Goal: Complete application form: Complete application form

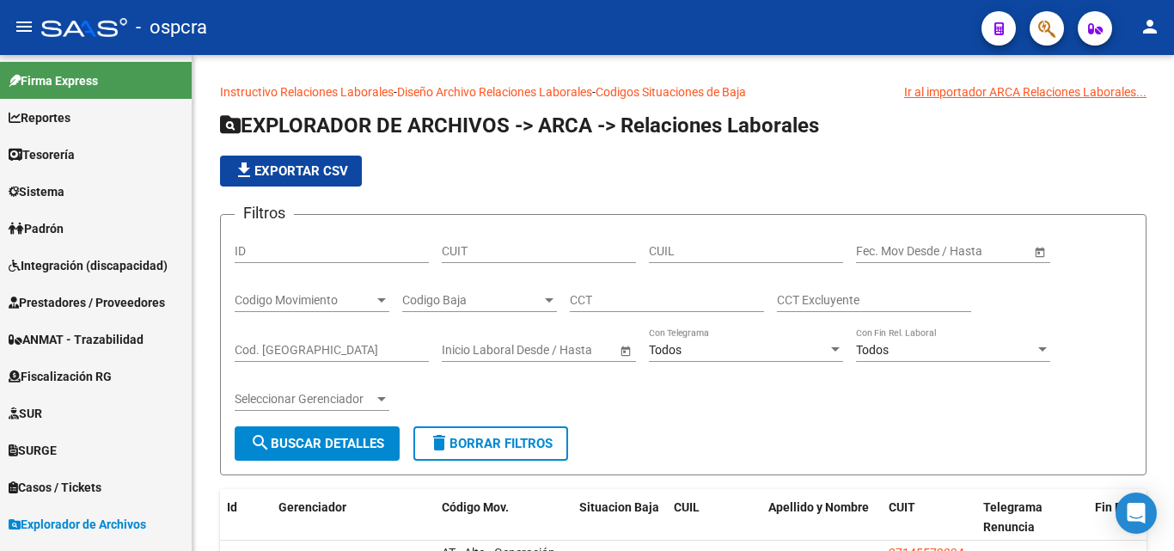
scroll to position [400, 0]
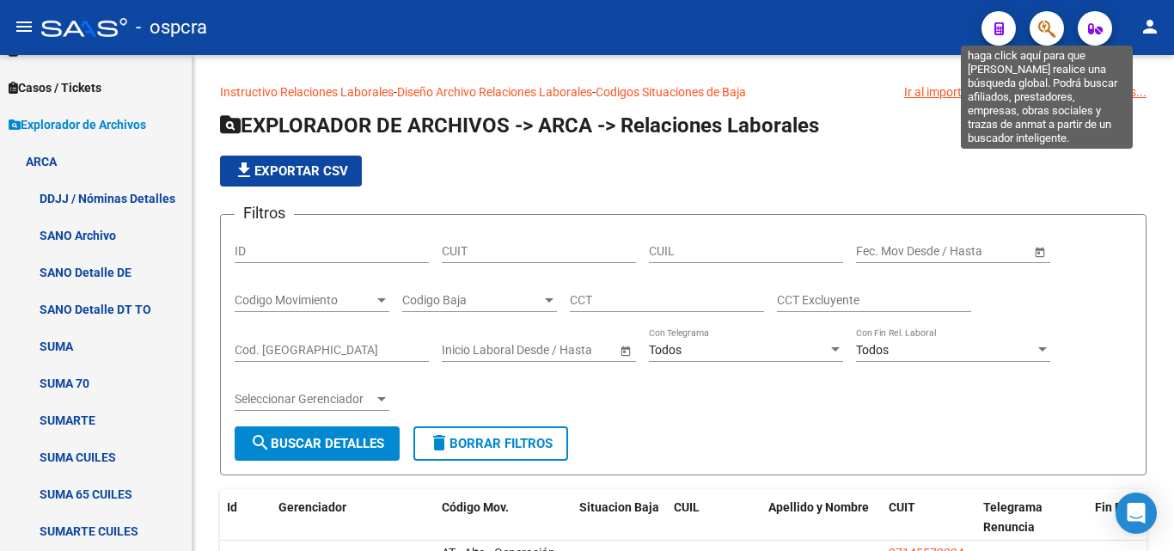
click at [1053, 27] on icon "button" at bounding box center [1046, 29] width 17 height 20
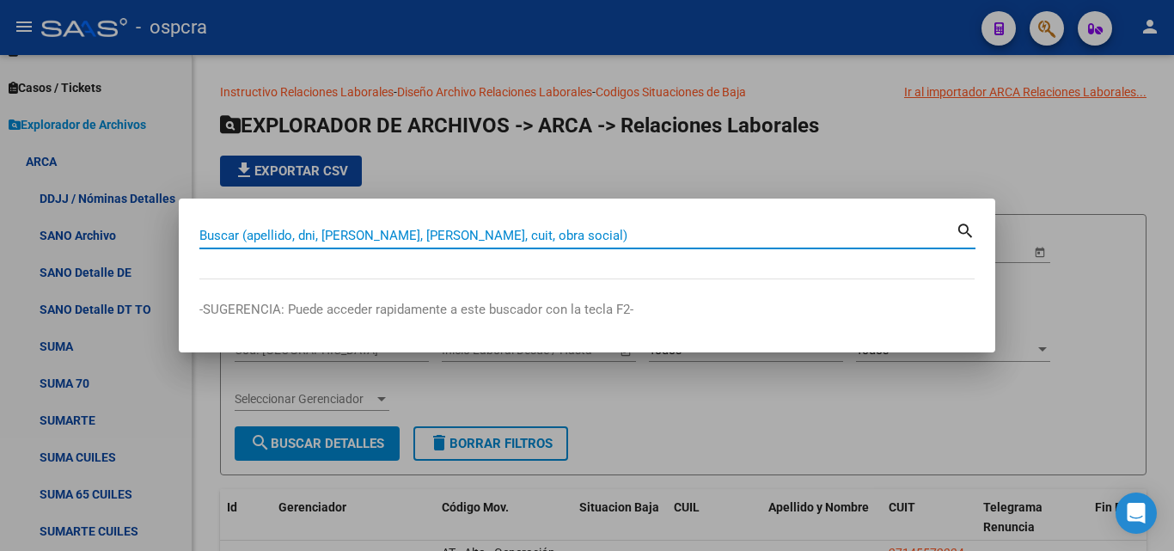
paste input "16471895"
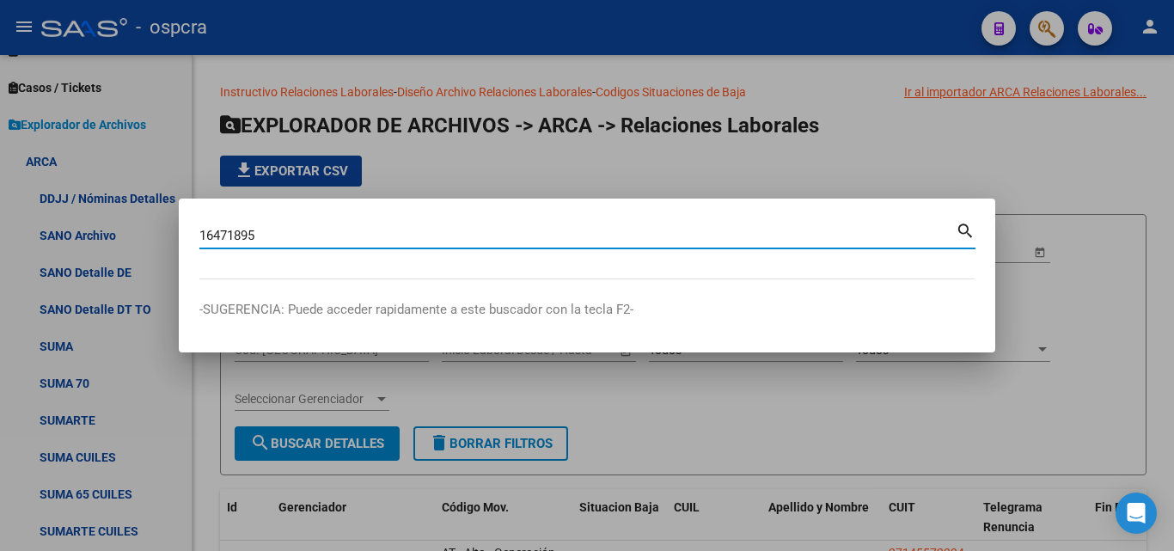
type input "16471895"
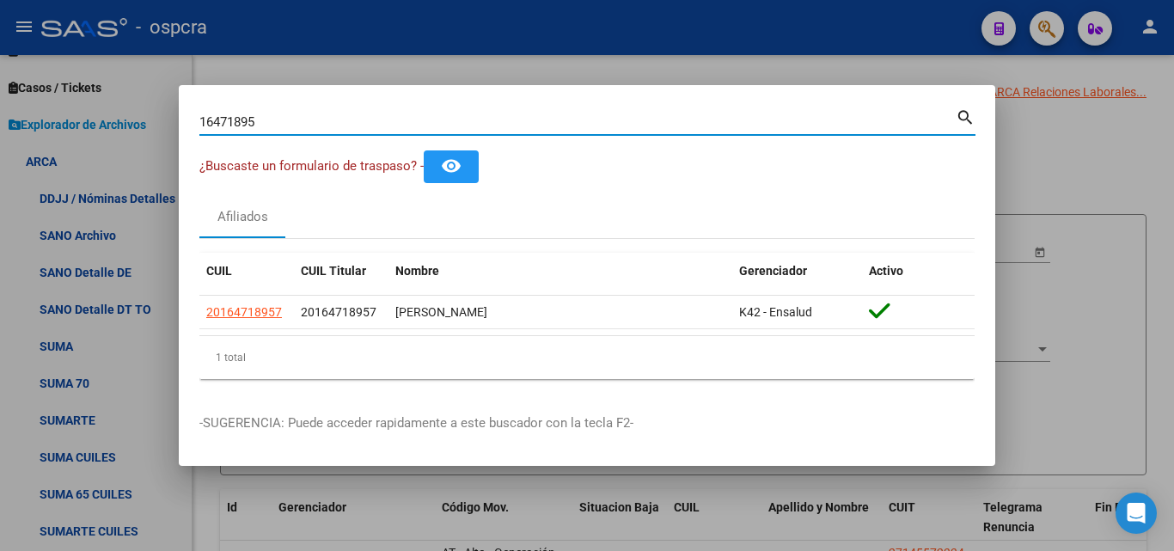
click at [1071, 152] on div at bounding box center [587, 275] width 1174 height 551
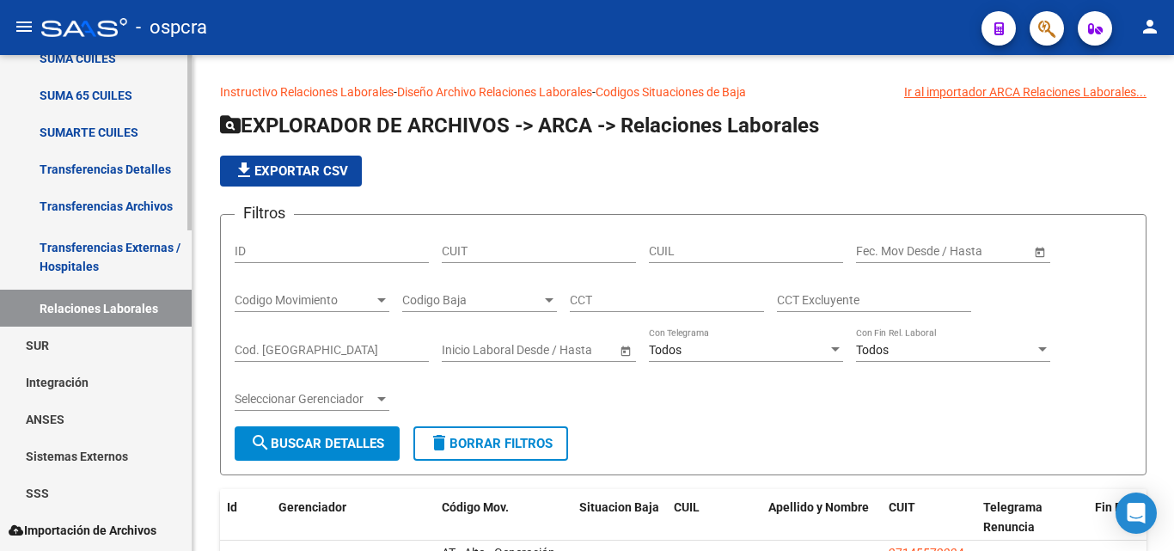
scroll to position [906, 0]
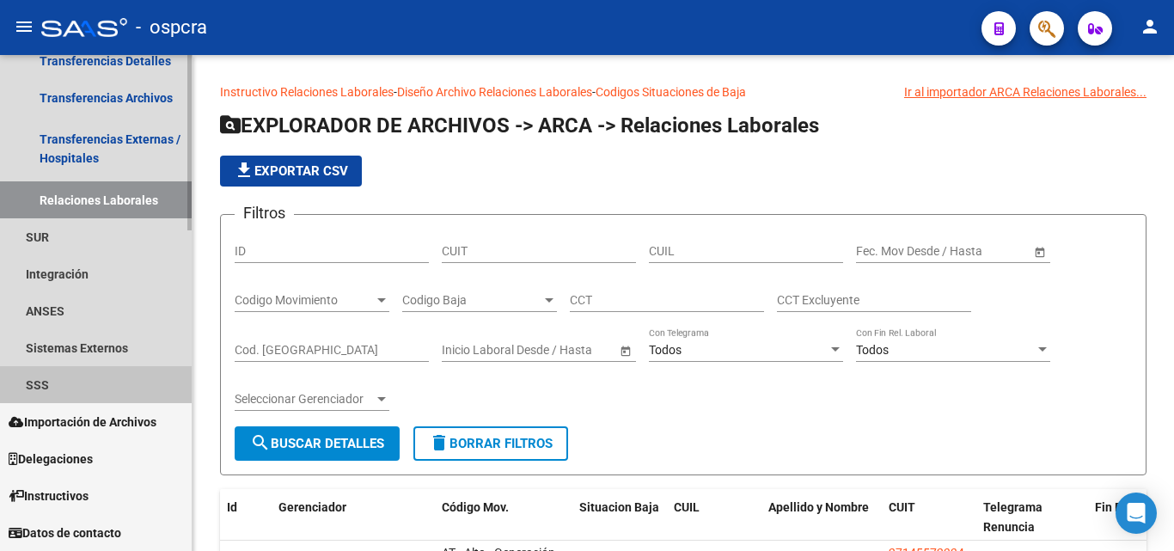
click at [59, 377] on link "SSS" at bounding box center [96, 384] width 192 height 37
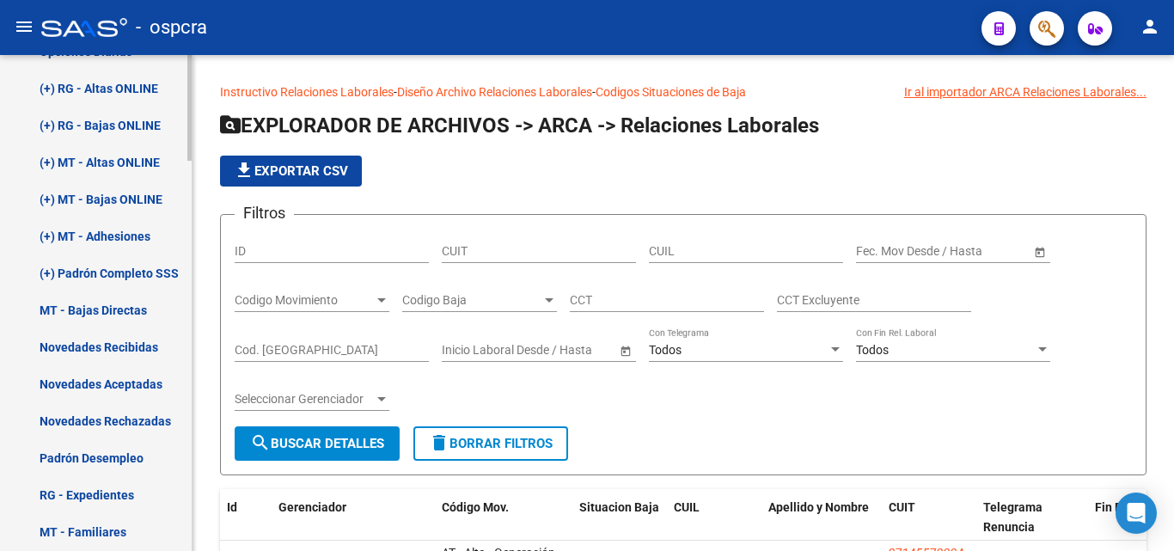
scroll to position [1305, 0]
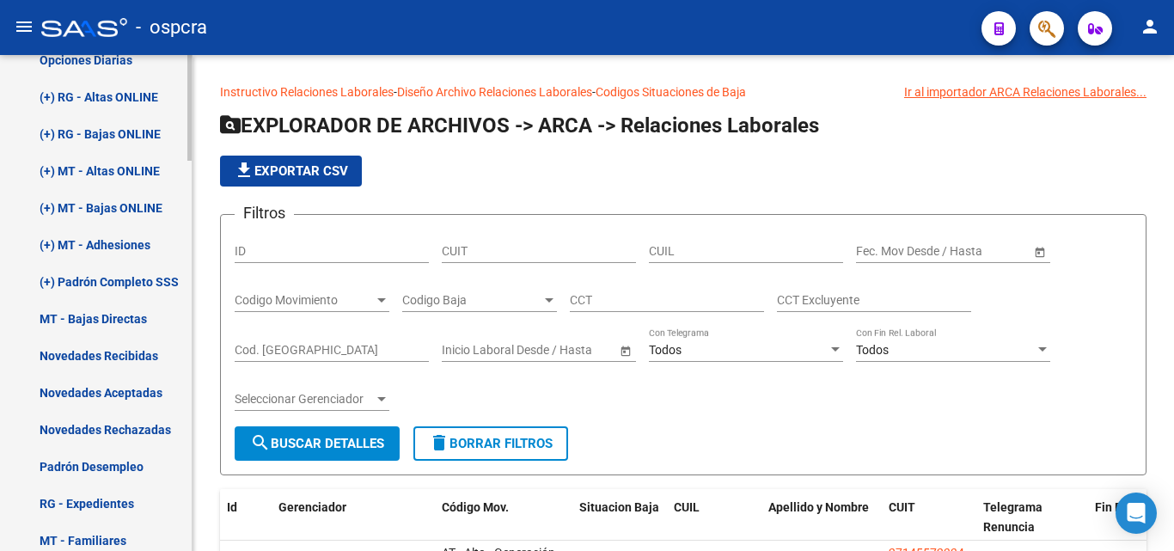
click at [129, 355] on link "Novedades Recibidas" at bounding box center [96, 355] width 192 height 37
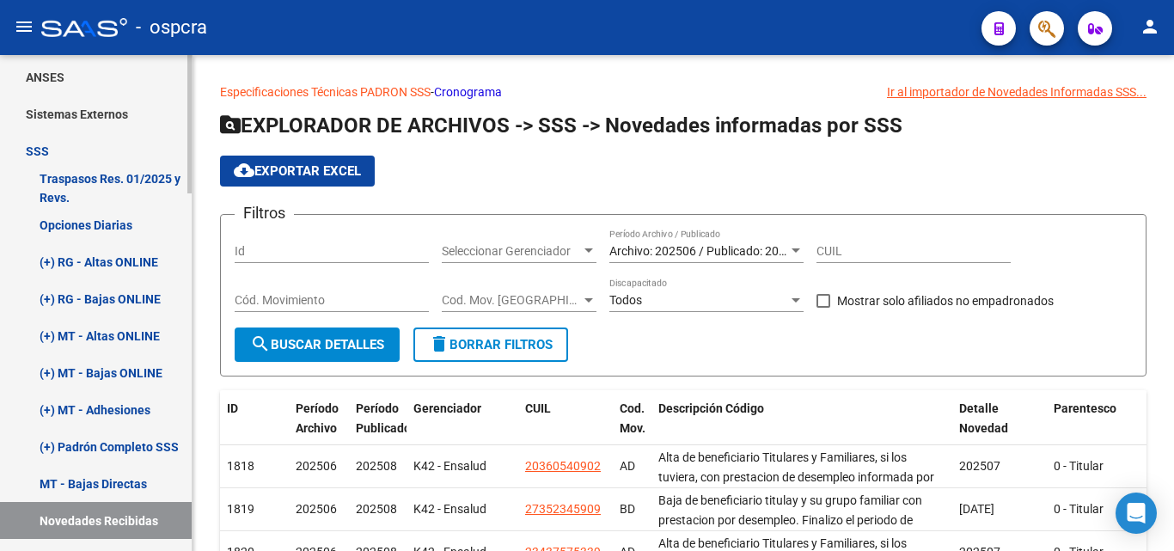
scroll to position [511, 0]
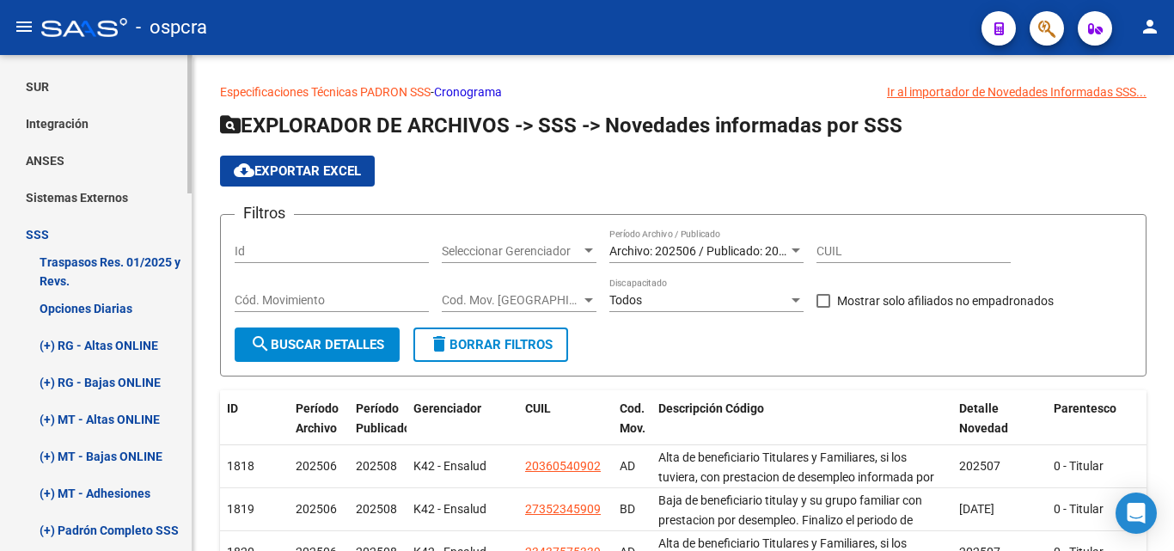
click at [67, 192] on link "Sistemas Externos" at bounding box center [96, 197] width 192 height 37
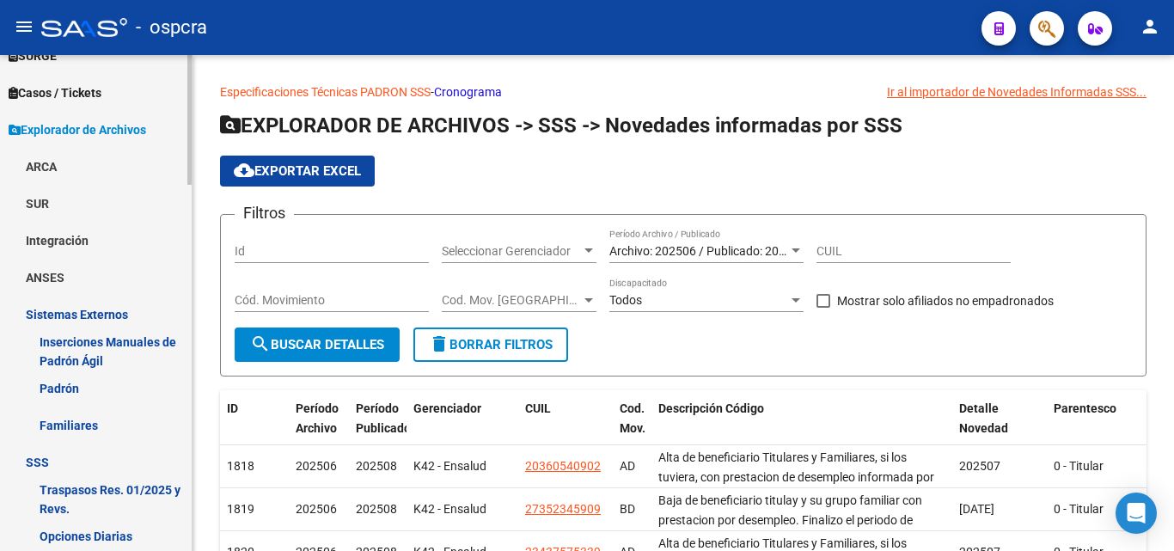
scroll to position [339, 0]
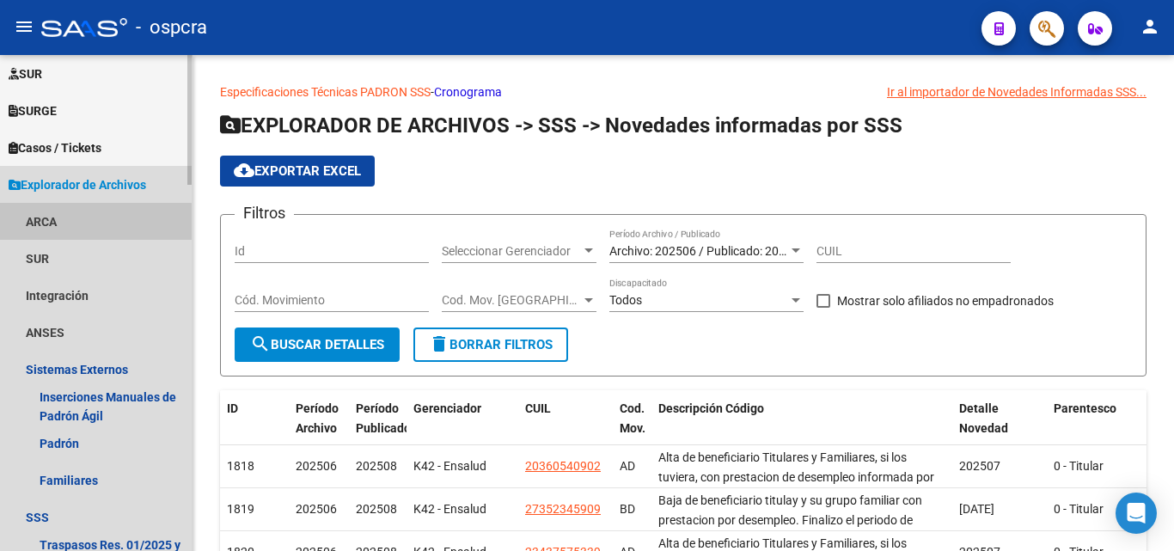
click at [48, 225] on link "ARCA" at bounding box center [96, 221] width 192 height 37
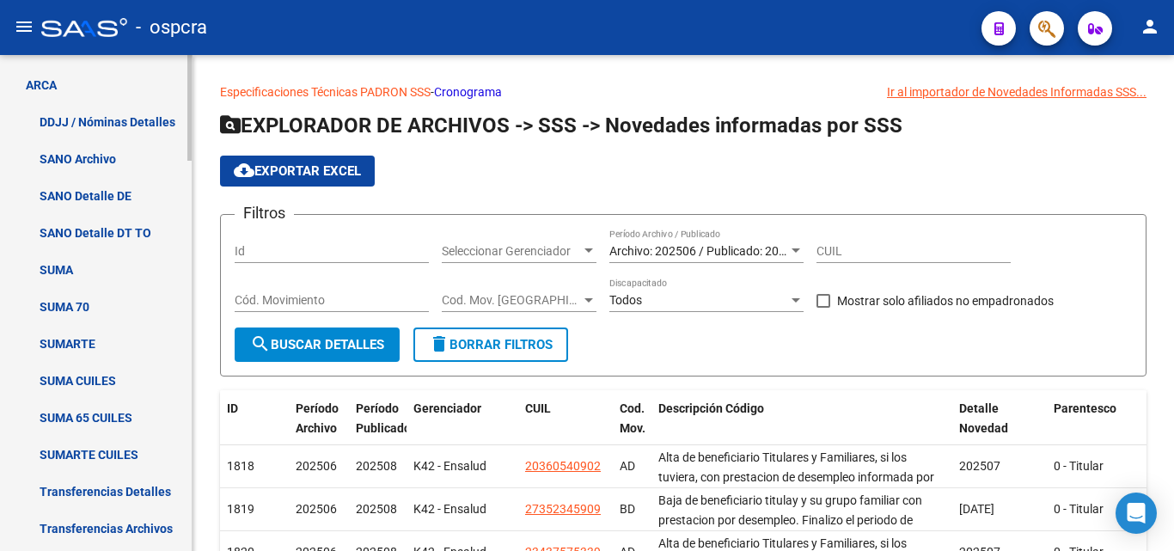
scroll to position [597, 0]
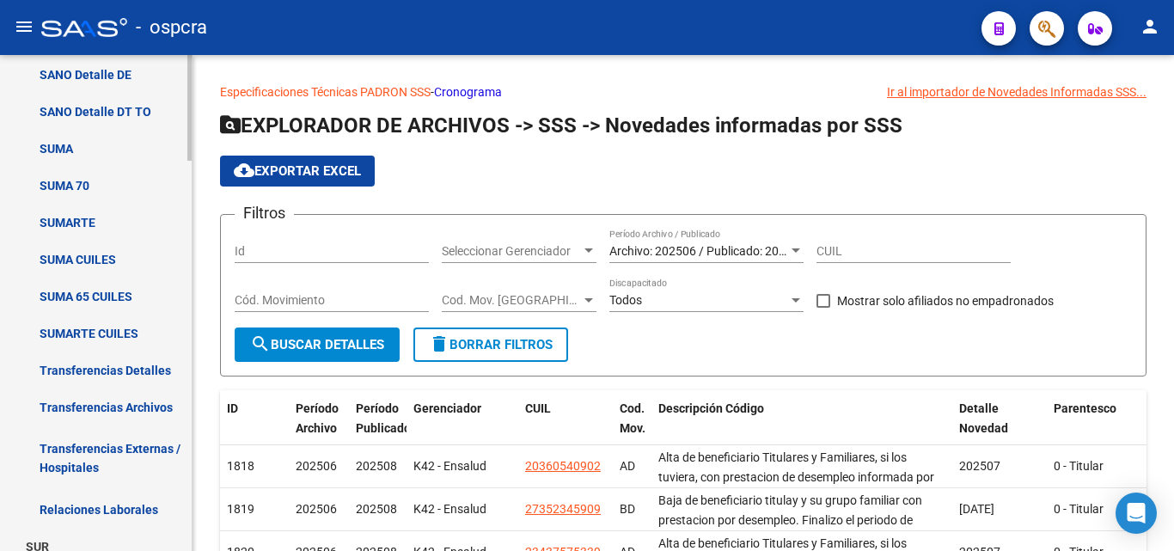
click at [123, 511] on link "Relaciones Laborales" at bounding box center [96, 509] width 192 height 37
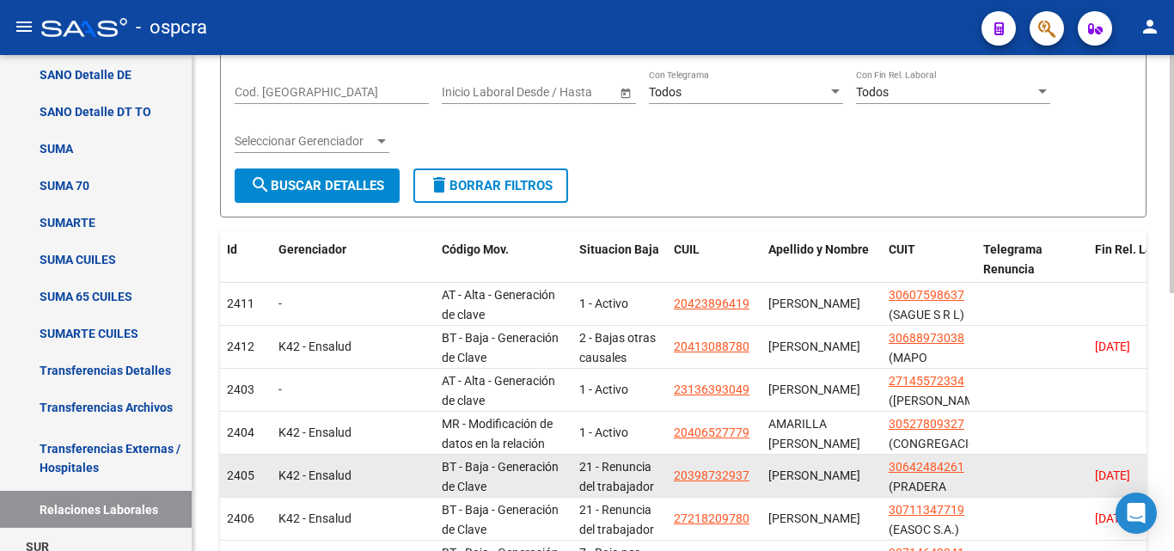
scroll to position [344, 0]
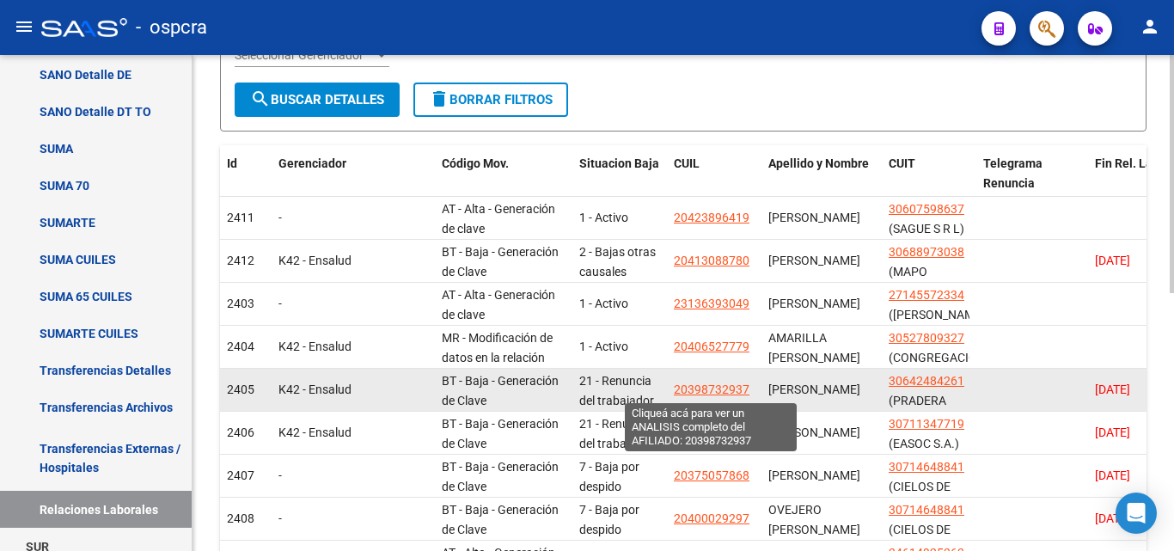
click at [726, 388] on span "20398732937" at bounding box center [712, 389] width 76 height 14
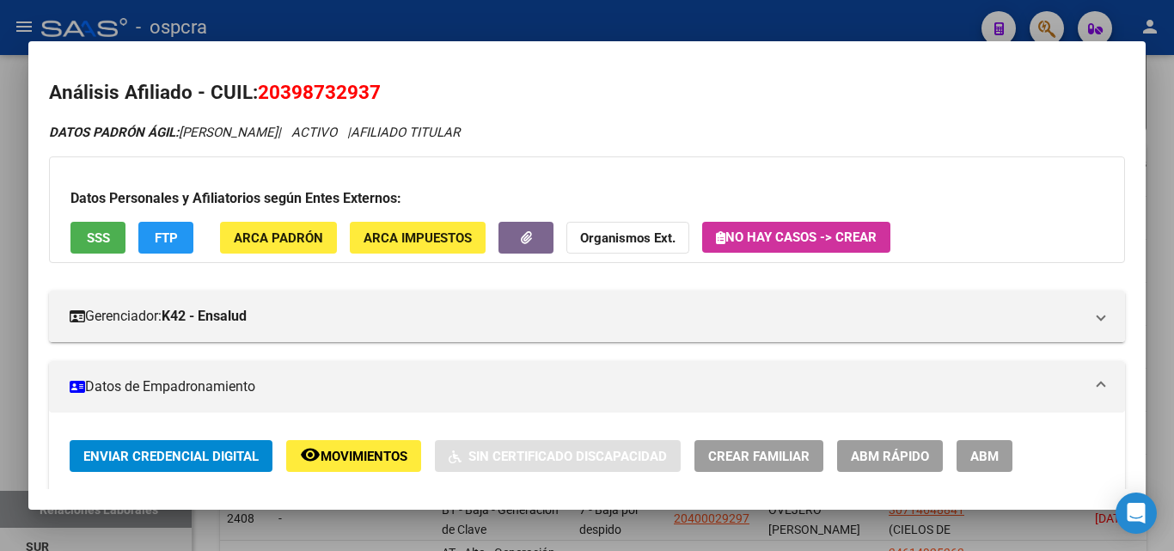
click at [333, 456] on span "Movimientos" at bounding box center [363, 455] width 87 height 15
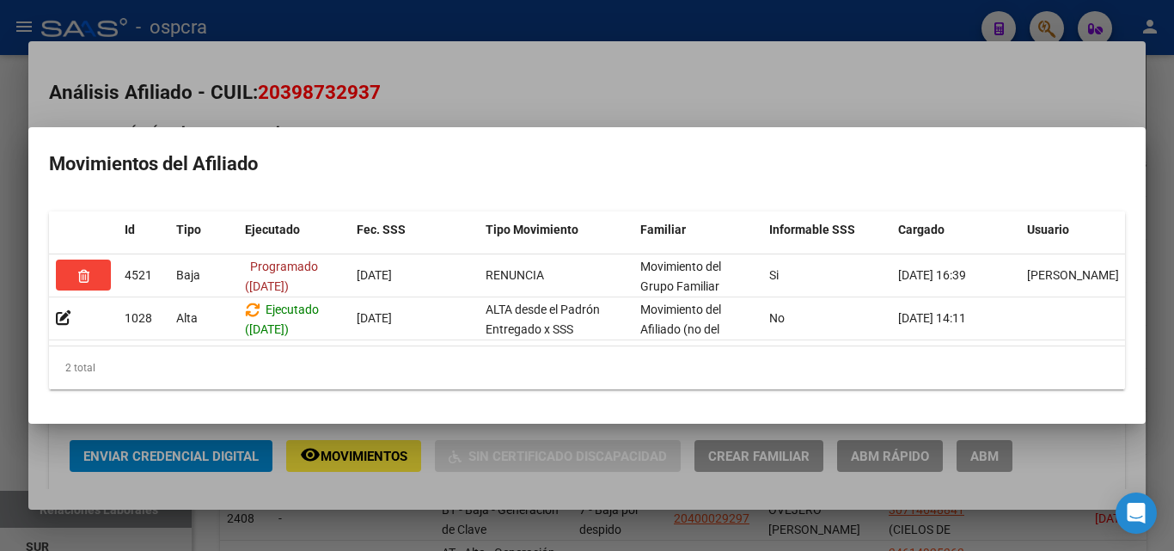
click at [0, 474] on div at bounding box center [587, 275] width 1174 height 551
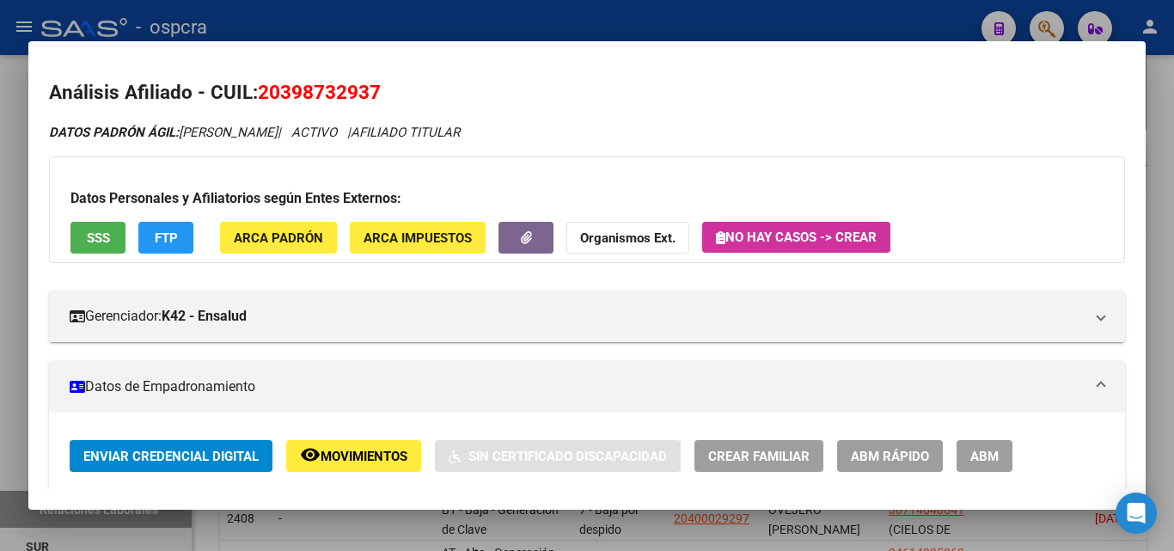
click at [0, 399] on div at bounding box center [587, 275] width 1174 height 551
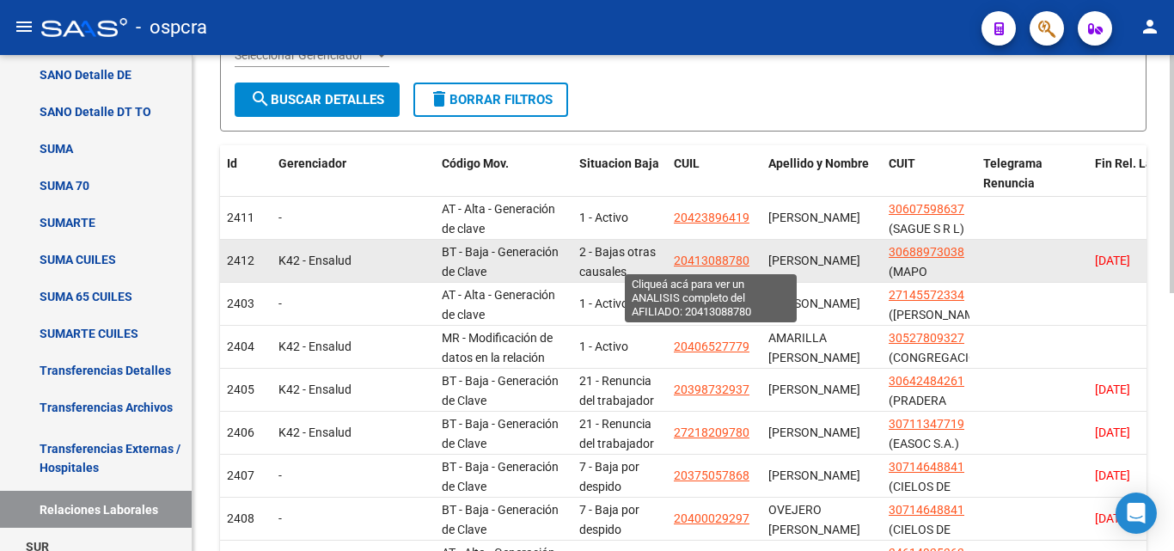
click at [710, 254] on span "20413088780" at bounding box center [712, 260] width 76 height 14
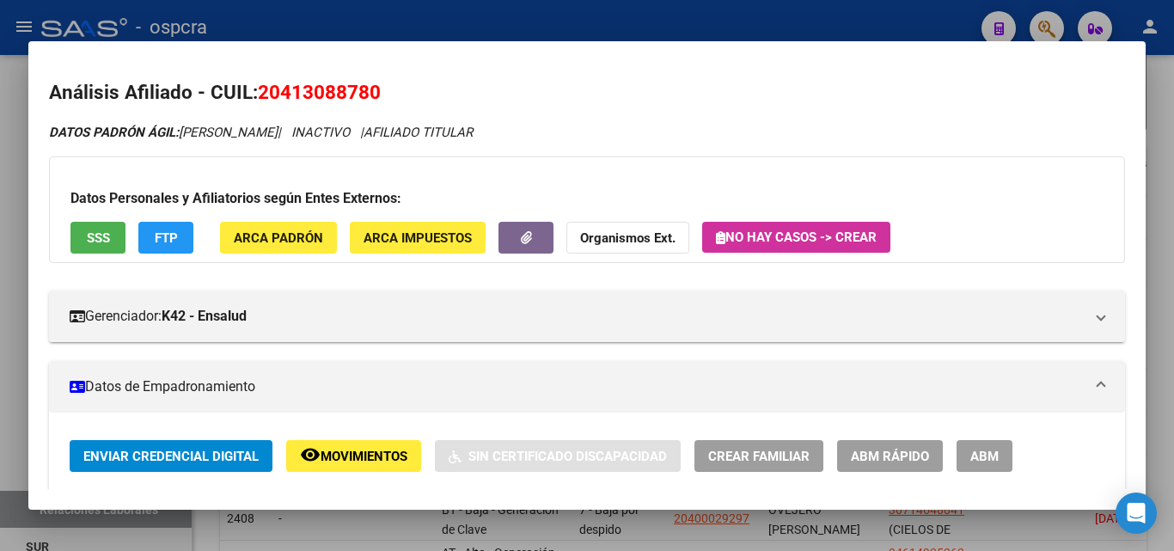
click at [0, 288] on div at bounding box center [587, 275] width 1174 height 551
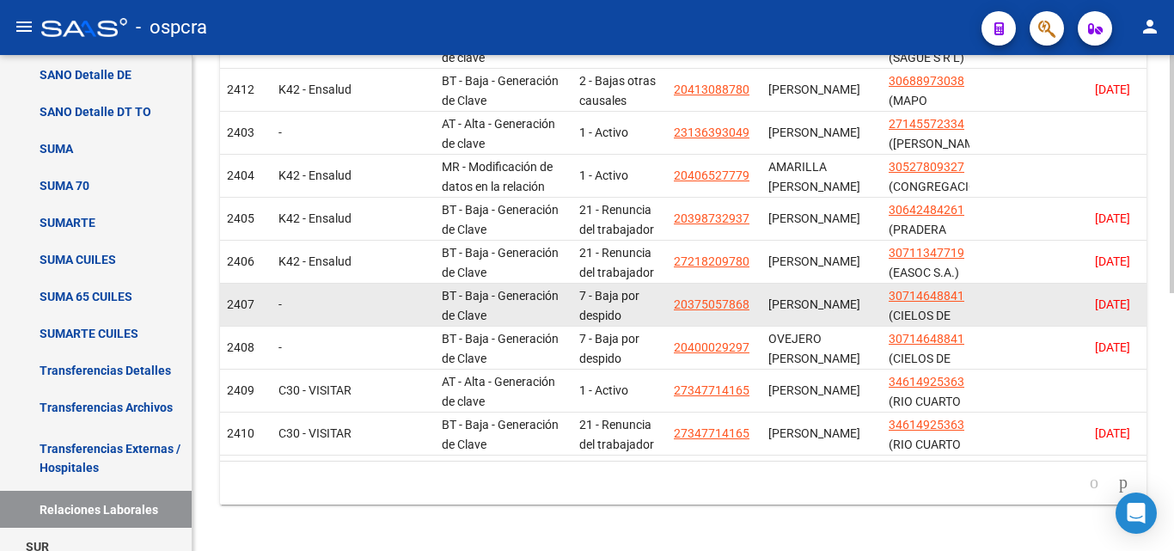
scroll to position [515, 0]
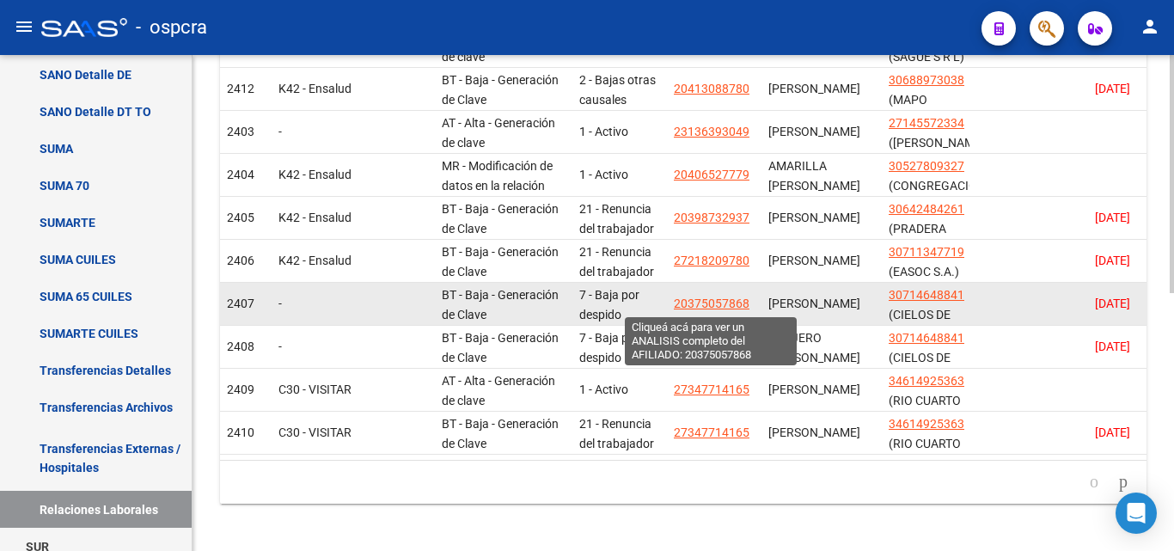
click at [704, 296] on span "20375057868" at bounding box center [712, 303] width 76 height 14
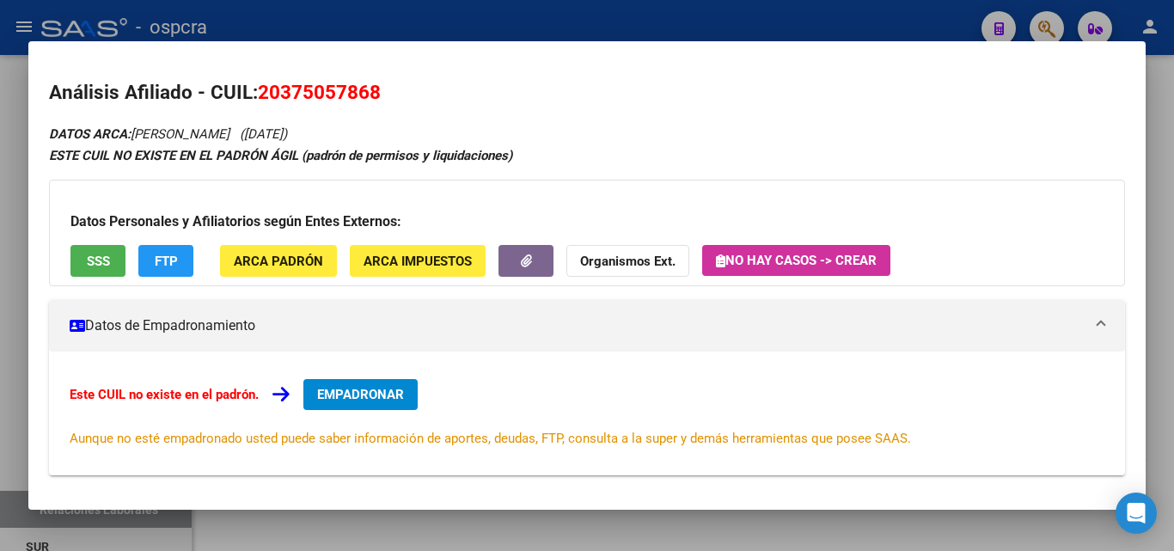
click at [0, 323] on div at bounding box center [587, 275] width 1174 height 551
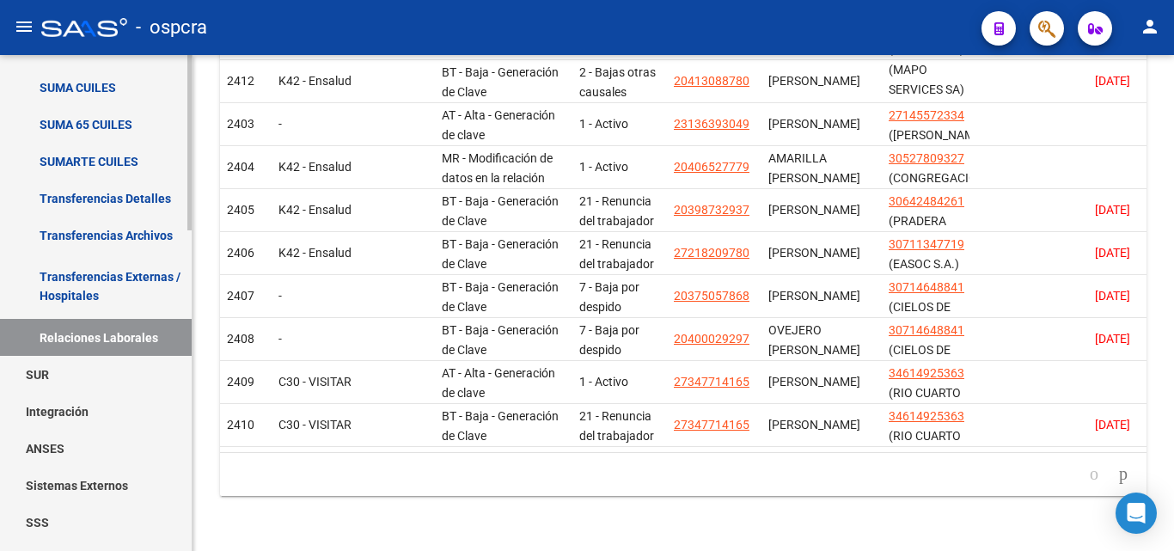
scroll to position [906, 0]
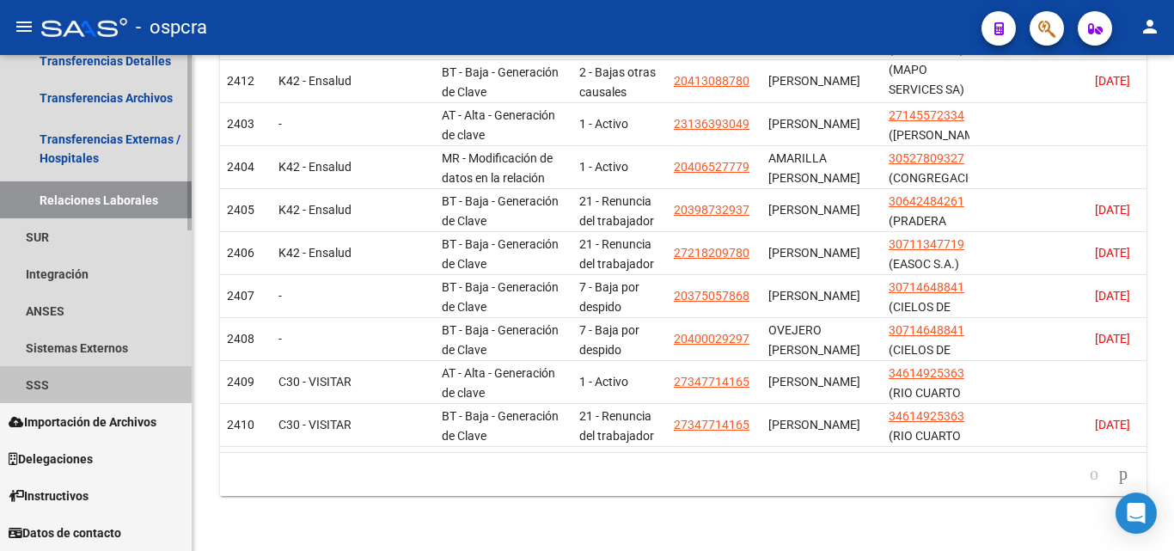
click at [54, 379] on link "SSS" at bounding box center [96, 384] width 192 height 37
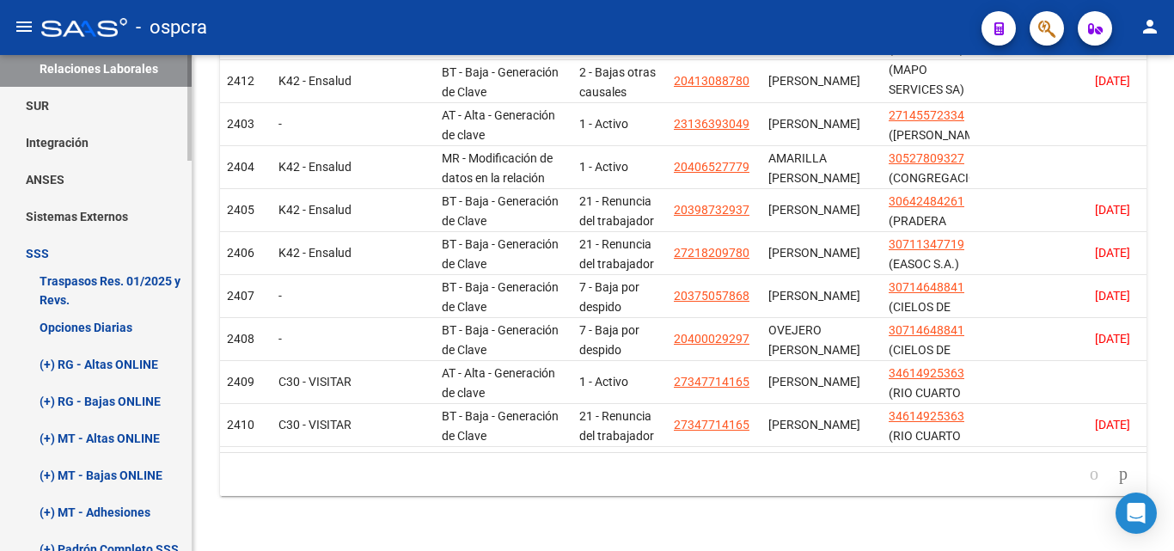
scroll to position [1078, 0]
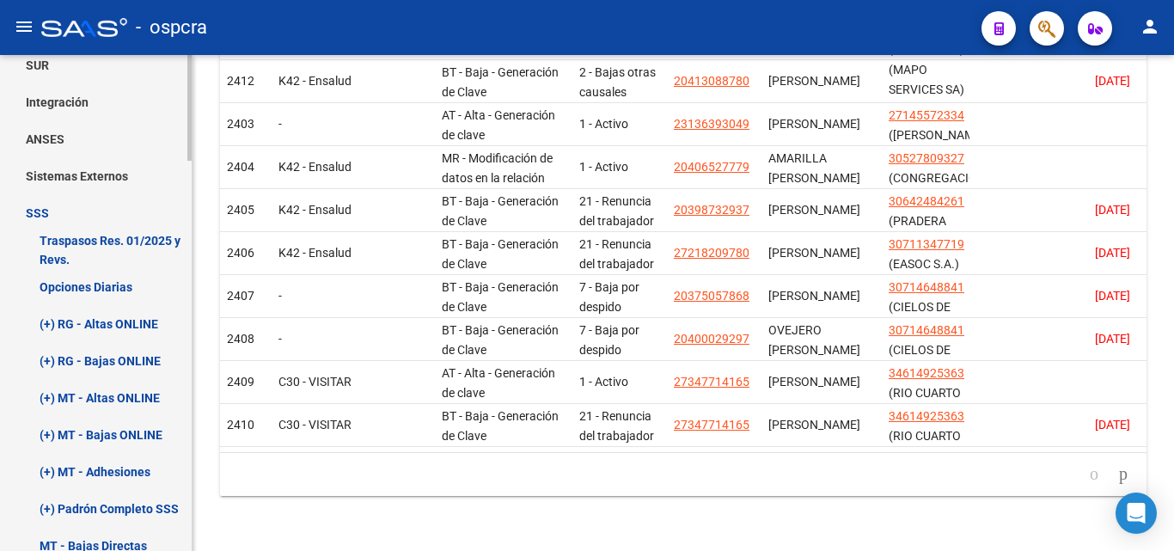
click at [131, 323] on link "(+) RG - Altas ONLINE" at bounding box center [96, 323] width 192 height 37
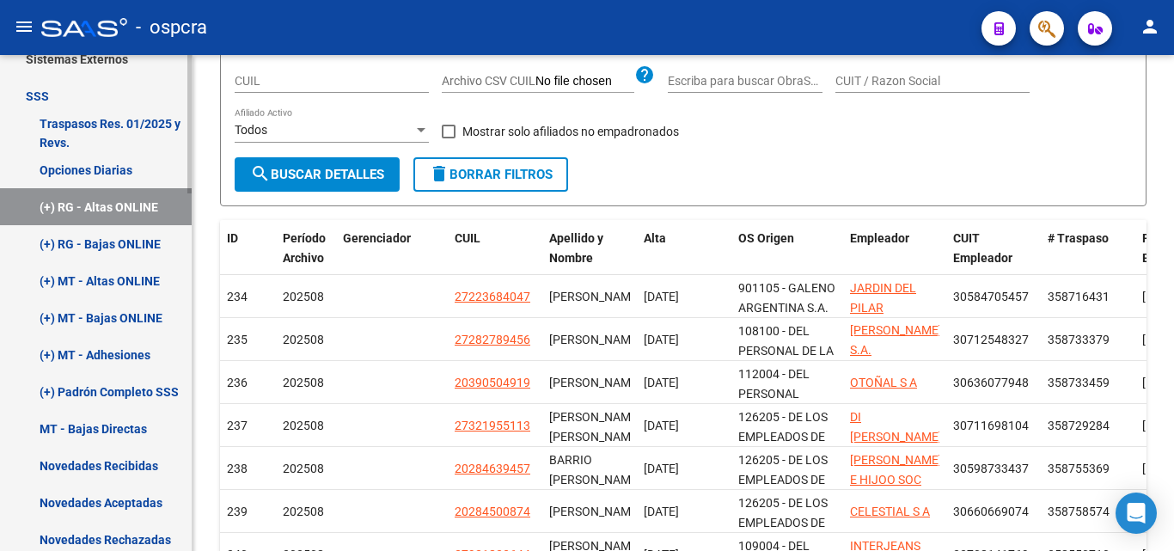
scroll to position [649, 0]
click at [120, 242] on link "(+) RG - Bajas ONLINE" at bounding box center [96, 244] width 192 height 37
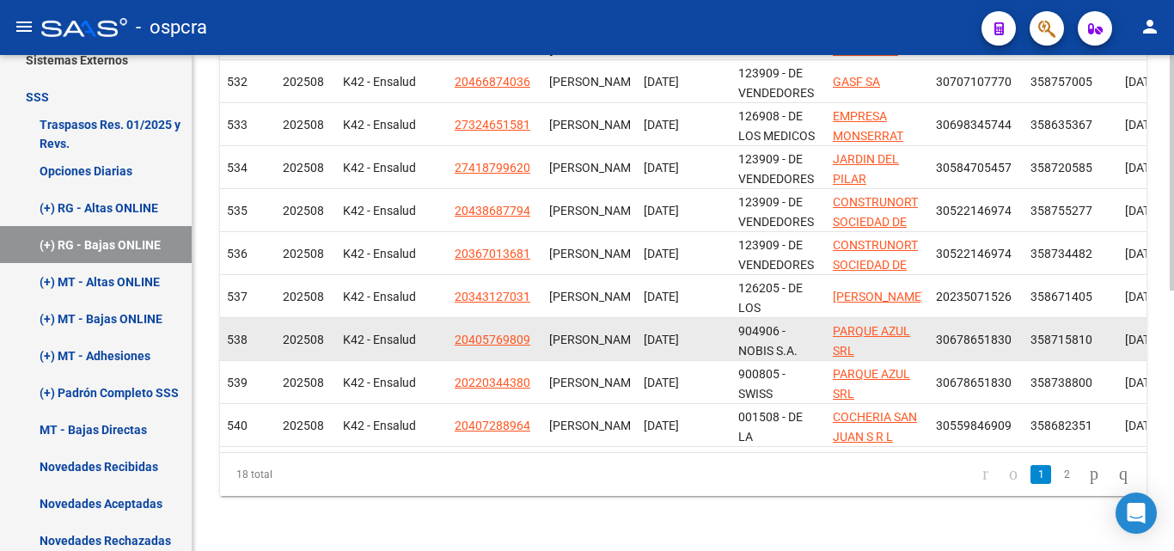
scroll to position [550, 0]
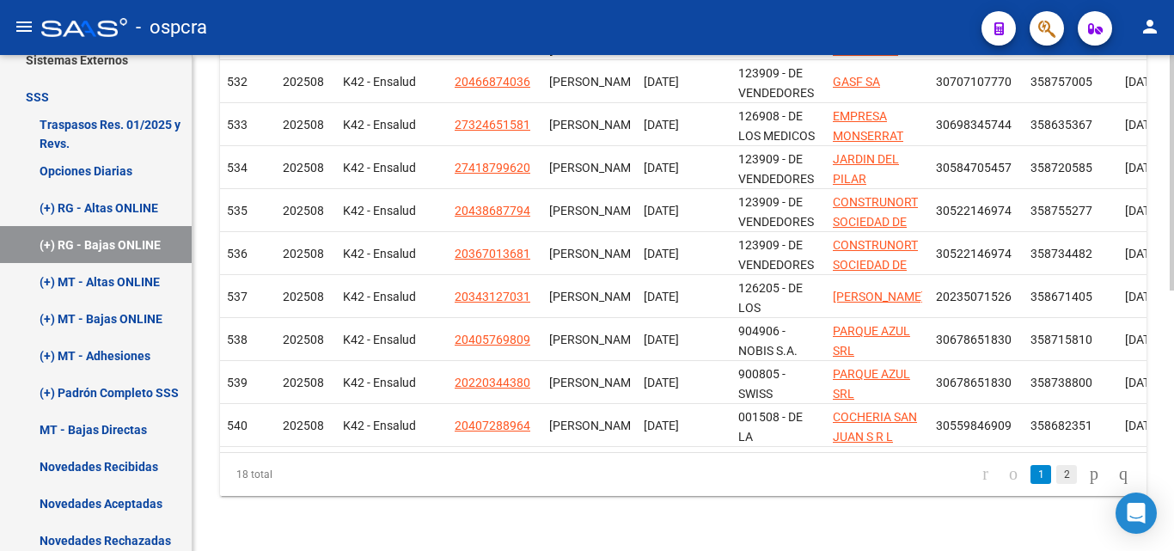
click at [1056, 467] on link "2" at bounding box center [1066, 474] width 21 height 19
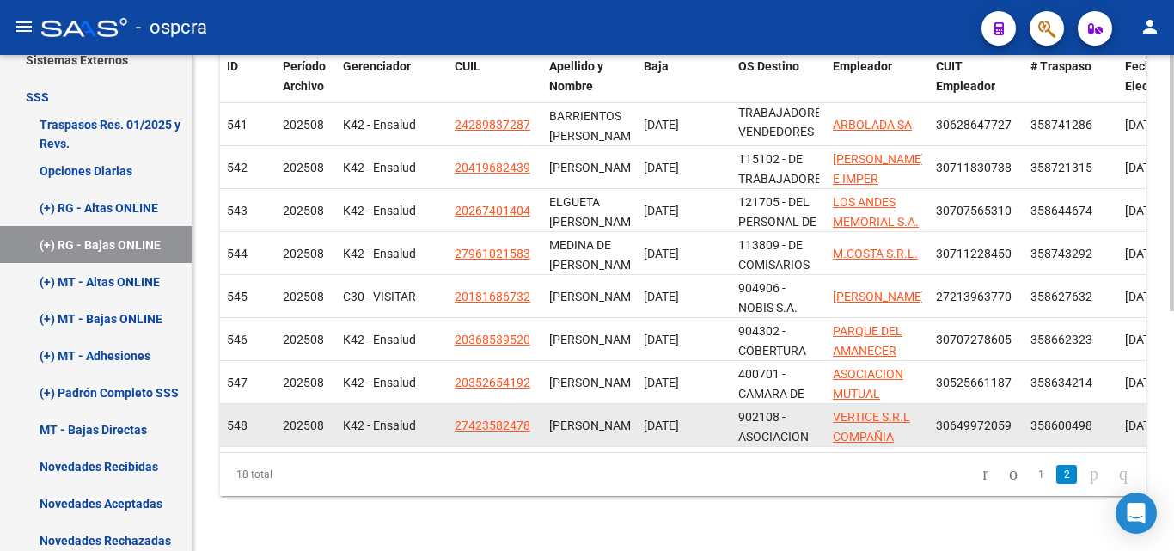
scroll to position [292, 0]
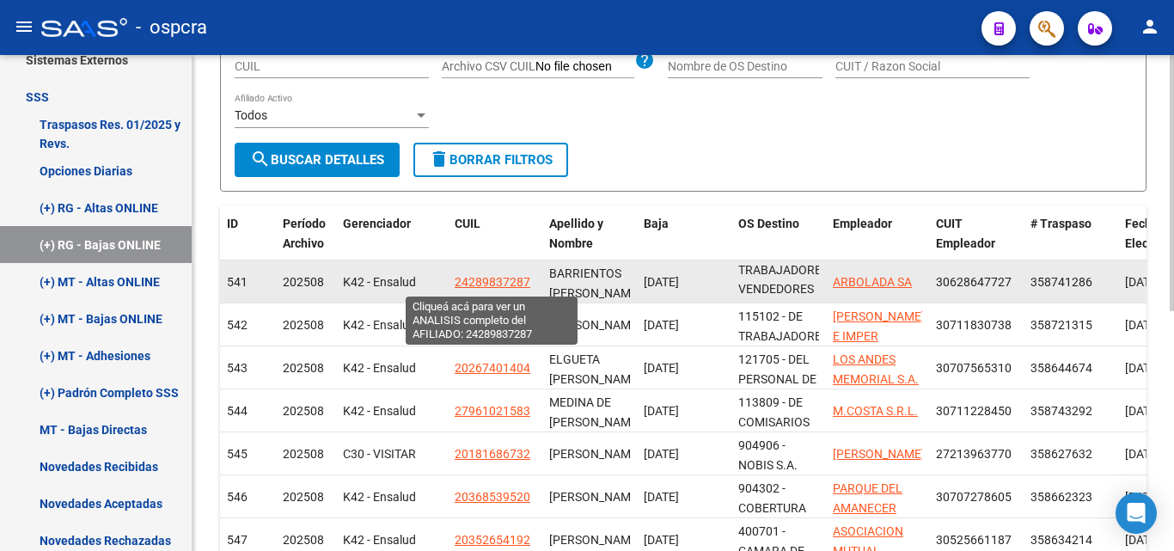
click at [498, 284] on span "24289837287" at bounding box center [492, 282] width 76 height 14
type textarea "24289837287"
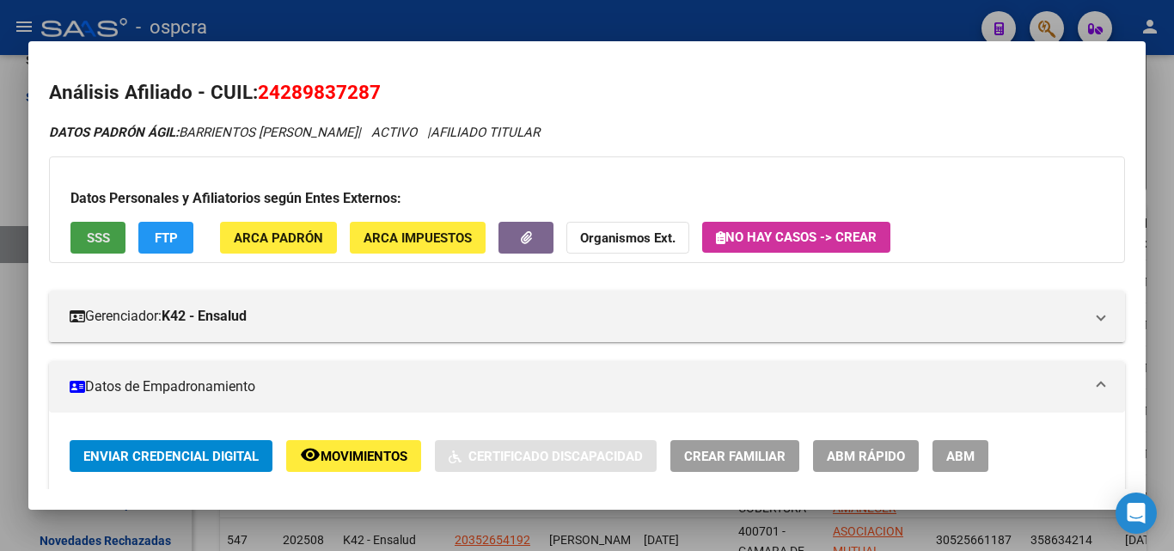
click at [89, 231] on span "SSS" at bounding box center [98, 237] width 23 height 15
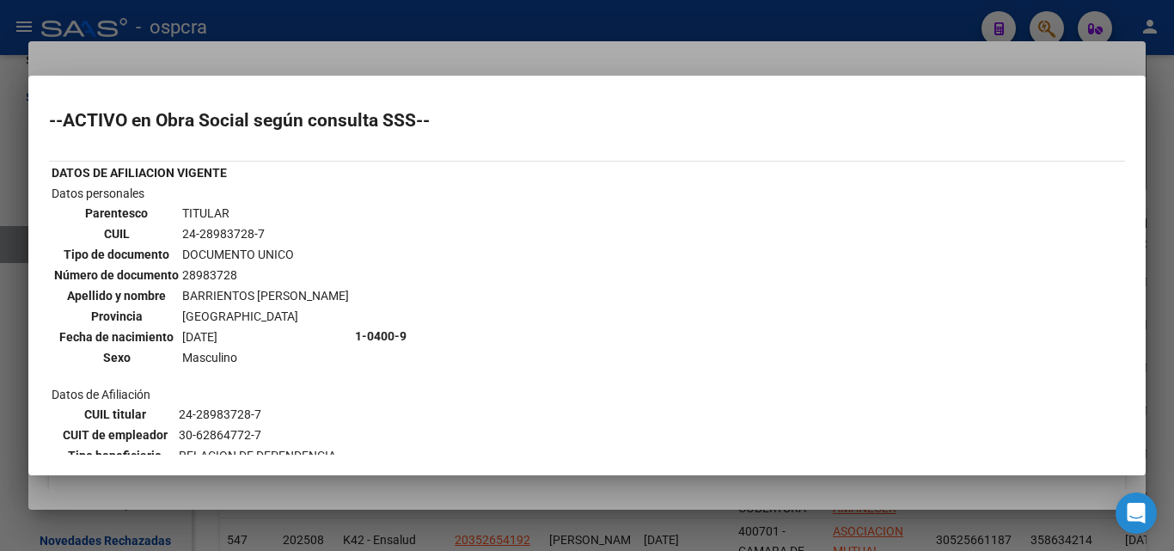
click at [0, 324] on div at bounding box center [587, 275] width 1174 height 551
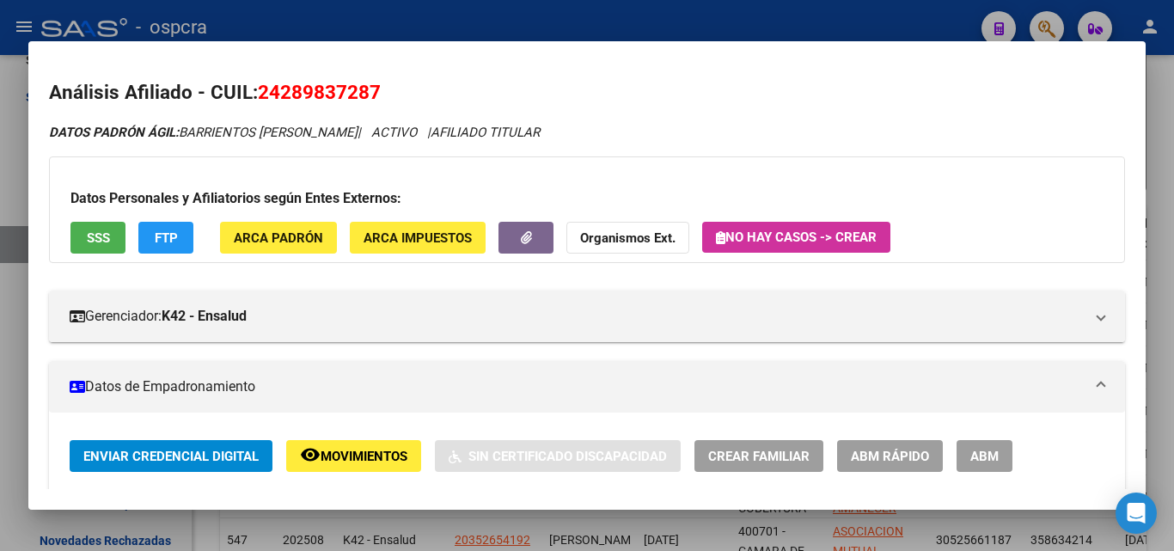
click at [0, 324] on div at bounding box center [587, 275] width 1174 height 551
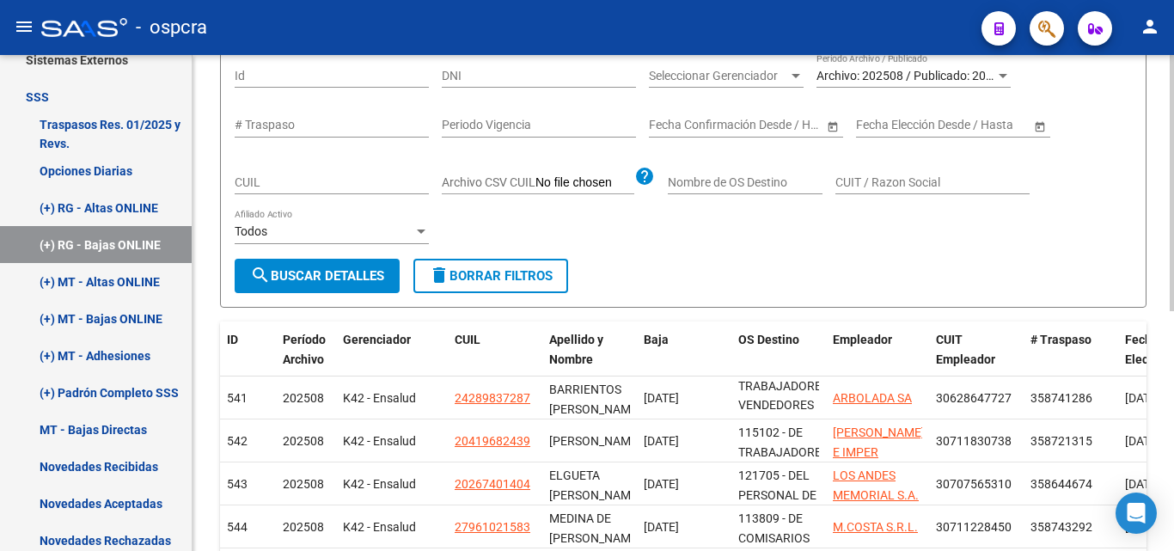
scroll to position [0, 0]
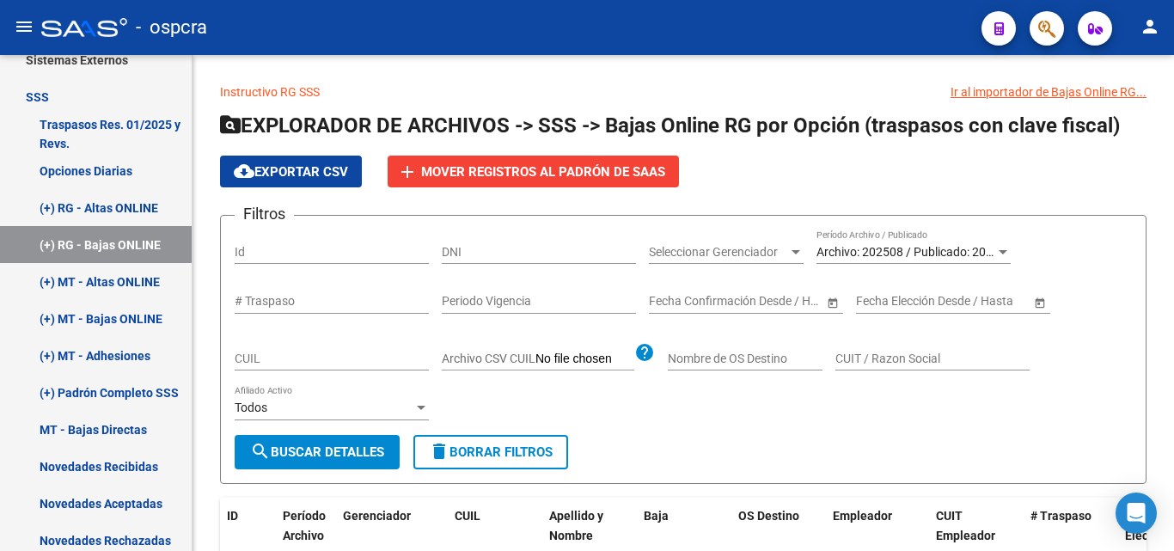
click at [1053, 26] on icon "button" at bounding box center [1046, 29] width 17 height 20
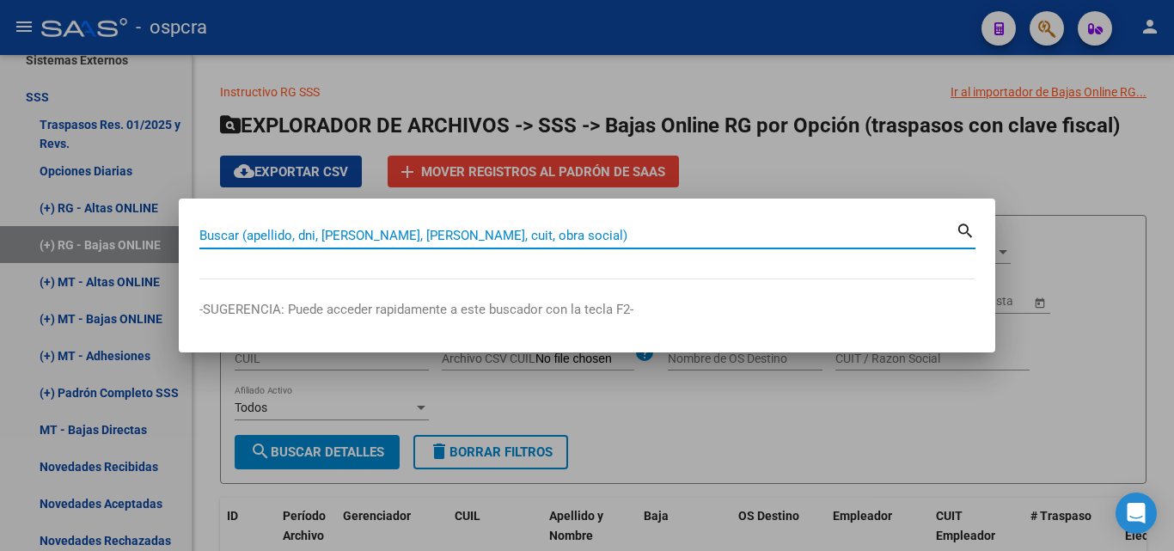
click at [215, 235] on input "Buscar (apellido, dni, [PERSON_NAME], [PERSON_NAME], cuit, obra social)" at bounding box center [577, 235] width 756 height 15
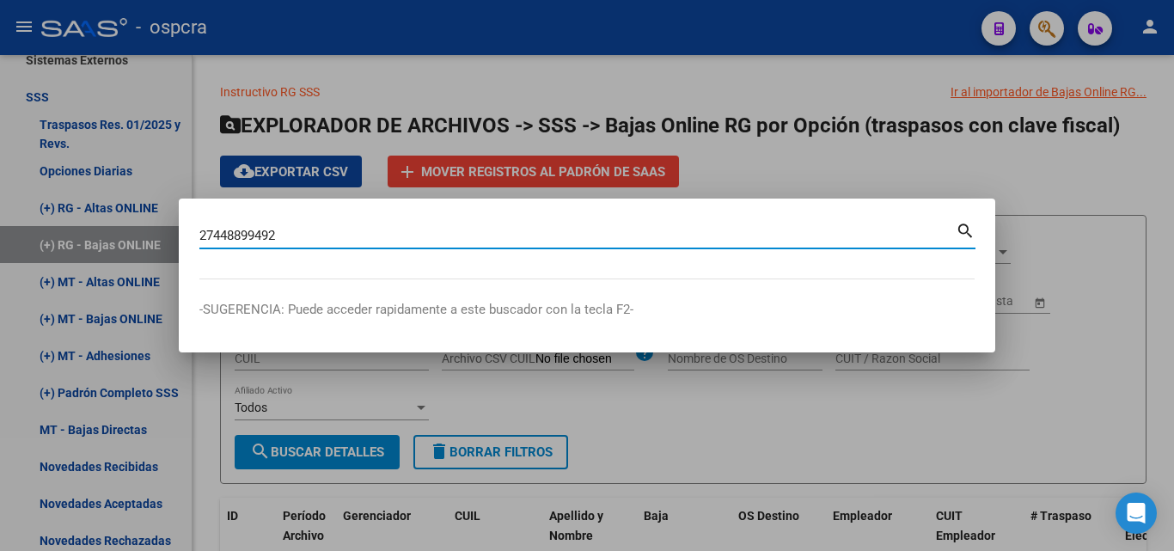
type input "27448899492"
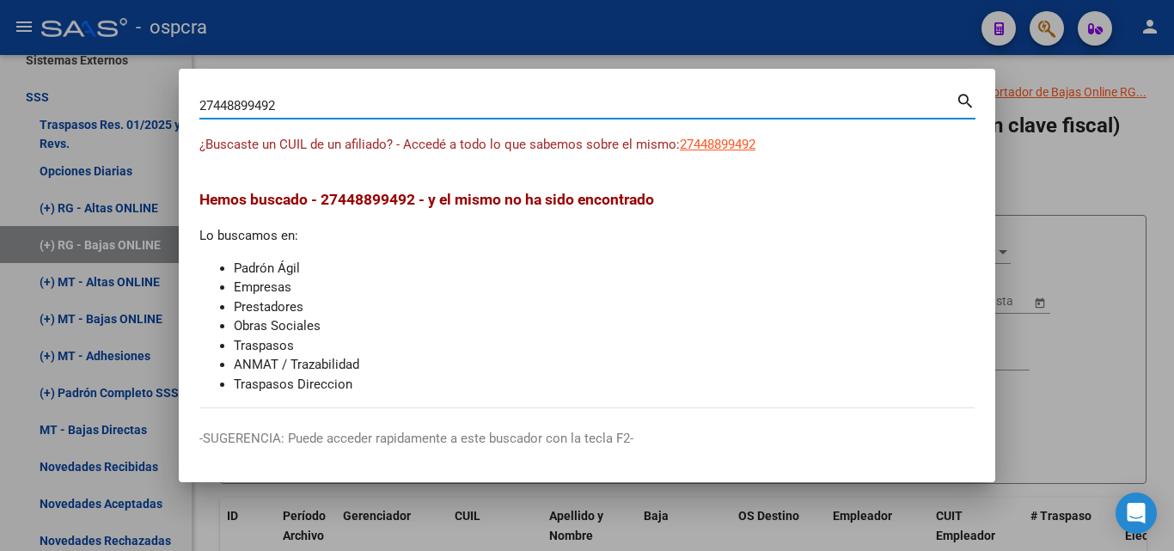
click at [237, 103] on input "27448899492" at bounding box center [577, 105] width 756 height 15
click at [257, 100] on input "27448899492" at bounding box center [577, 105] width 756 height 15
click at [274, 102] on input "27448899492" at bounding box center [577, 105] width 756 height 15
click at [282, 105] on input "27448899492" at bounding box center [577, 105] width 756 height 15
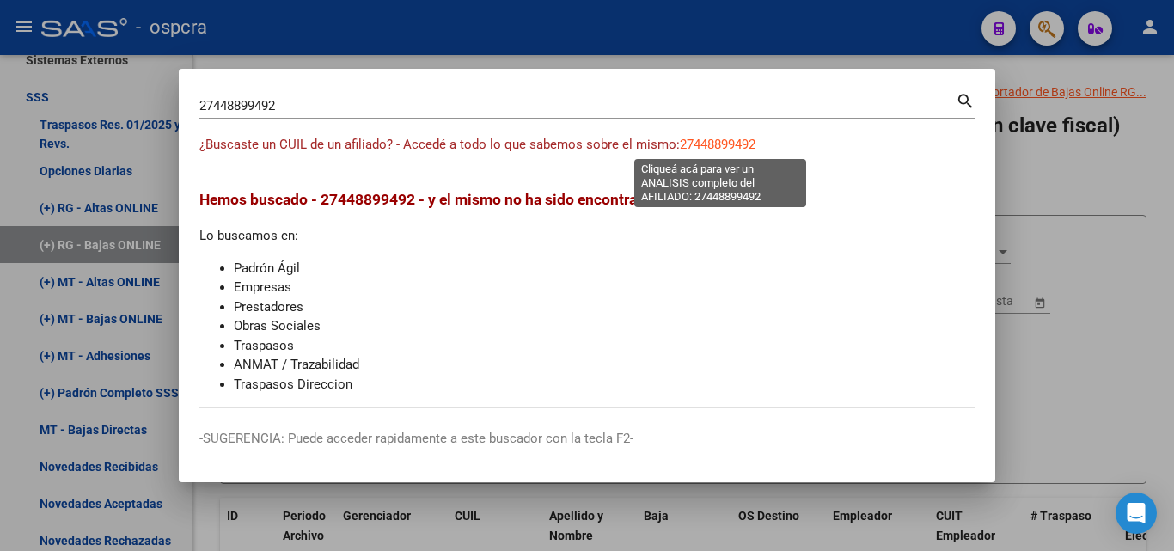
click at [747, 147] on span "27448899492" at bounding box center [718, 144] width 76 height 15
type textarea "27448899492"
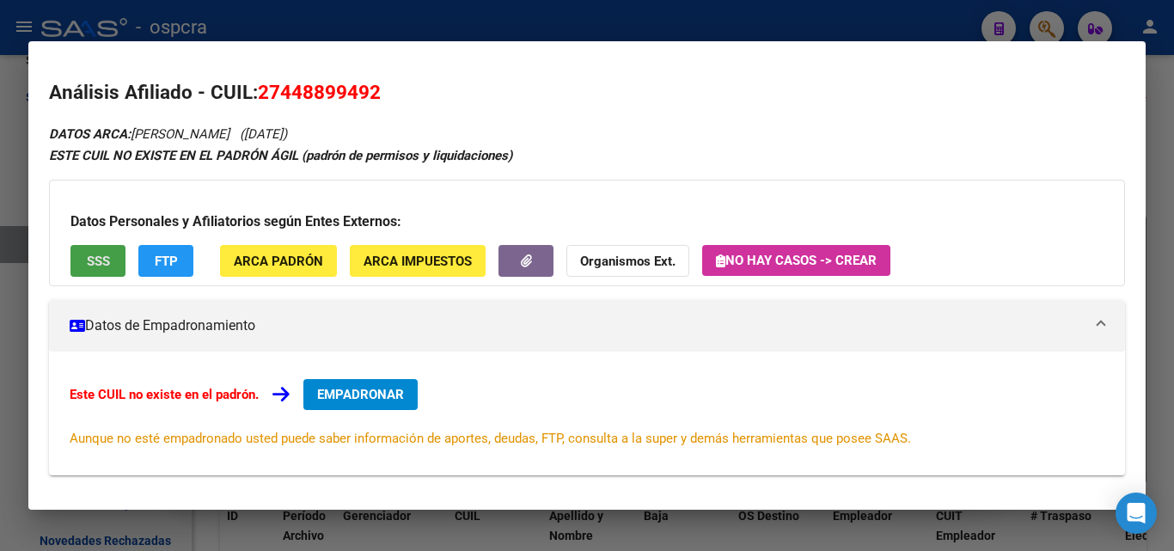
click at [99, 253] on span "SSS" at bounding box center [98, 260] width 23 height 15
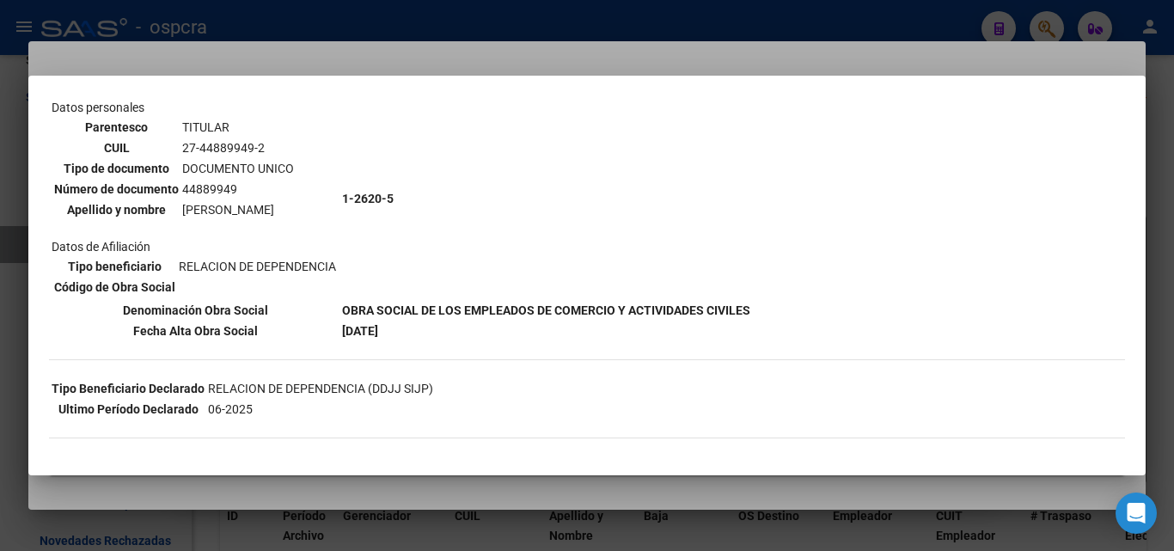
scroll to position [119, 0]
click at [387, 128] on td "1-2620-5" at bounding box center [546, 197] width 410 height 201
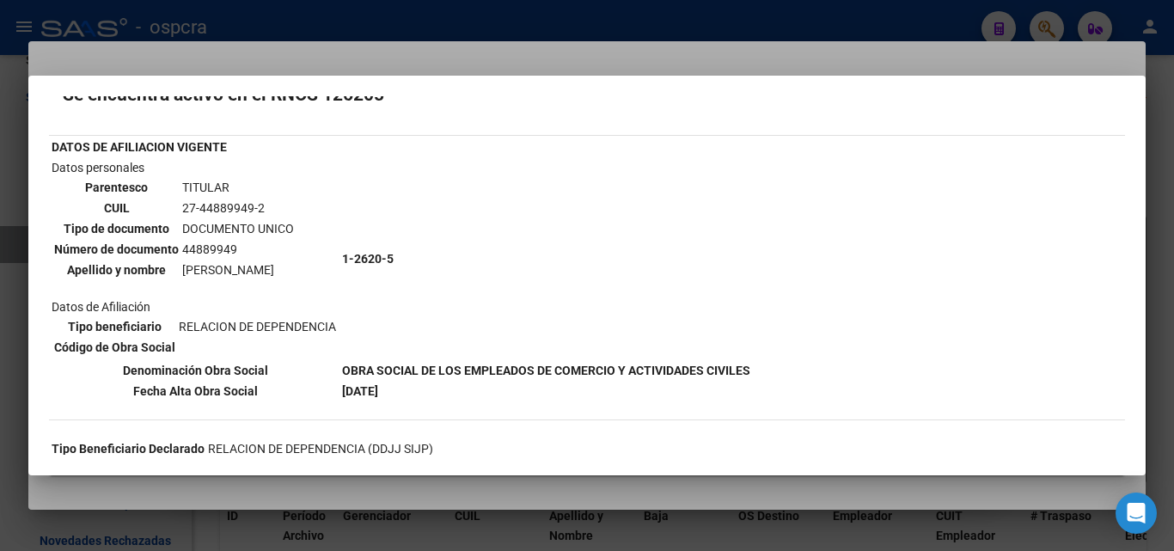
scroll to position [0, 0]
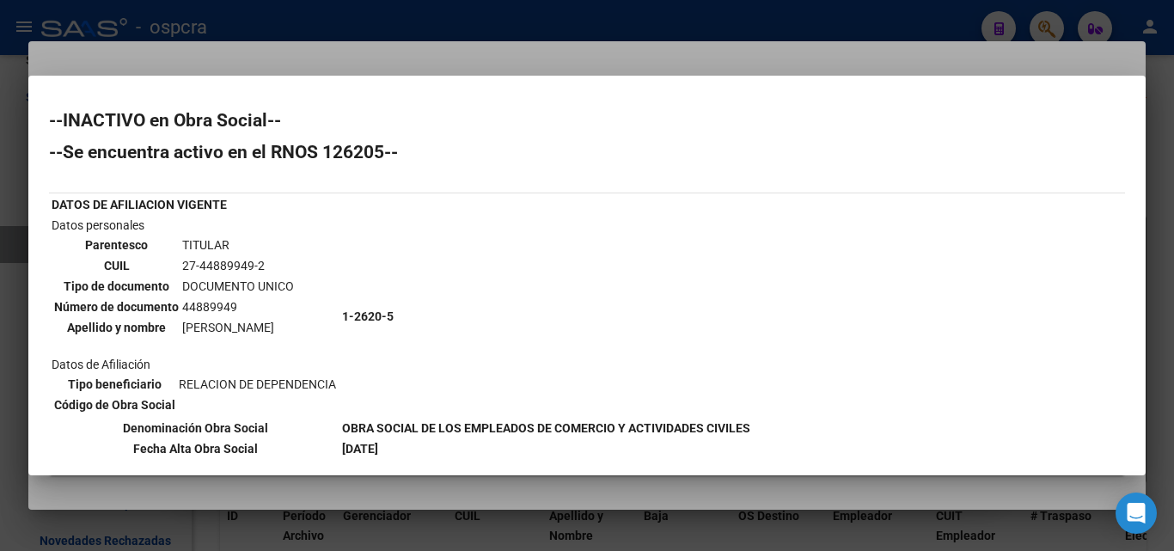
click at [397, 48] on div at bounding box center [587, 275] width 1174 height 551
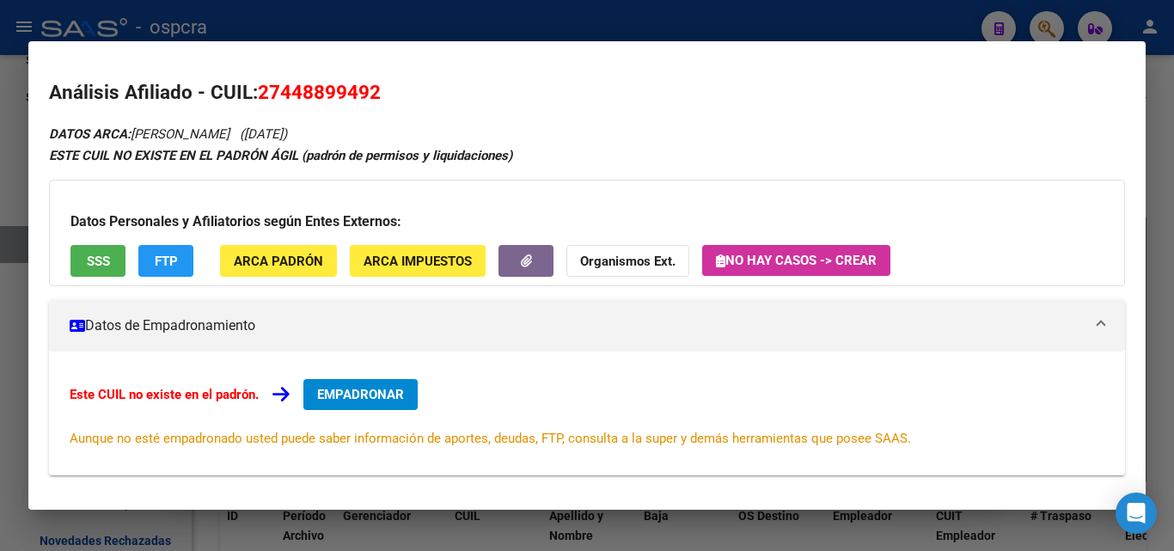
click at [385, 397] on span "EMPADRONAR" at bounding box center [360, 394] width 87 height 15
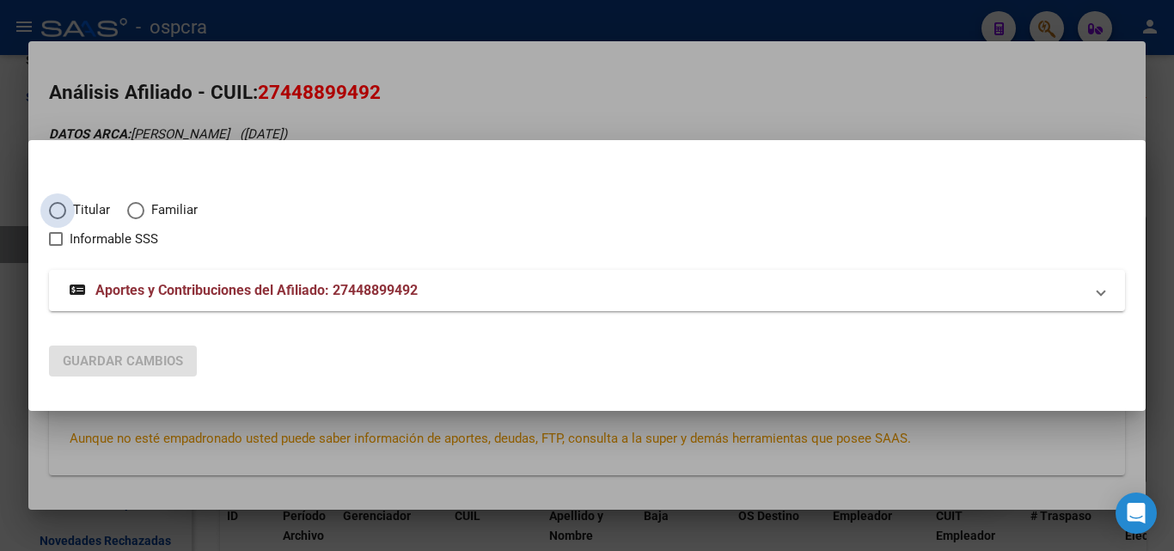
click at [58, 211] on span "Elija una opción" at bounding box center [57, 210] width 17 height 17
click at [58, 211] on input "Titular" at bounding box center [57, 210] width 17 height 17
radio input "true"
checkbox input "true"
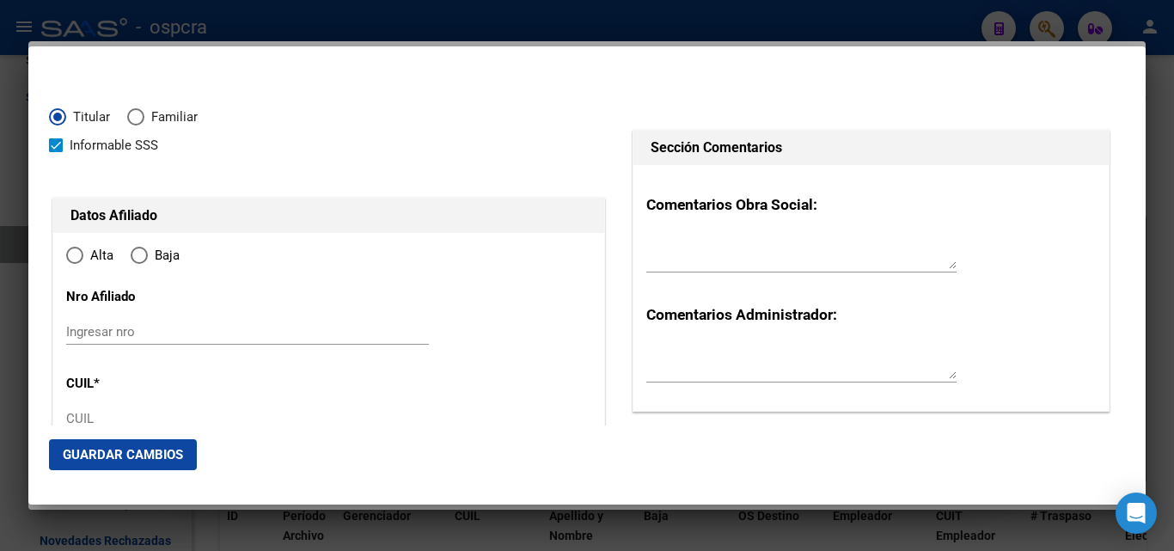
type input "27-44889949-2"
type input "44889949"
type input "[PERSON_NAME]"
type input "[DATE]"
type input "VILLA BALLESTER"
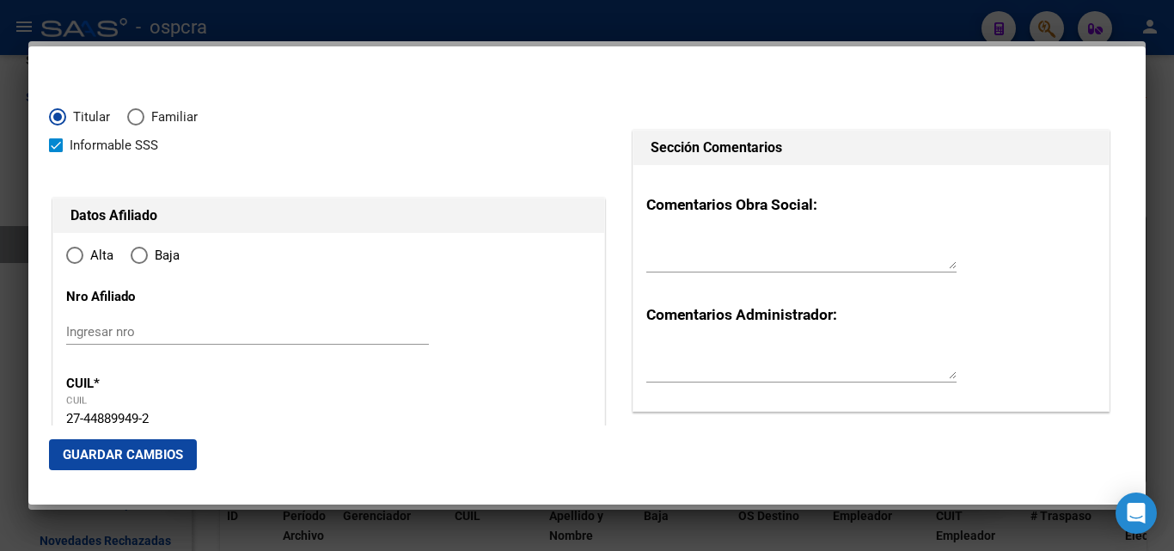
type input "1653"
type input "ZARATE"
type input "4612"
radio input "true"
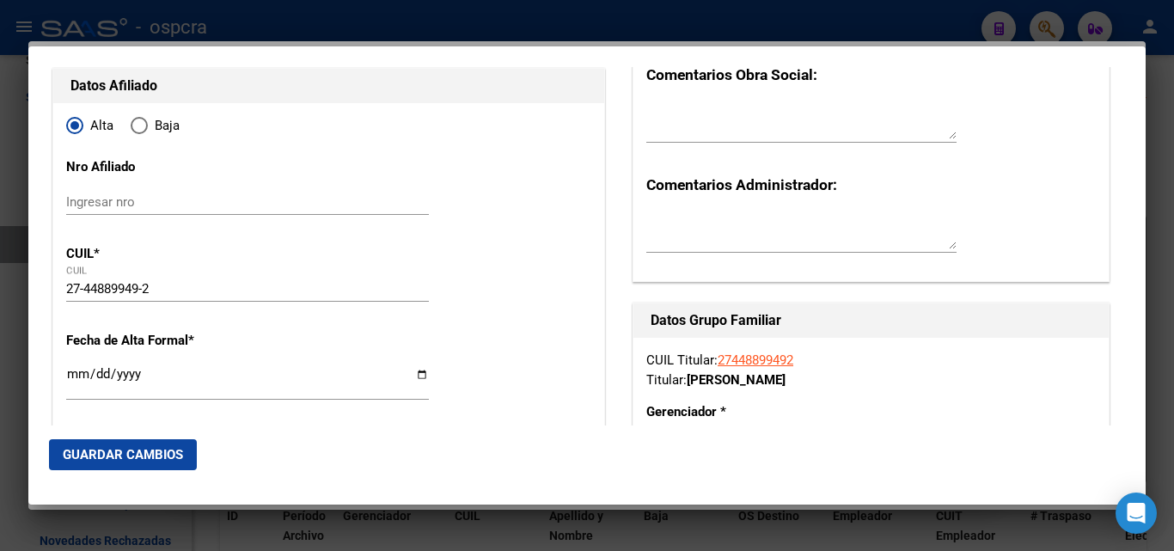
scroll to position [172, 0]
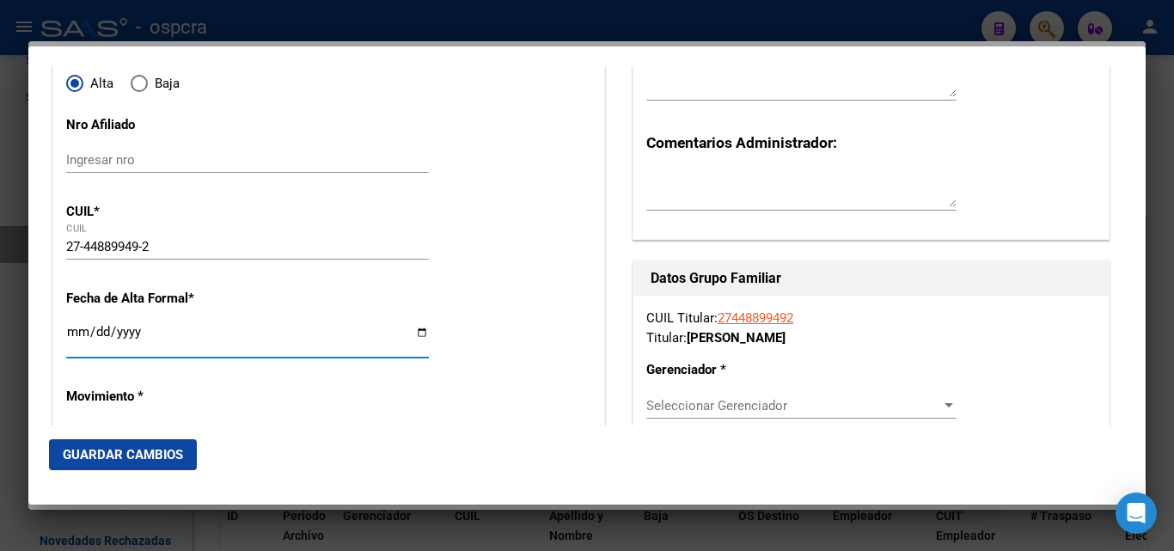
click at [420, 332] on input "Ingresar fecha" at bounding box center [247, 338] width 363 height 27
type input "[DATE]"
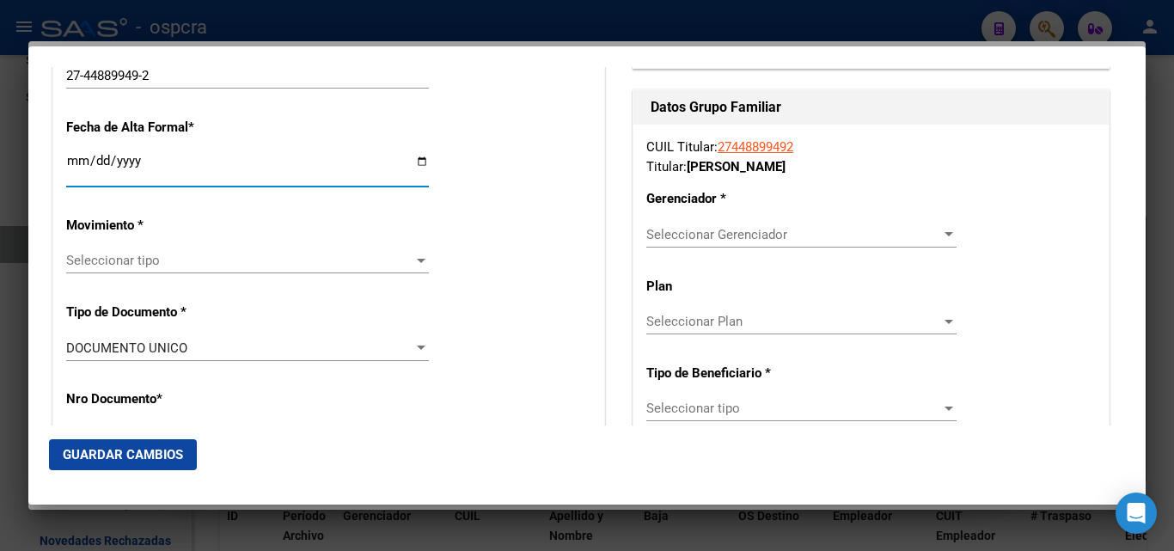
scroll to position [344, 0]
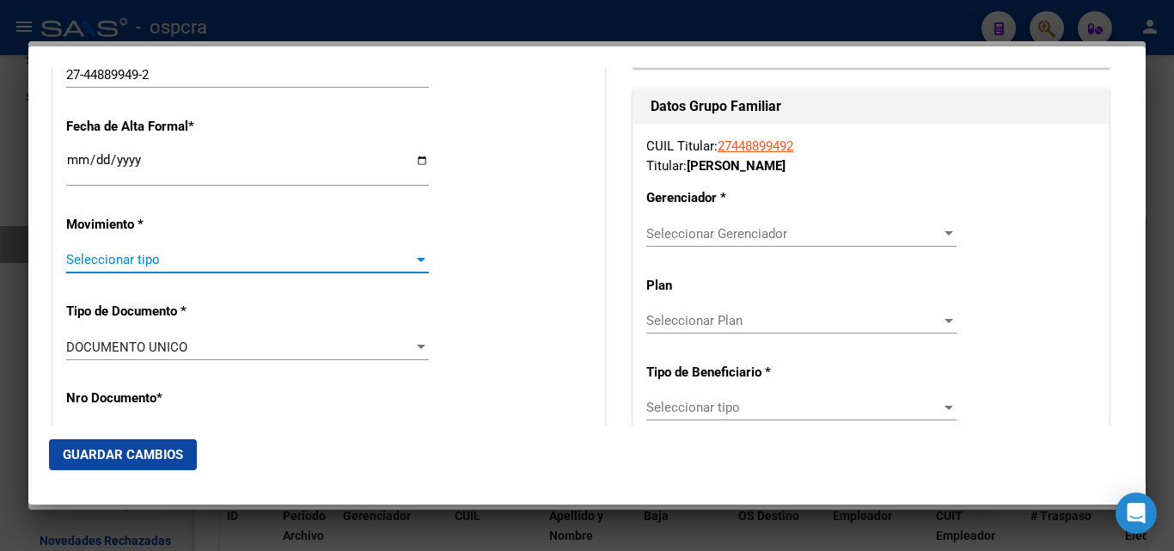
click at [415, 262] on div at bounding box center [420, 260] width 15 height 14
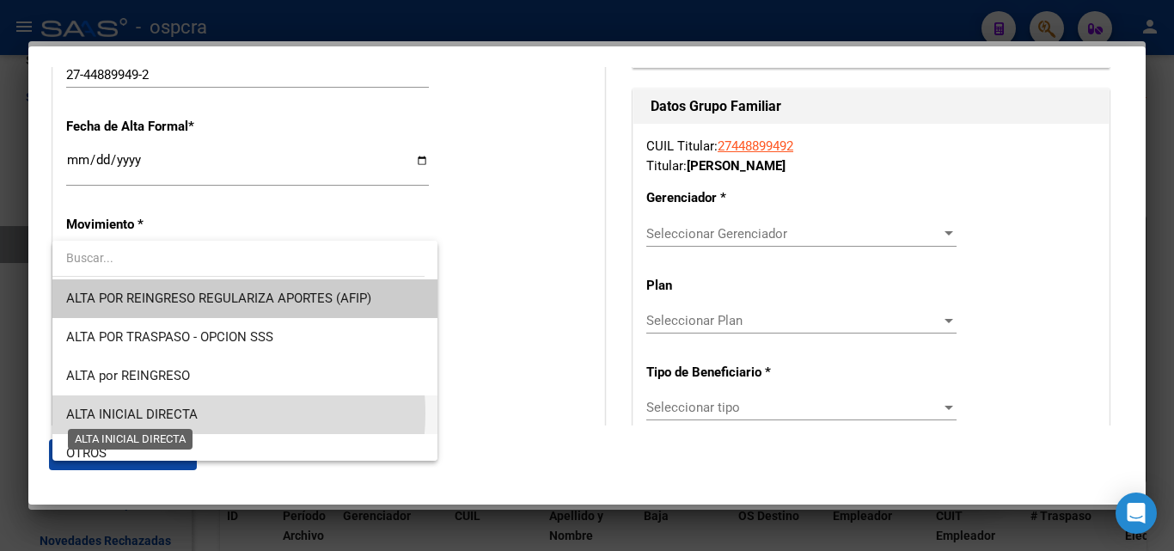
click at [193, 413] on span "ALTA INICIAL DIRECTA" at bounding box center [131, 413] width 131 height 15
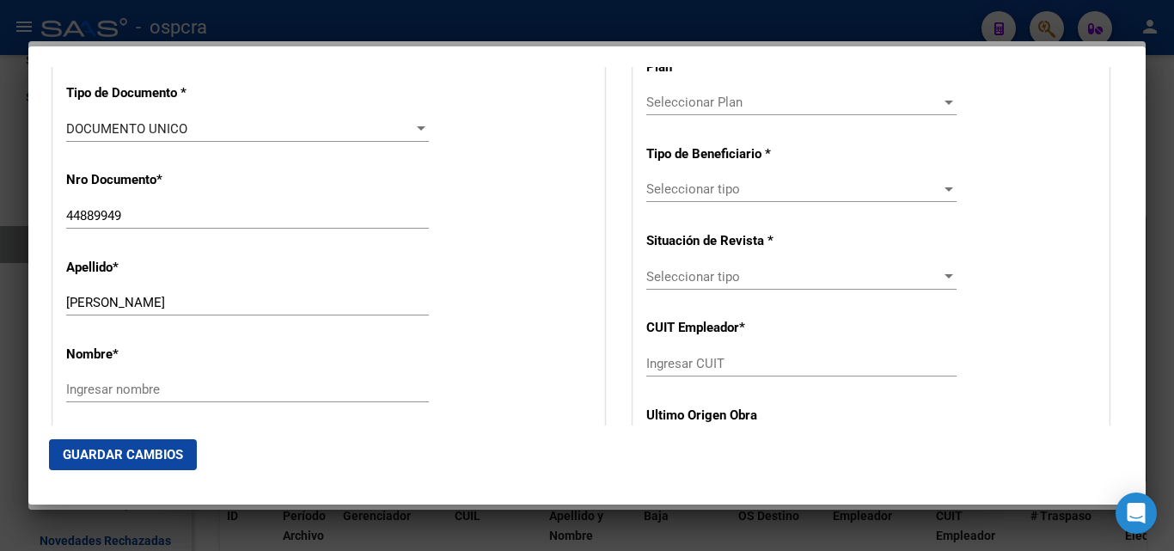
scroll to position [601, 0]
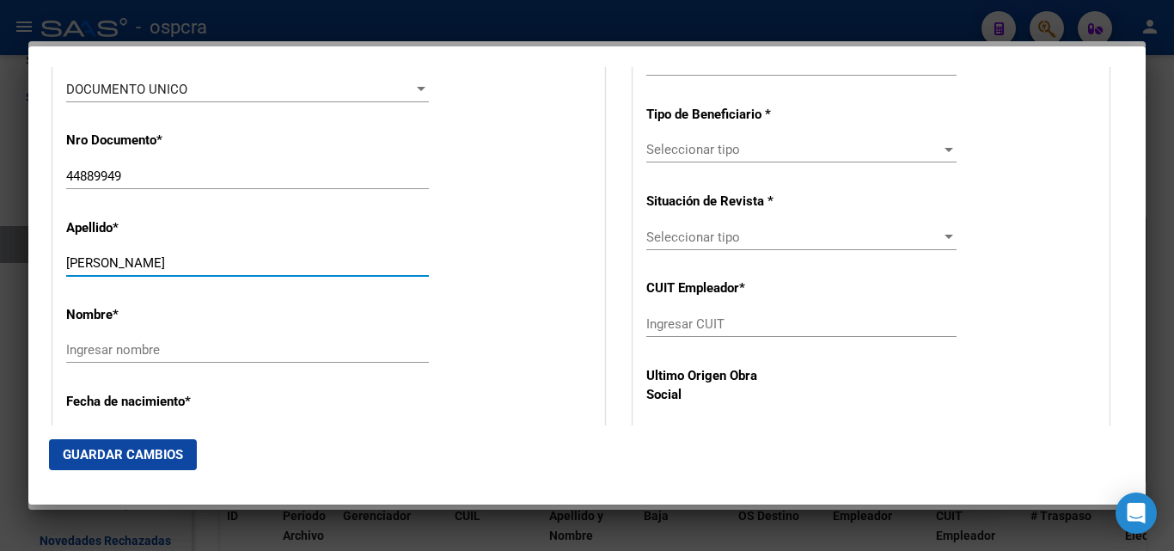
drag, startPoint x: 101, startPoint y: 256, endPoint x: 205, endPoint y: 259, distance: 104.0
click at [205, 259] on input "[PERSON_NAME]" at bounding box center [247, 262] width 363 height 15
type input "BREA"
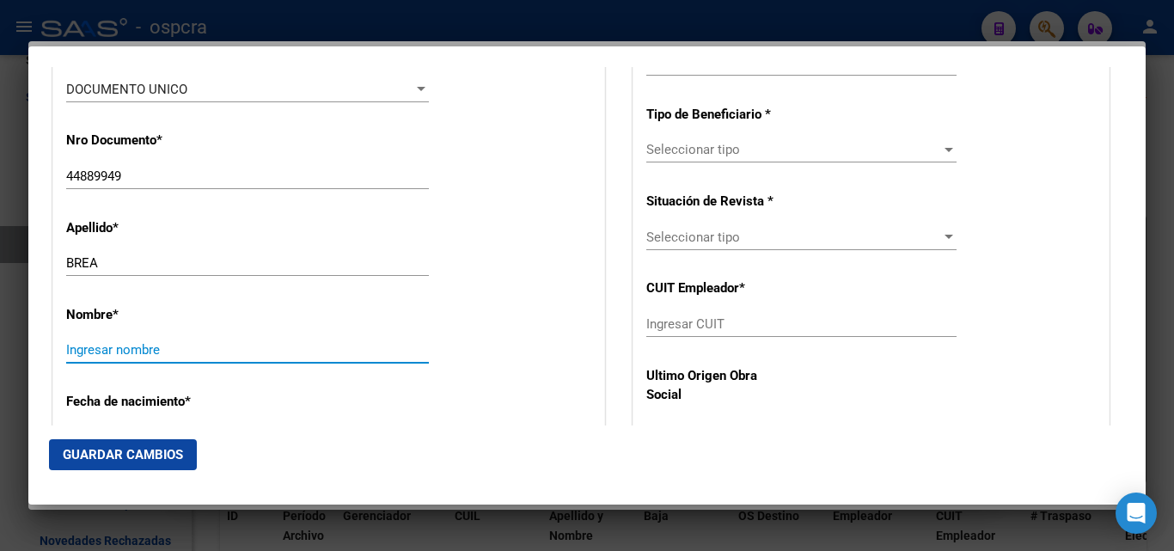
paste input "[PERSON_NAME]"
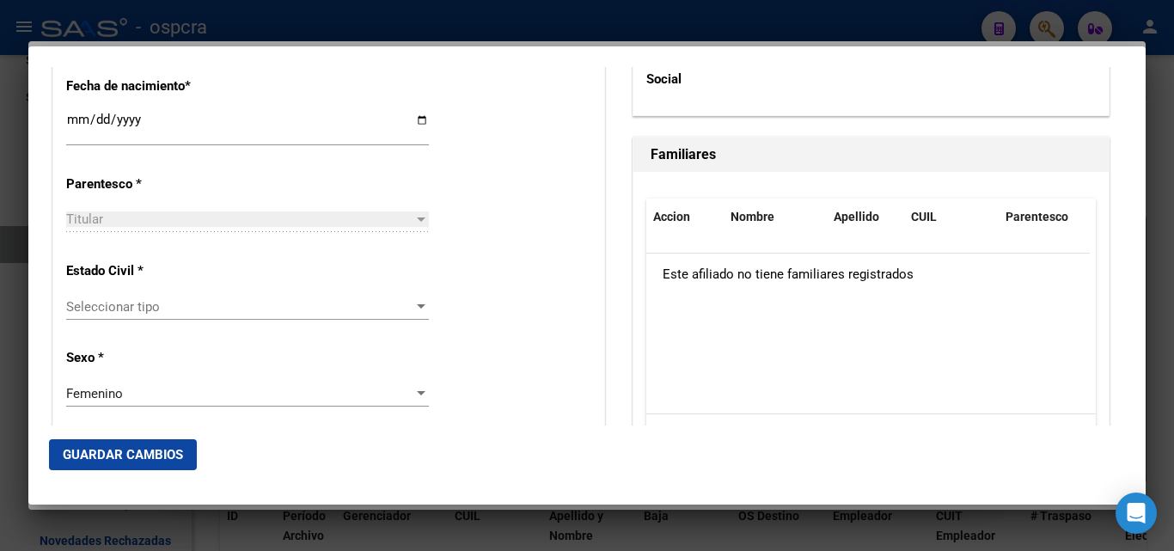
scroll to position [945, 0]
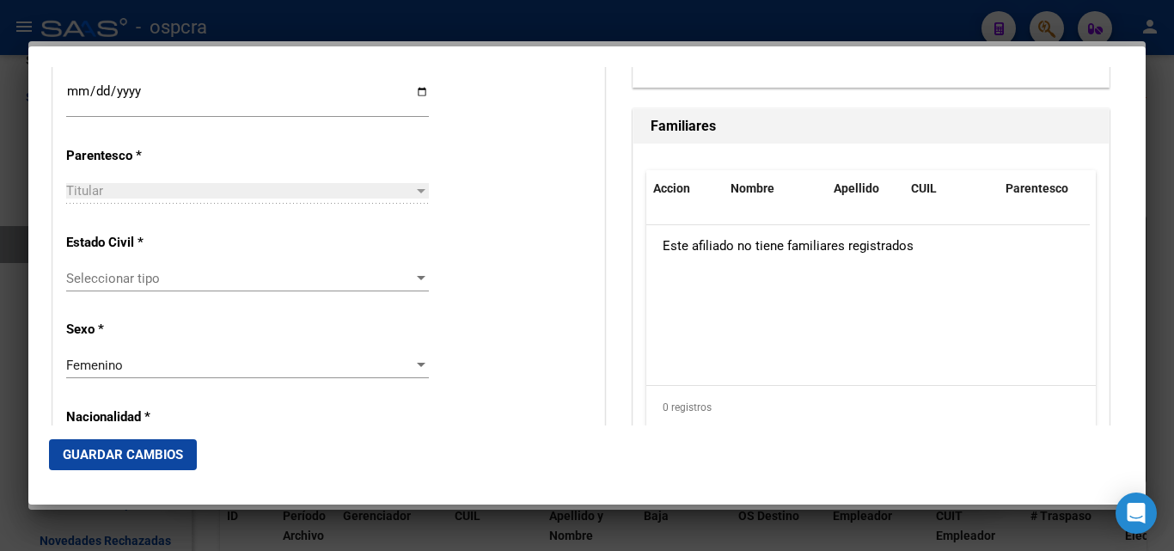
type input "[PERSON_NAME]"
click at [405, 285] on span "Seleccionar tipo" at bounding box center [239, 278] width 347 height 15
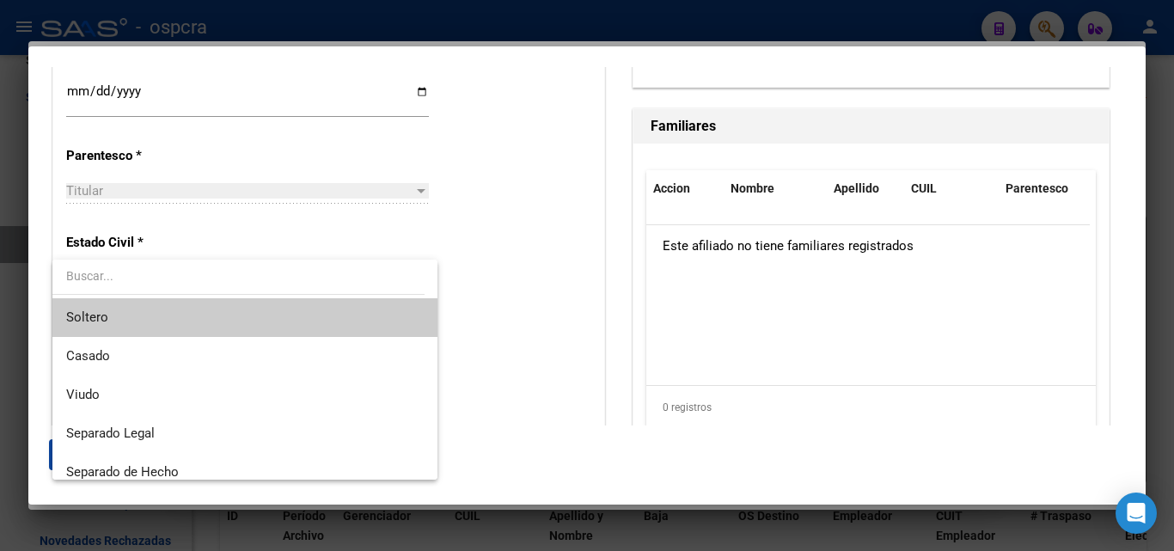
click at [143, 322] on span "Soltero" at bounding box center [244, 317] width 357 height 39
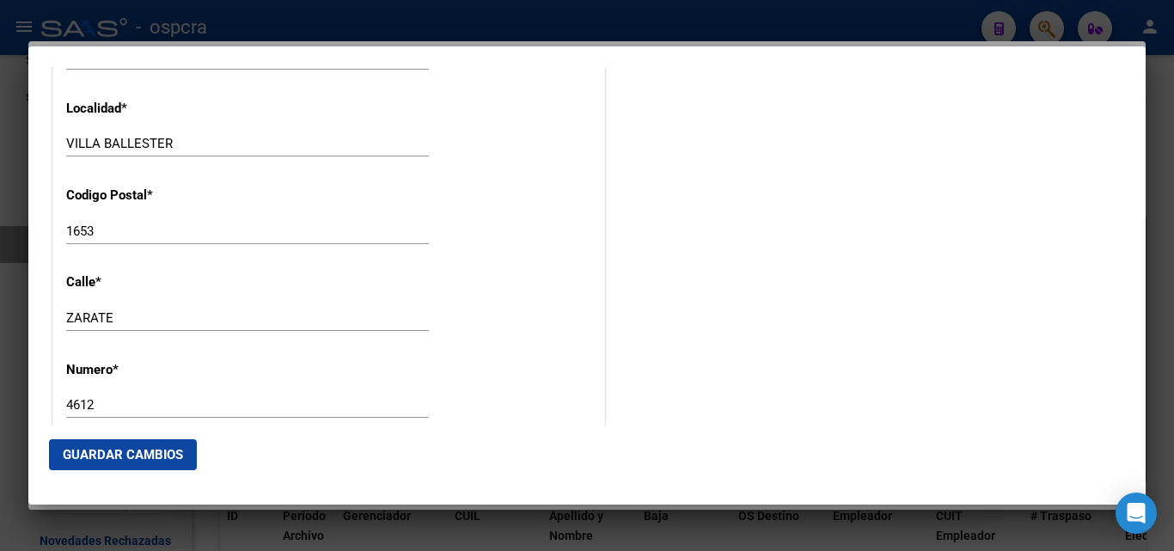
scroll to position [1804, 0]
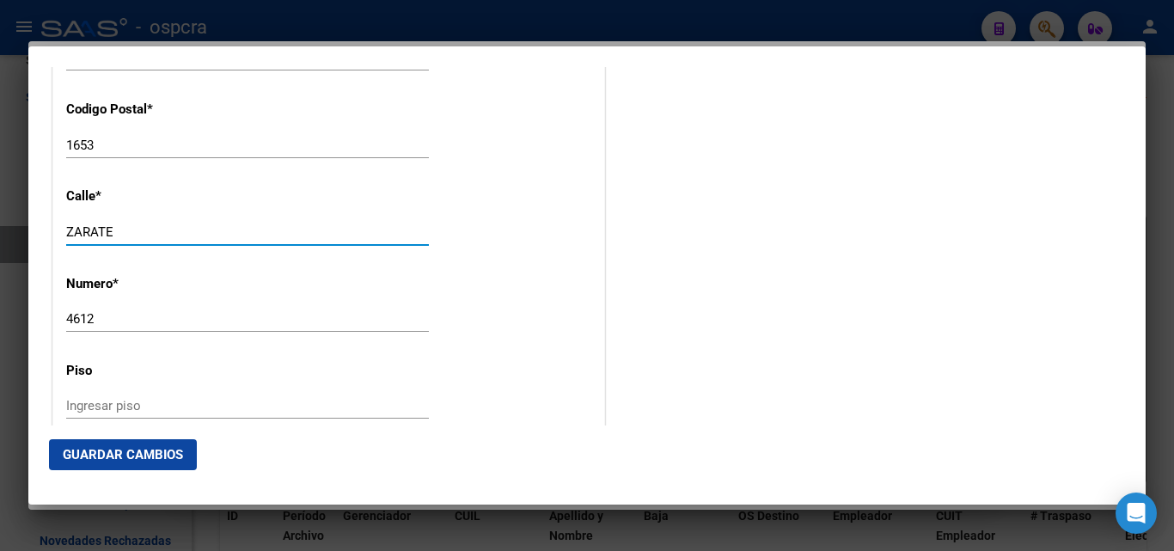
click at [137, 229] on input "ZARATE" at bounding box center [247, 231] width 363 height 15
click at [129, 330] on div "4612 Ingresar nro" at bounding box center [247, 319] width 363 height 26
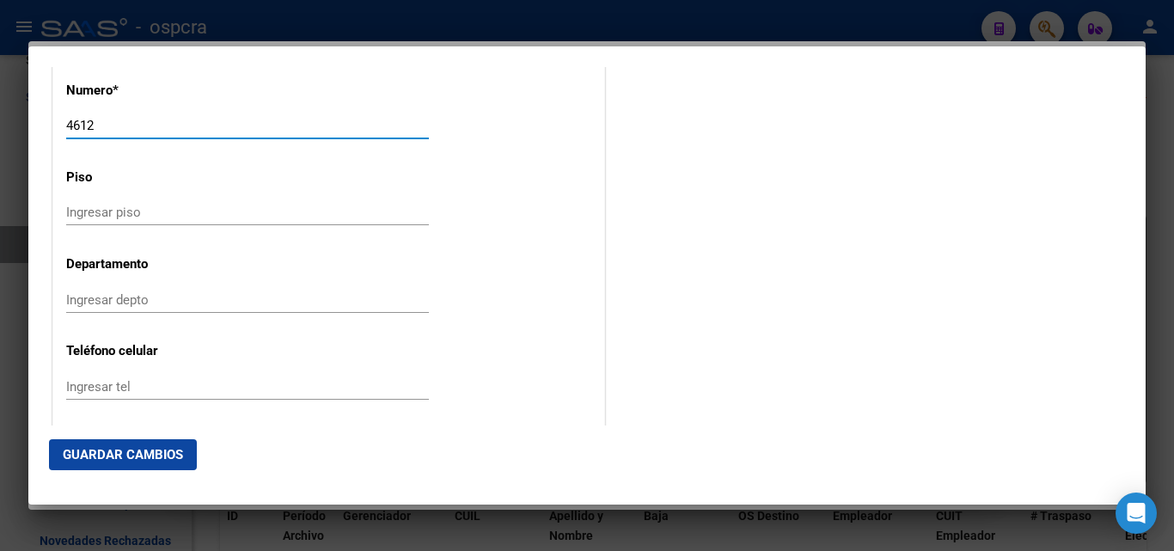
scroll to position [2062, 0]
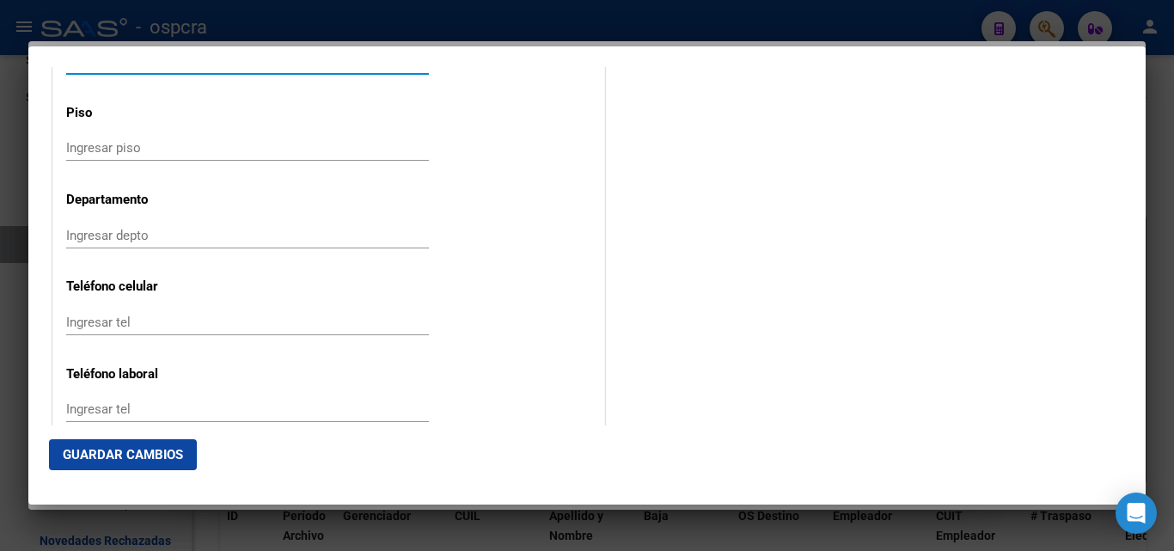
click at [130, 242] on input "Ingresar depto" at bounding box center [247, 235] width 363 height 15
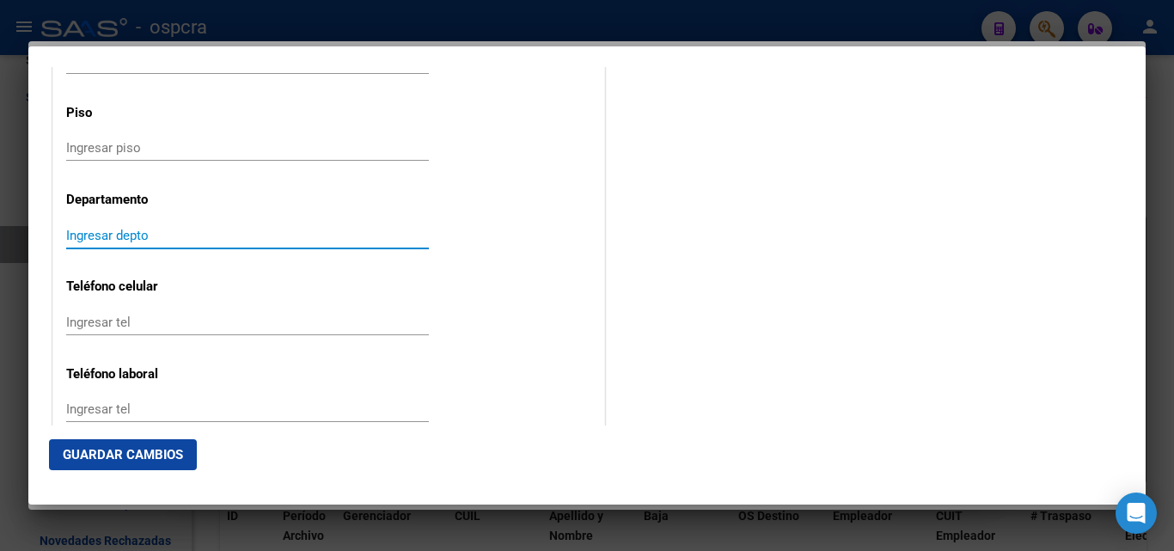
click at [121, 330] on div "Ingresar tel" at bounding box center [247, 322] width 363 height 26
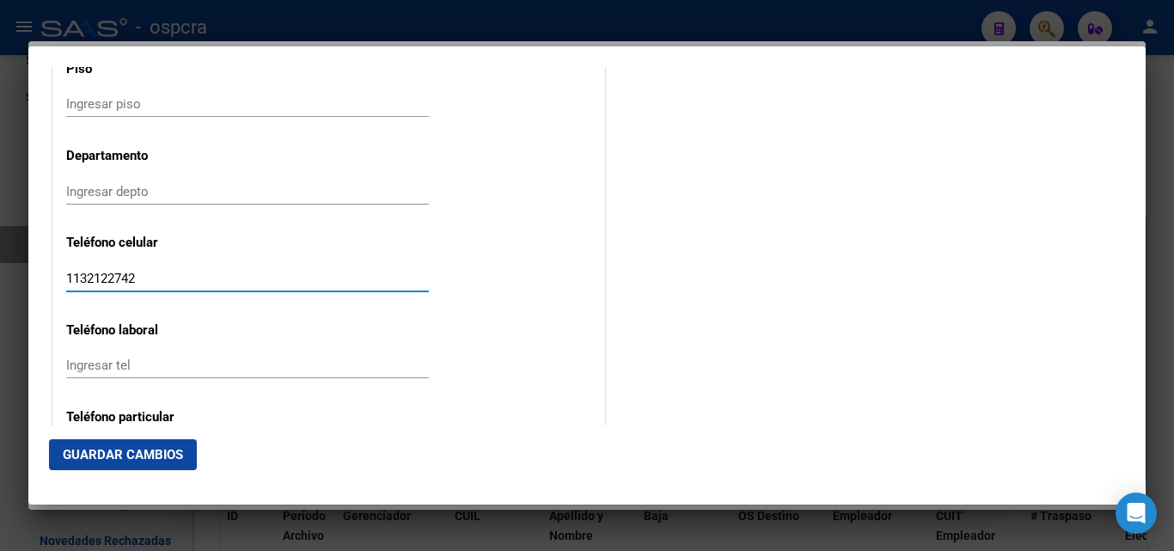
scroll to position [2148, 0]
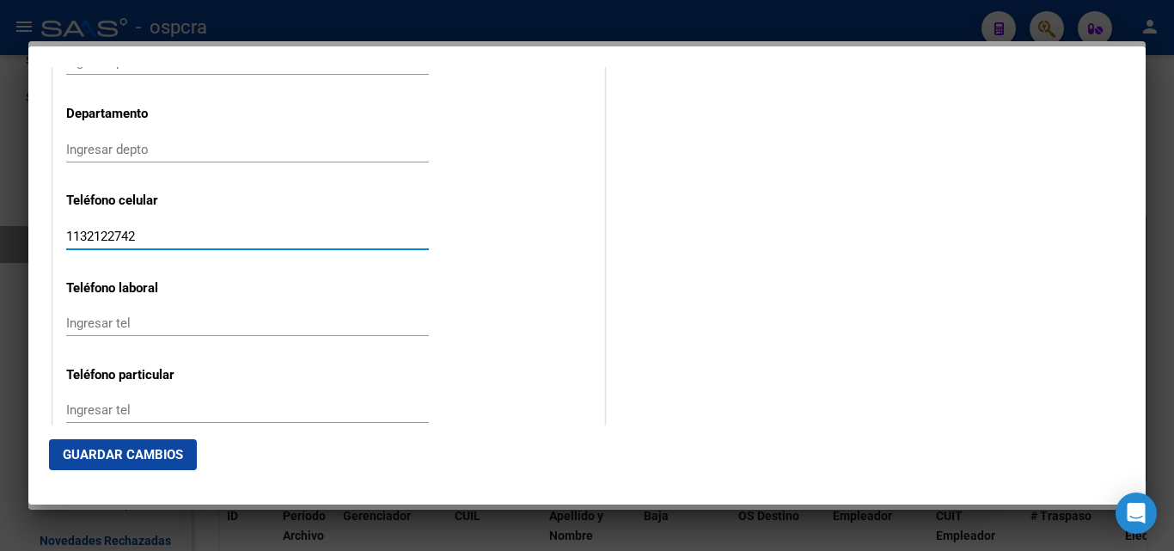
type input "1132122742"
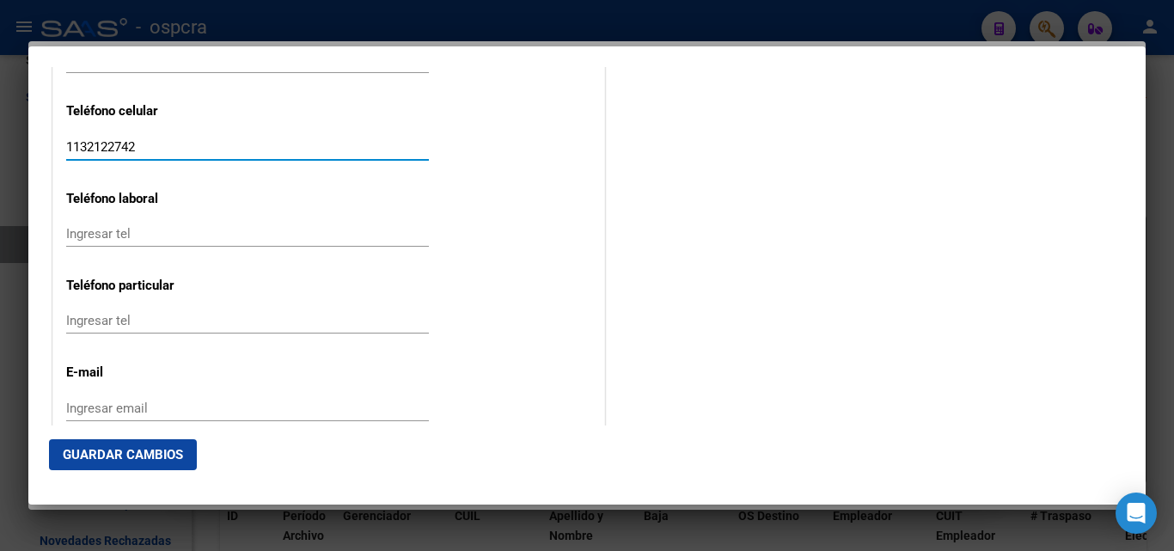
scroll to position [2234, 0]
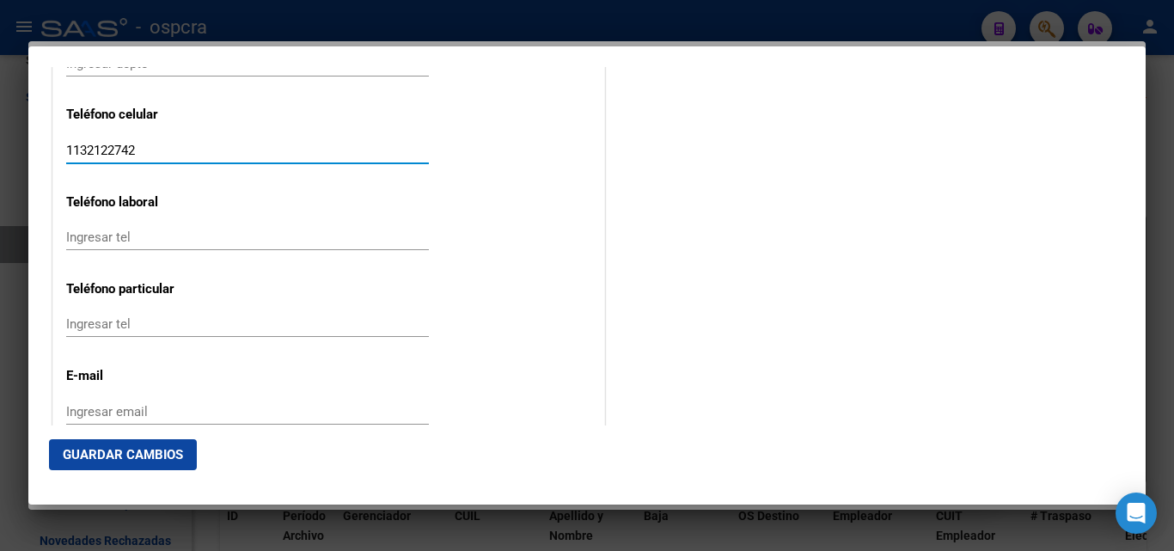
click at [82, 416] on input "Ingresar email" at bounding box center [247, 411] width 363 height 15
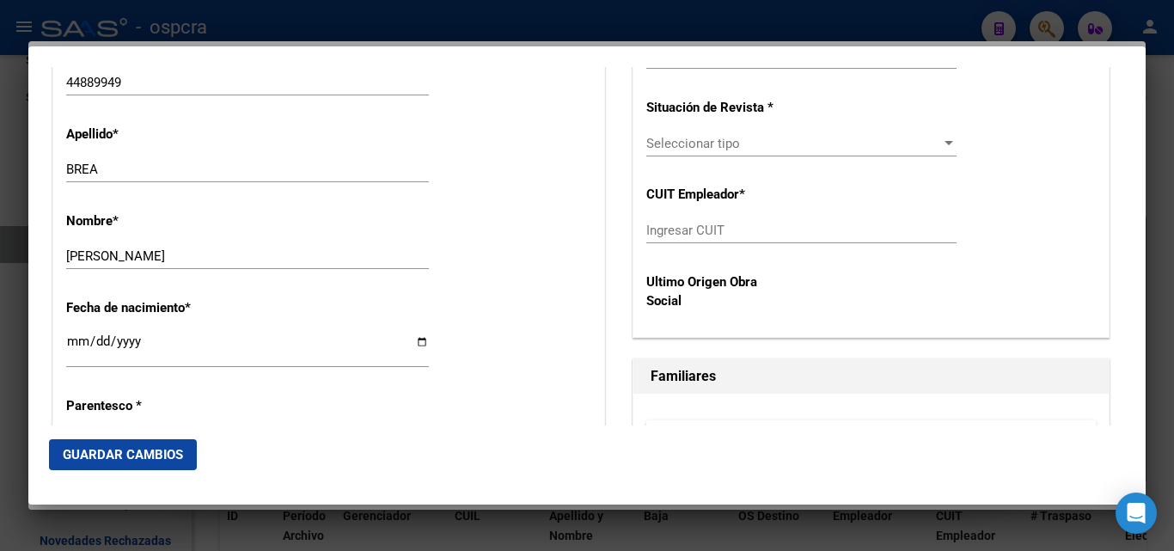
scroll to position [515, 0]
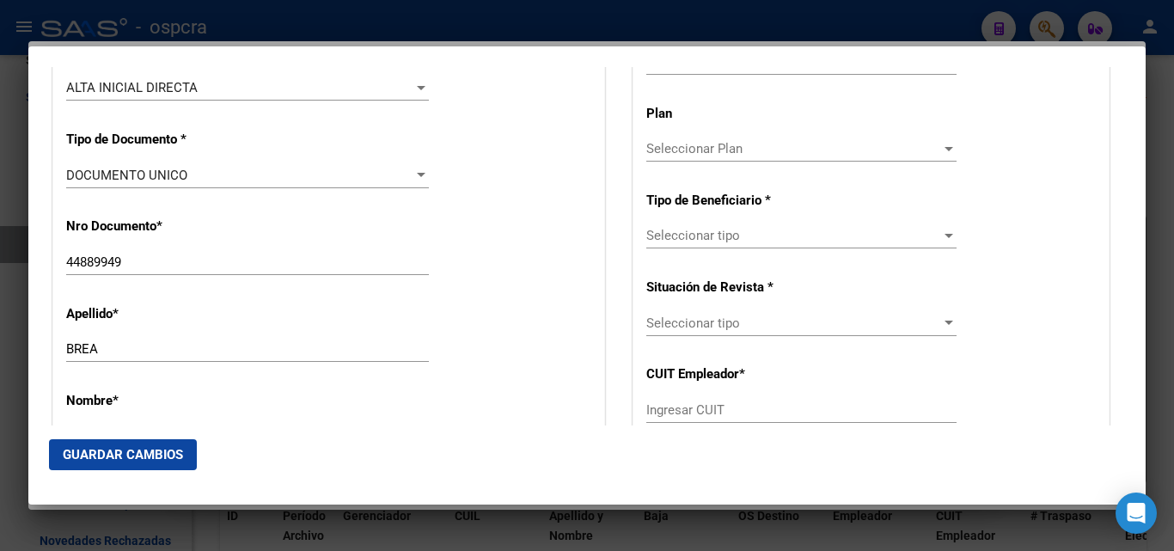
type input "[EMAIL_ADDRESS][DOMAIN_NAME]"
click at [901, 153] on span "Seleccionar Plan" at bounding box center [793, 148] width 295 height 15
click at [985, 150] on div at bounding box center [587, 275] width 1174 height 551
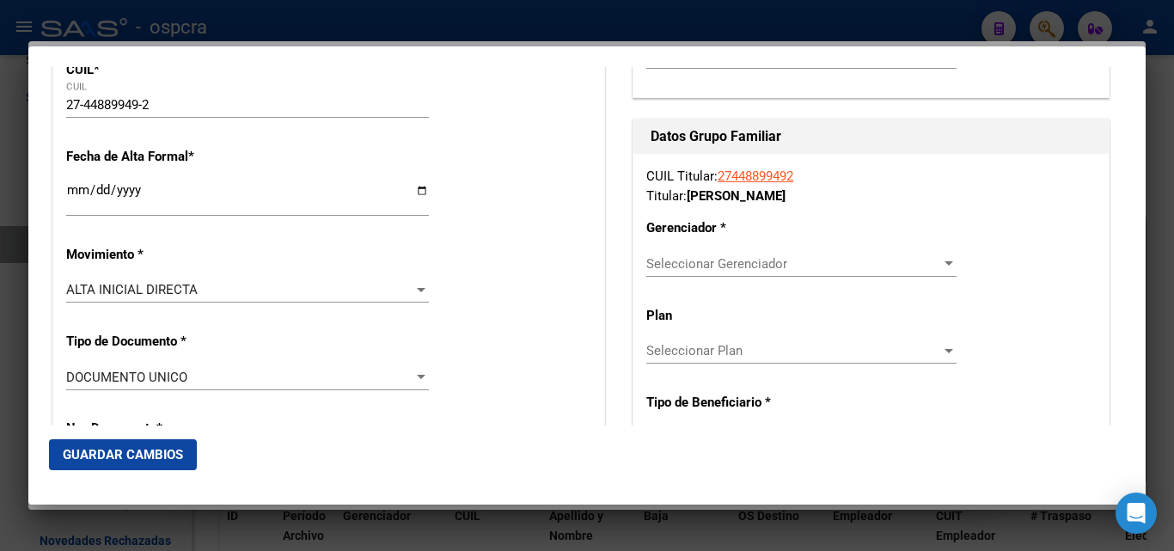
scroll to position [258, 0]
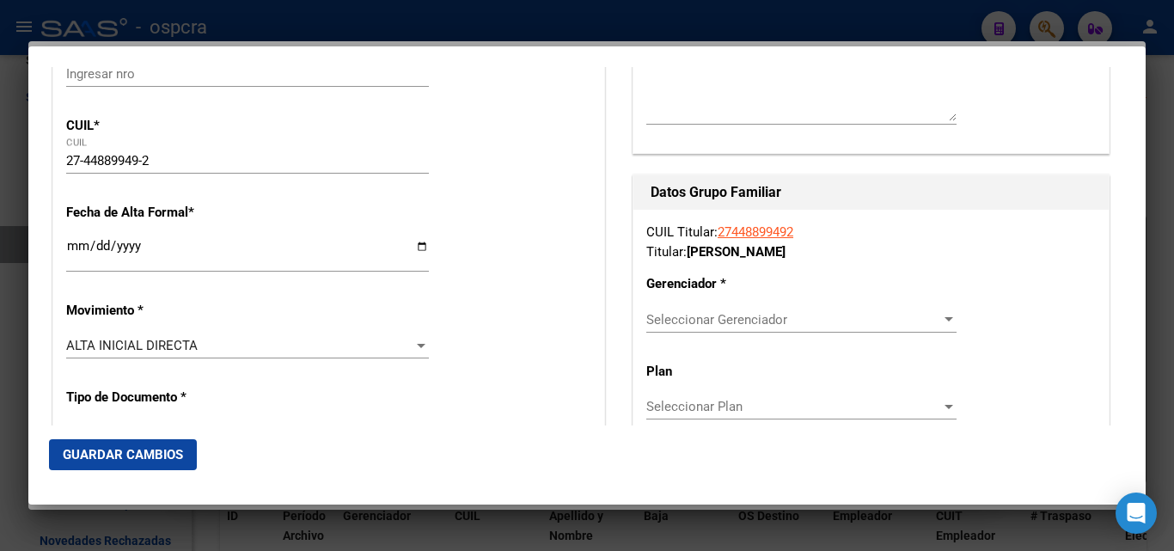
click at [840, 327] on div "Seleccionar Gerenciador Seleccionar Gerenciador" at bounding box center [801, 320] width 310 height 26
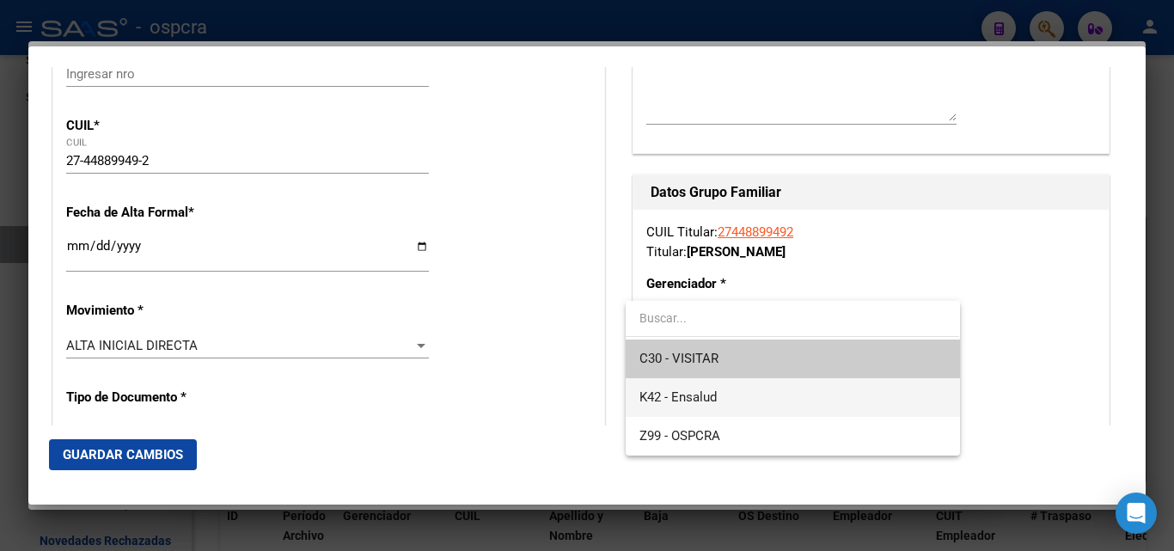
click at [738, 400] on span "K42 - Ensalud" at bounding box center [792, 397] width 306 height 39
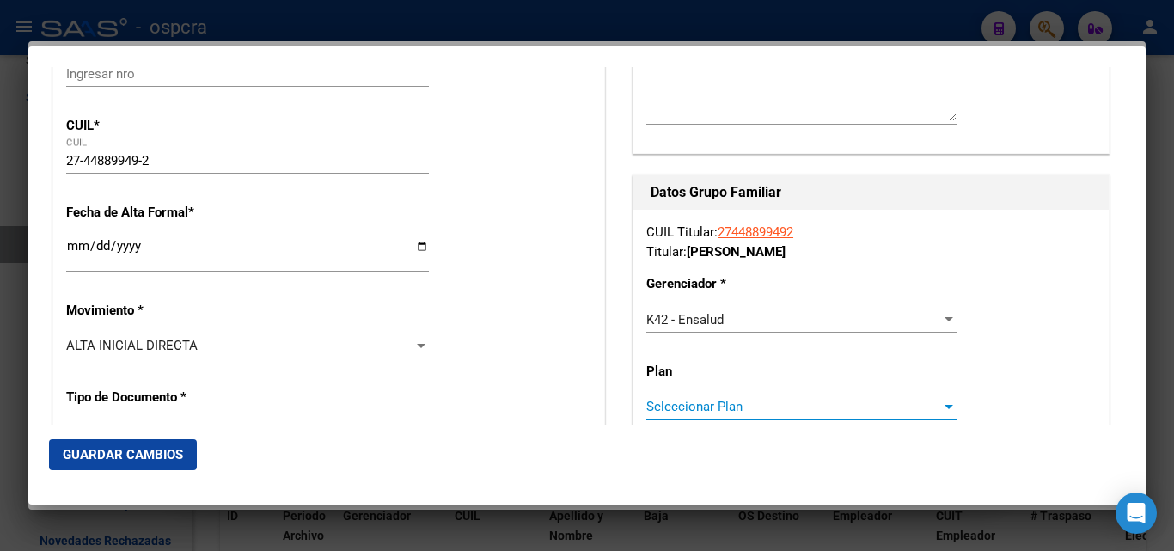
click at [806, 410] on span "Seleccionar Plan" at bounding box center [793, 406] width 295 height 15
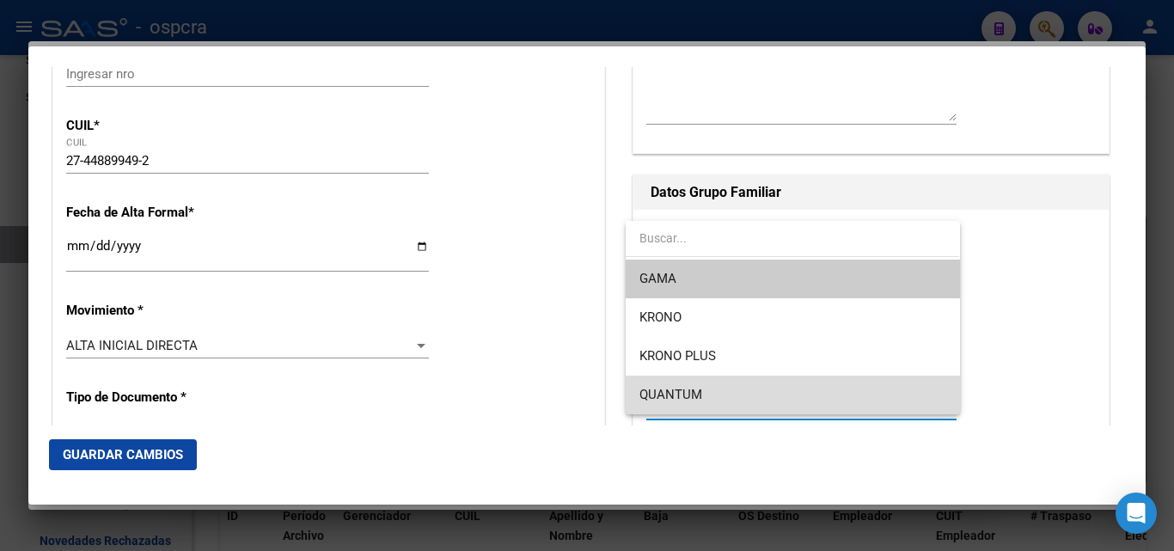
click at [709, 393] on span "QUANTUM" at bounding box center [792, 394] width 306 height 39
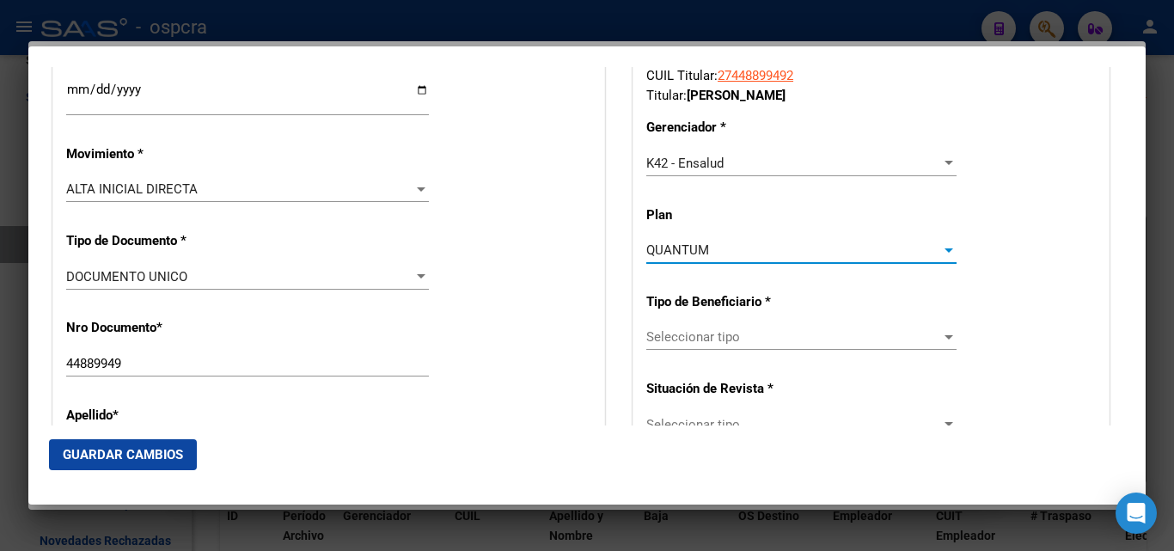
scroll to position [430, 0]
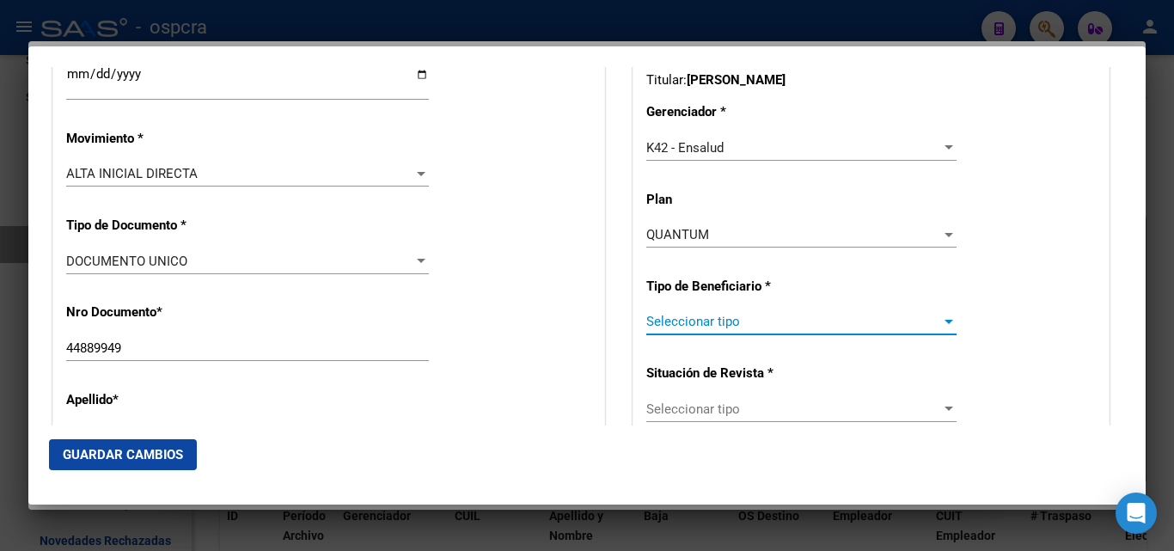
click at [768, 320] on span "Seleccionar tipo" at bounding box center [793, 321] width 295 height 15
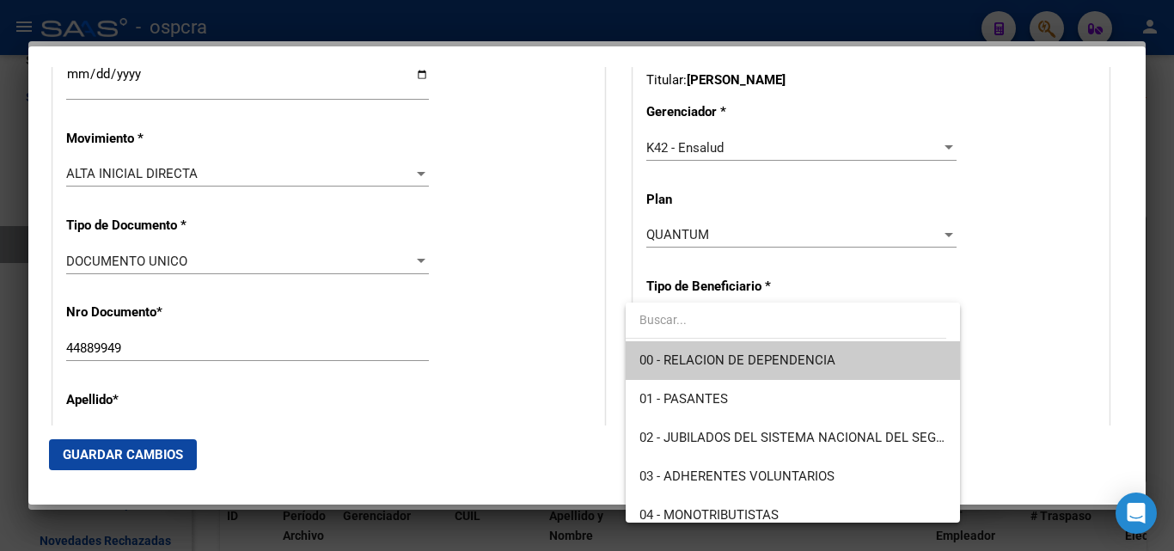
click at [772, 373] on span "00 - RELACION DE DEPENDENCIA" at bounding box center [792, 360] width 306 height 39
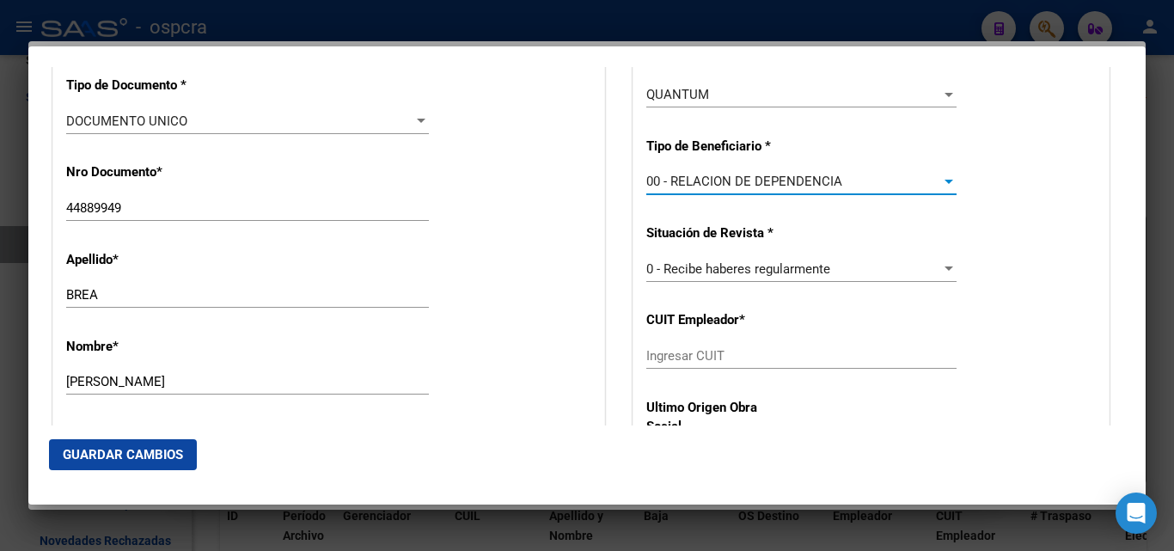
scroll to position [687, 0]
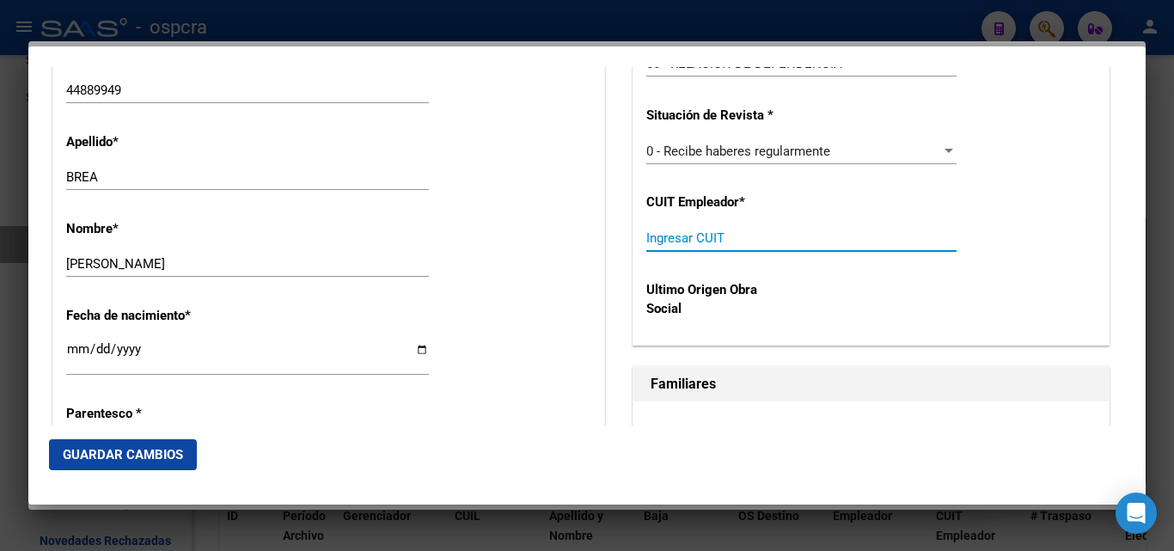
paste input "30-55961026-3"
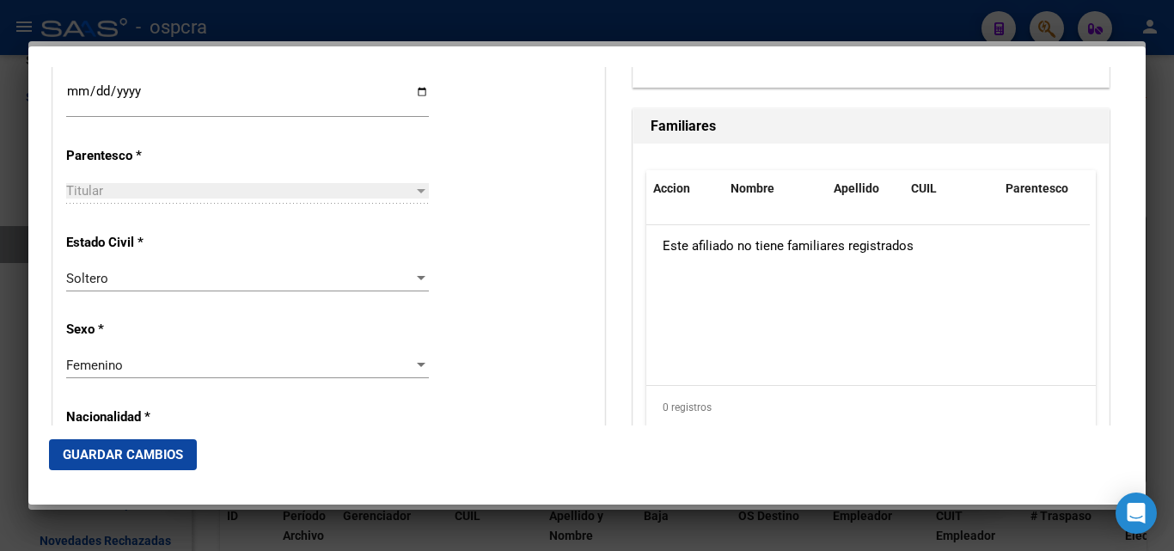
type input "30-55961026-3"
click at [157, 456] on span "Guardar Cambios" at bounding box center [123, 454] width 120 height 15
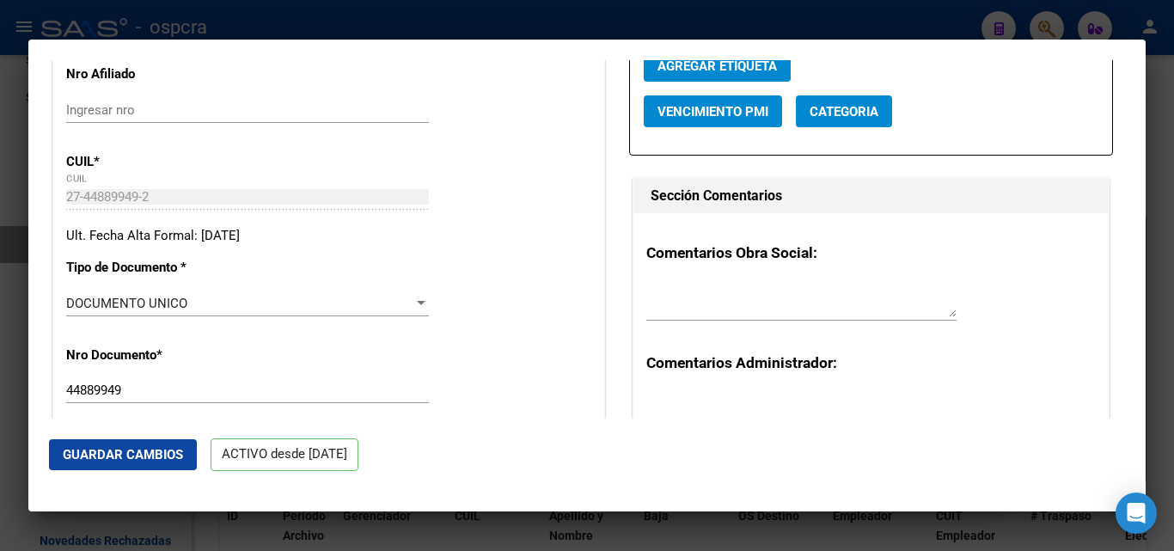
scroll to position [0, 0]
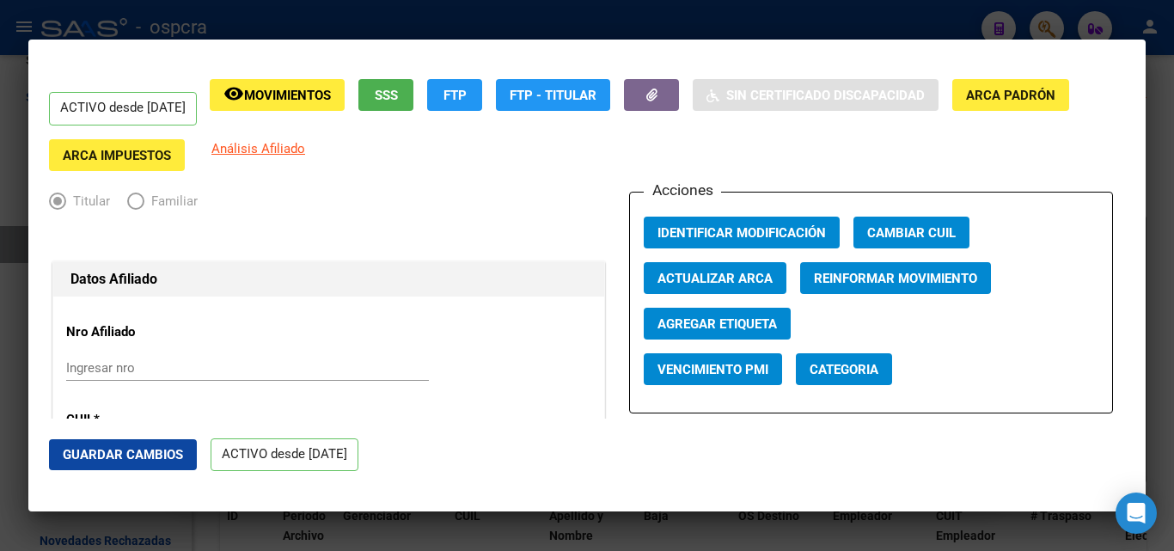
click at [0, 326] on div at bounding box center [587, 275] width 1174 height 551
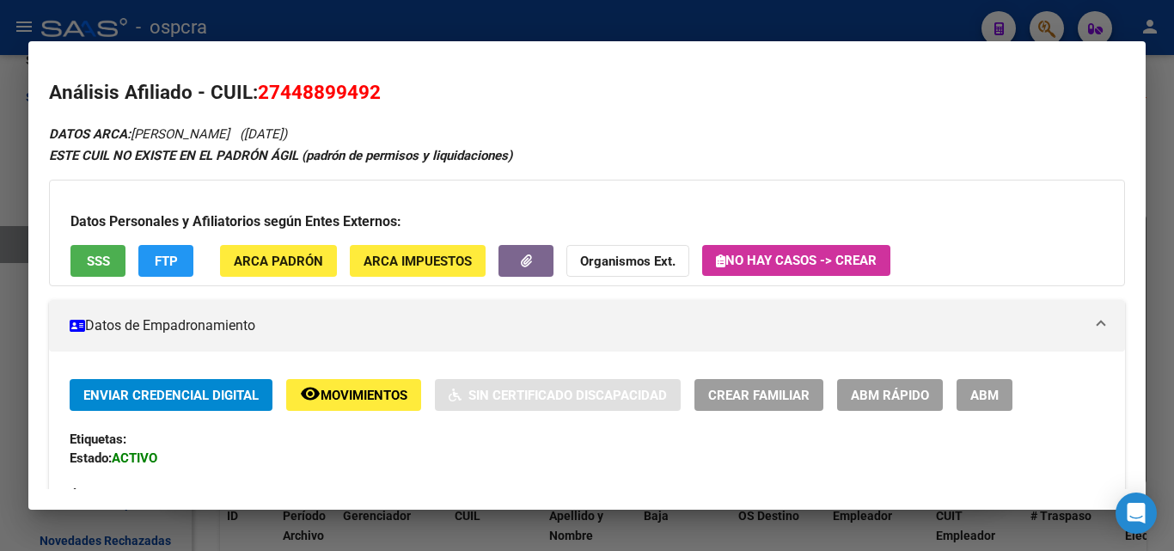
click at [737, 19] on div at bounding box center [587, 275] width 1174 height 551
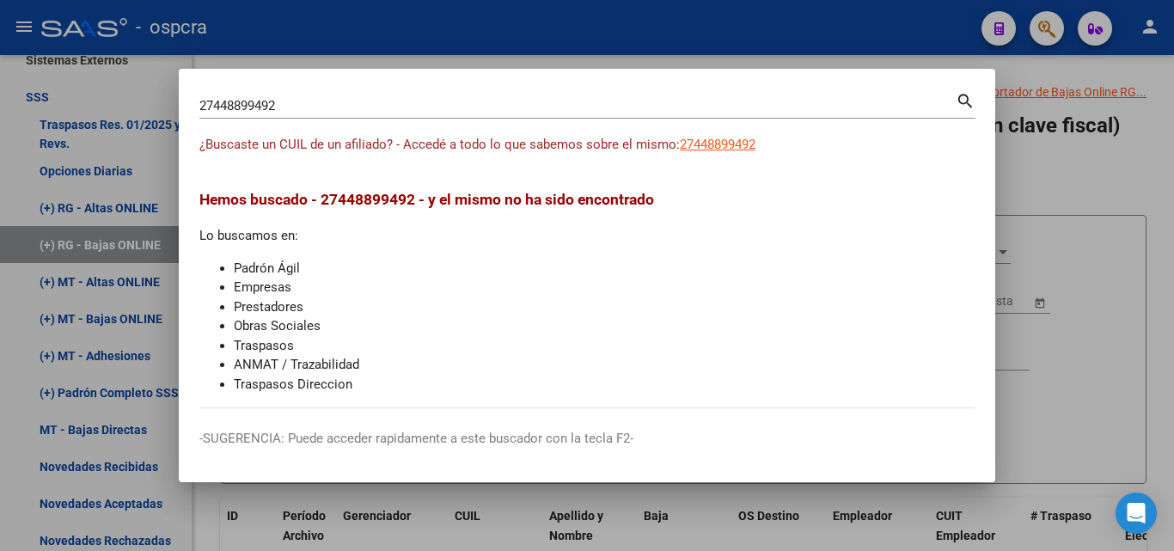
click at [1046, 27] on div at bounding box center [587, 275] width 1174 height 551
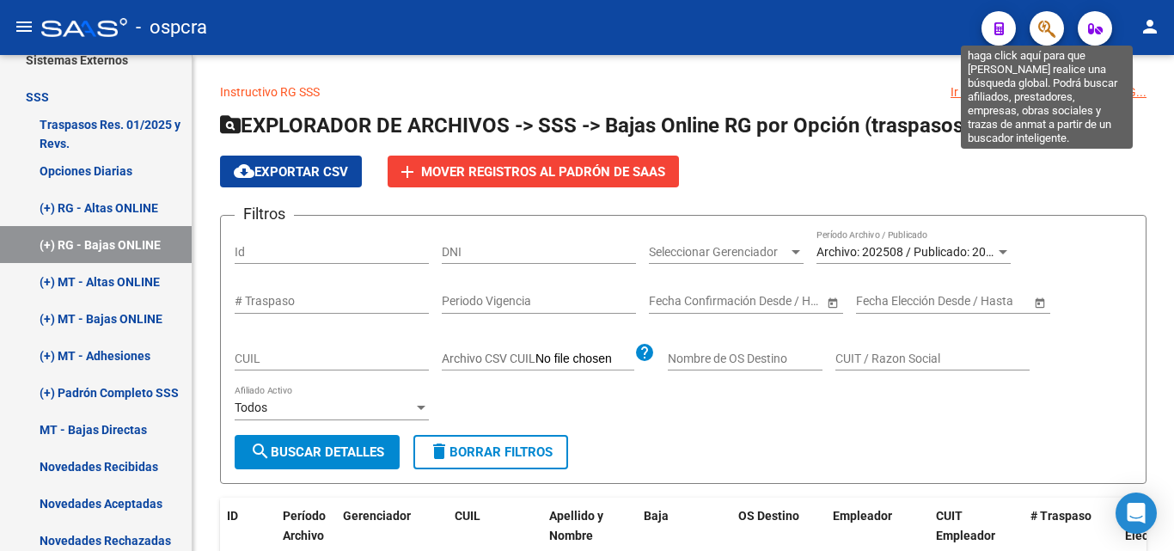
click at [1046, 29] on icon "button" at bounding box center [1046, 29] width 17 height 20
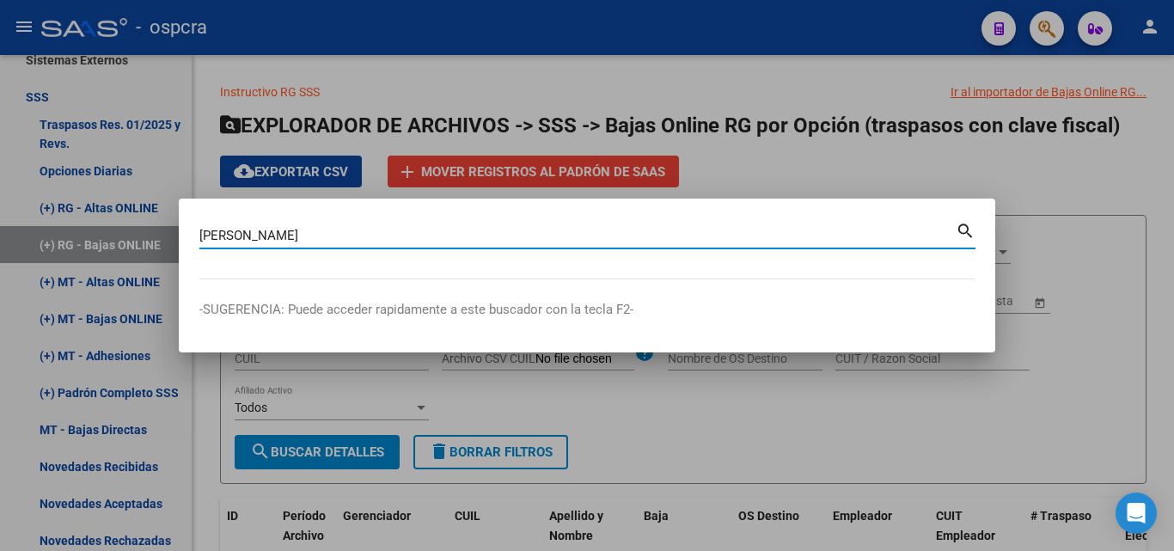
type input "[PERSON_NAME]"
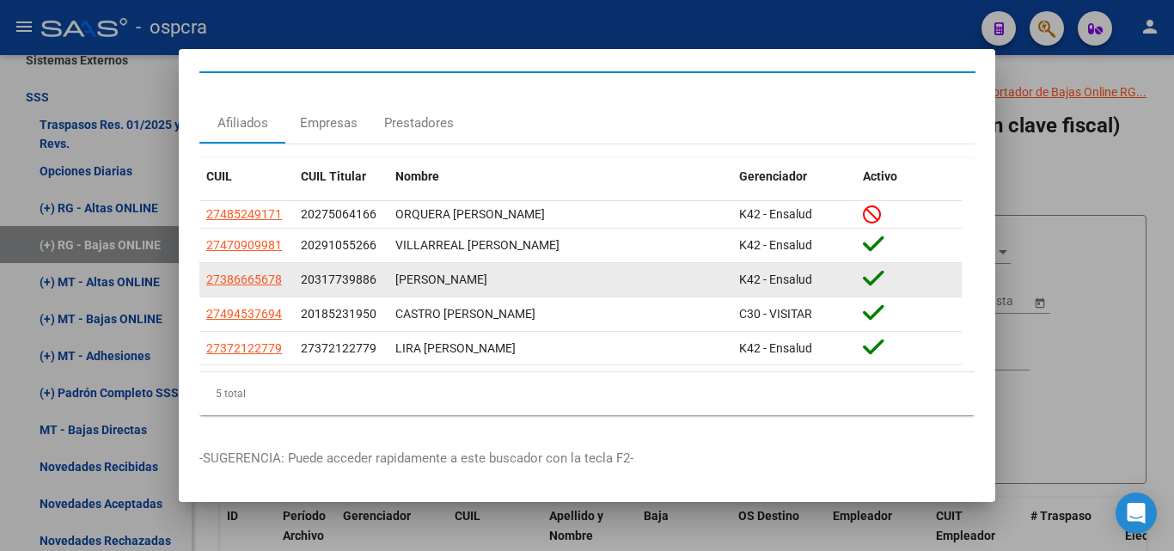
scroll to position [44, 0]
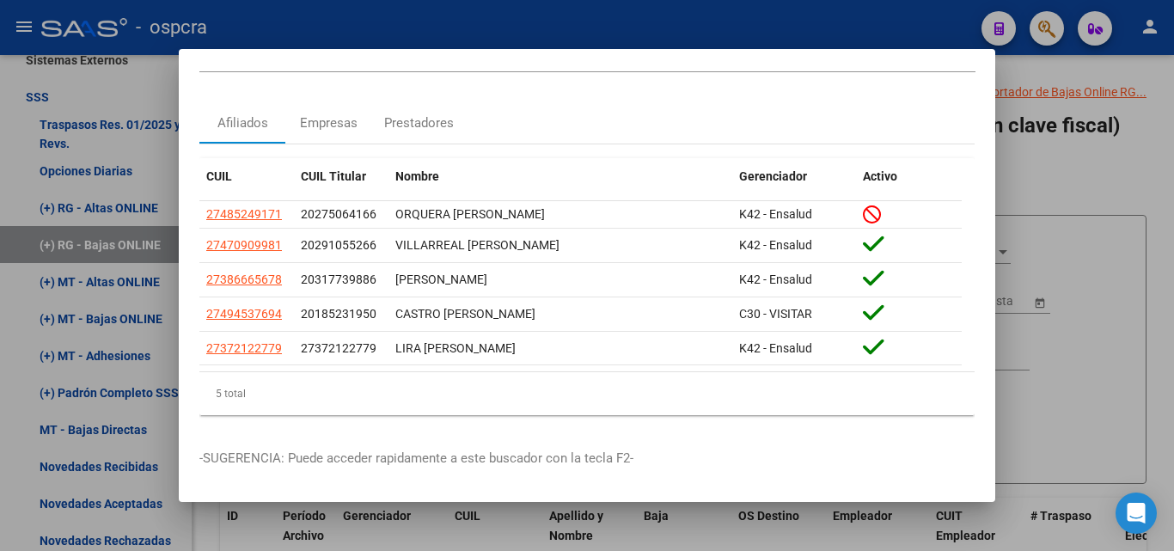
click at [999, 301] on div at bounding box center [587, 275] width 1174 height 551
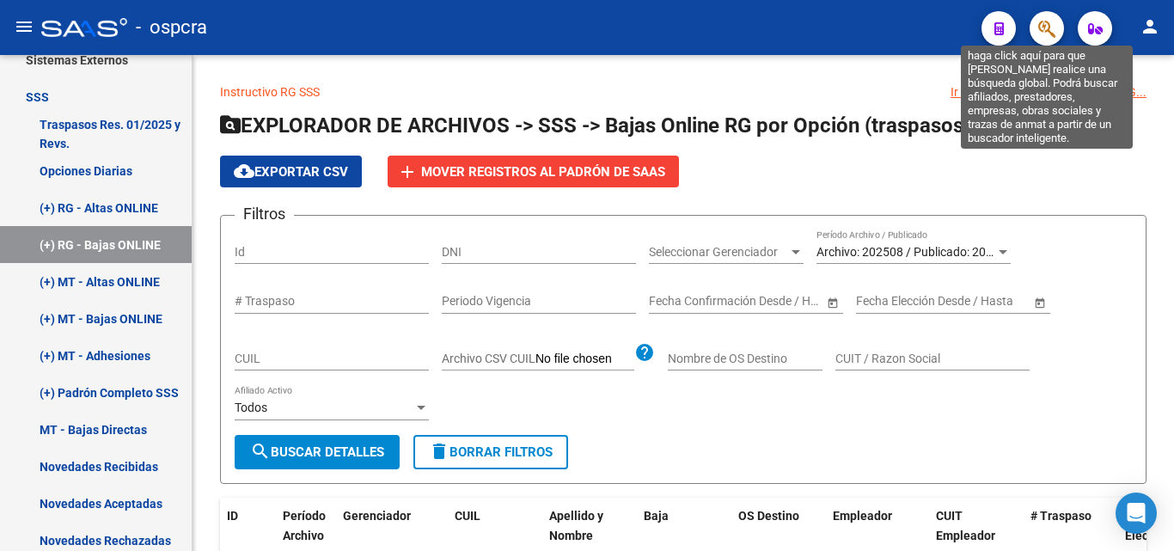
click at [1052, 21] on icon "button" at bounding box center [1046, 29] width 17 height 20
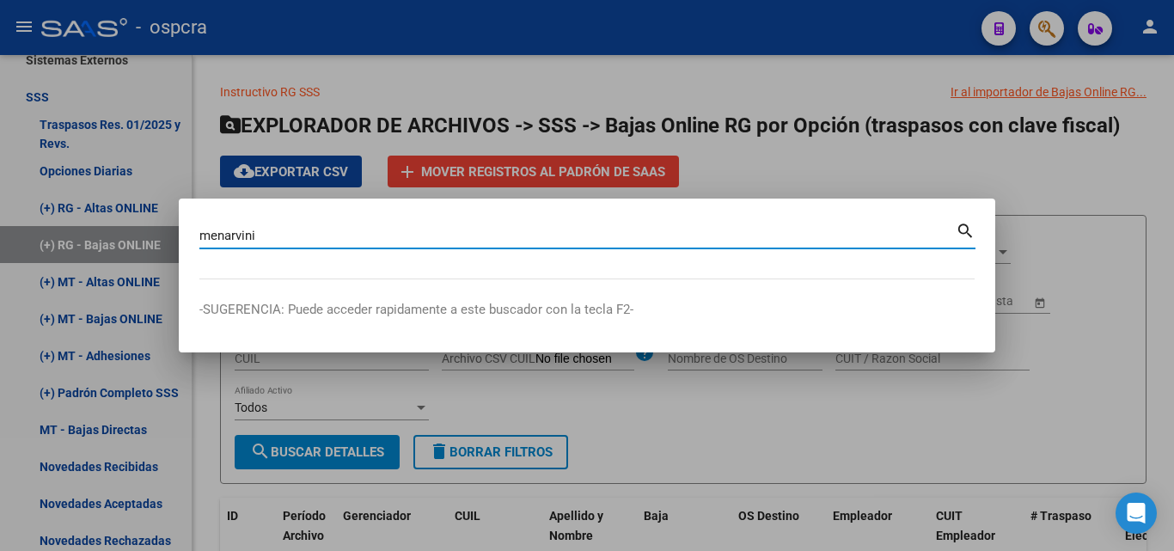
type input "menarvini"
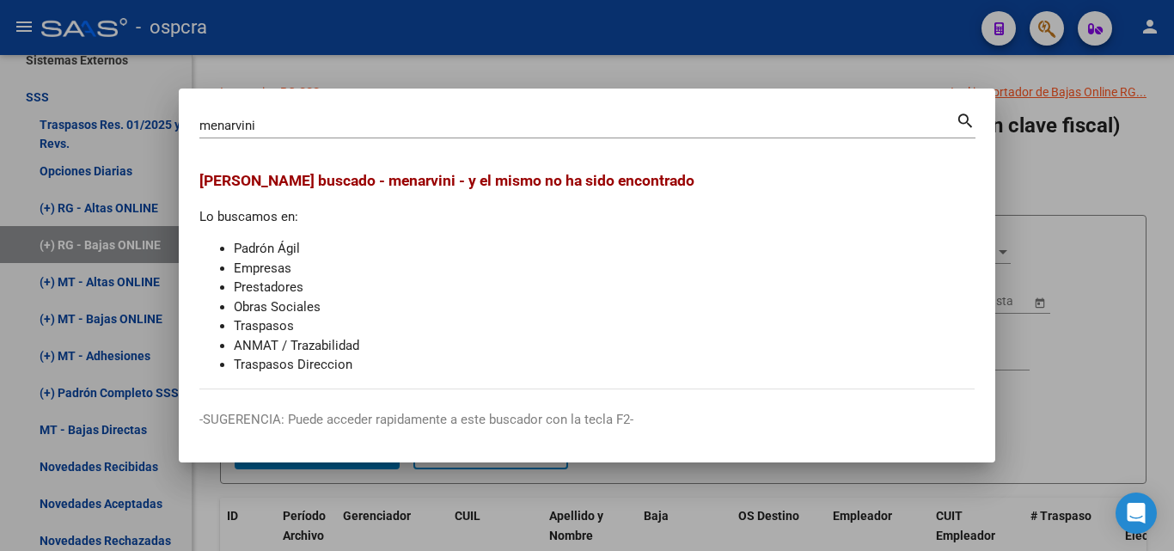
drag, startPoint x: 254, startPoint y: 110, endPoint x: 268, endPoint y: 110, distance: 13.7
click at [257, 110] on div "[PERSON_NAME] (apellido, dni, cuil, [PERSON_NAME], cuit, obra social) search" at bounding box center [587, 123] width 776 height 29
drag, startPoint x: 268, startPoint y: 115, endPoint x: 162, endPoint y: 137, distance: 108.7
click at [162, 137] on div "[PERSON_NAME] (apellido, dni, cuil, nro traspaso, cuit, obra social) search [PE…" at bounding box center [587, 275] width 1174 height 551
drag, startPoint x: 265, startPoint y: 128, endPoint x: 123, endPoint y: 127, distance: 142.6
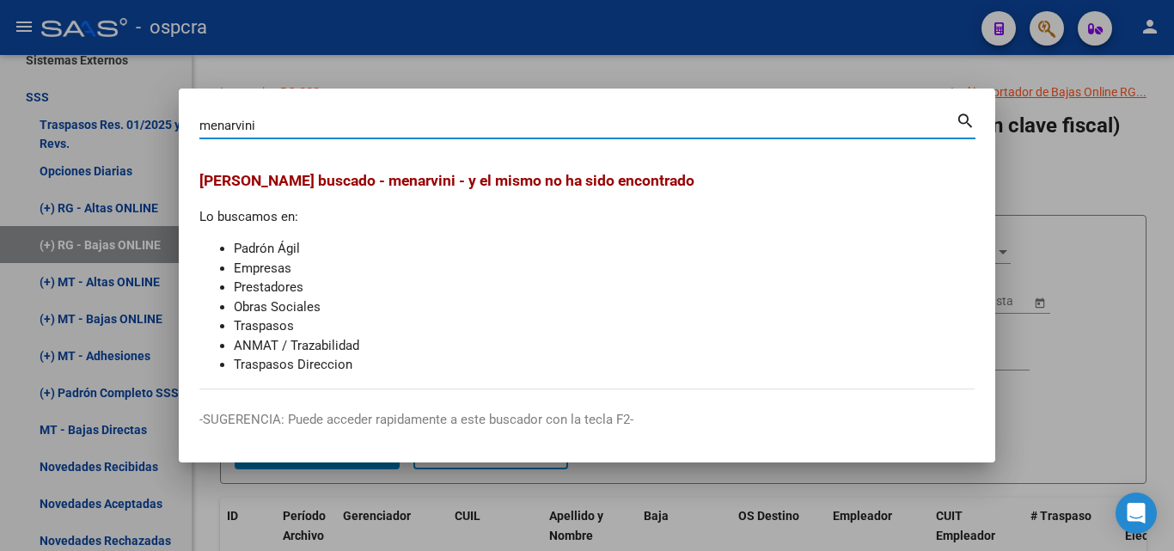
click at [123, 127] on div "[PERSON_NAME] (apellido, dni, cuil, nro traspaso, cuit, obra social) search [PE…" at bounding box center [587, 275] width 1174 height 551
type input "minervini"
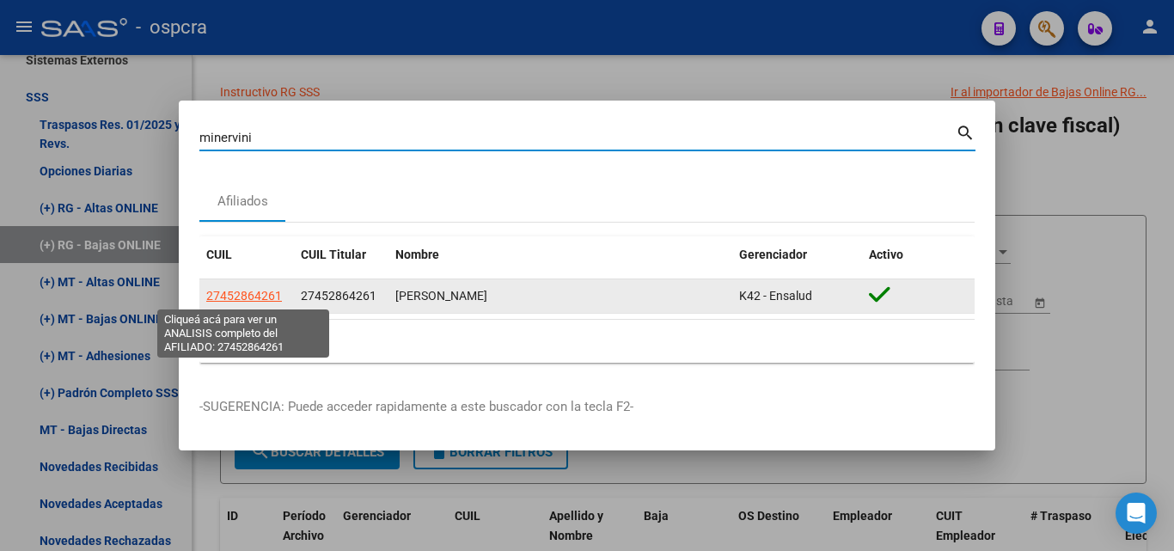
click at [258, 300] on span "27452864261" at bounding box center [244, 296] width 76 height 14
type textarea "27452864261"
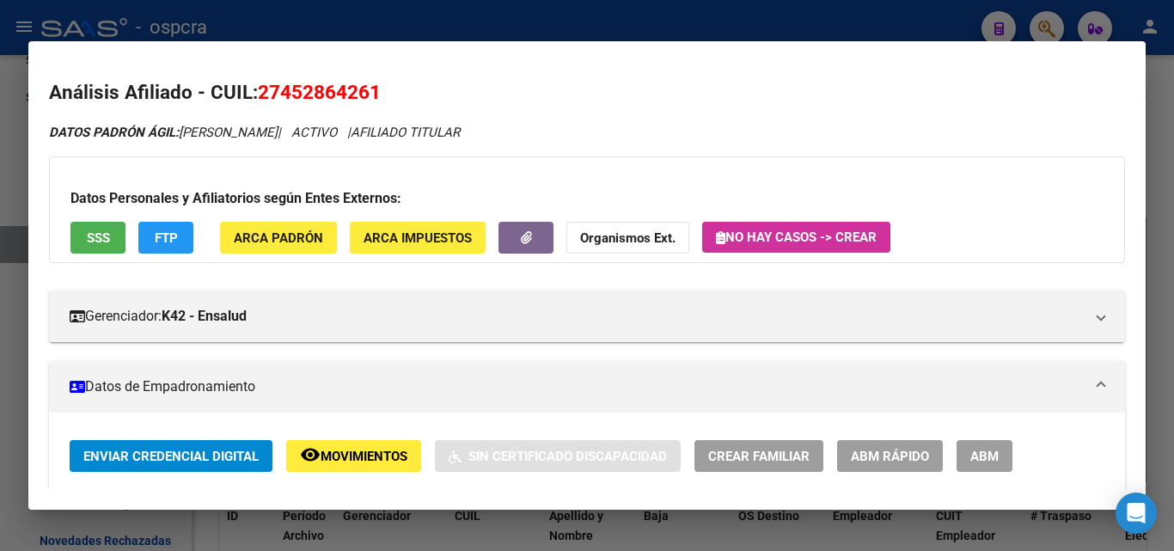
click at [840, 85] on h2 "Análisis Afiliado - CUIL: 27452864261" at bounding box center [587, 92] width 1076 height 29
drag, startPoint x: 277, startPoint y: 93, endPoint x: 377, endPoint y: 91, distance: 100.5
click at [377, 91] on span "27452864261" at bounding box center [319, 92] width 123 height 22
click at [419, 85] on h2 "Análisis Afiliado - CUIL: 27452864261" at bounding box center [587, 92] width 1076 height 29
drag, startPoint x: 280, startPoint y: 94, endPoint x: 368, endPoint y: 93, distance: 87.6
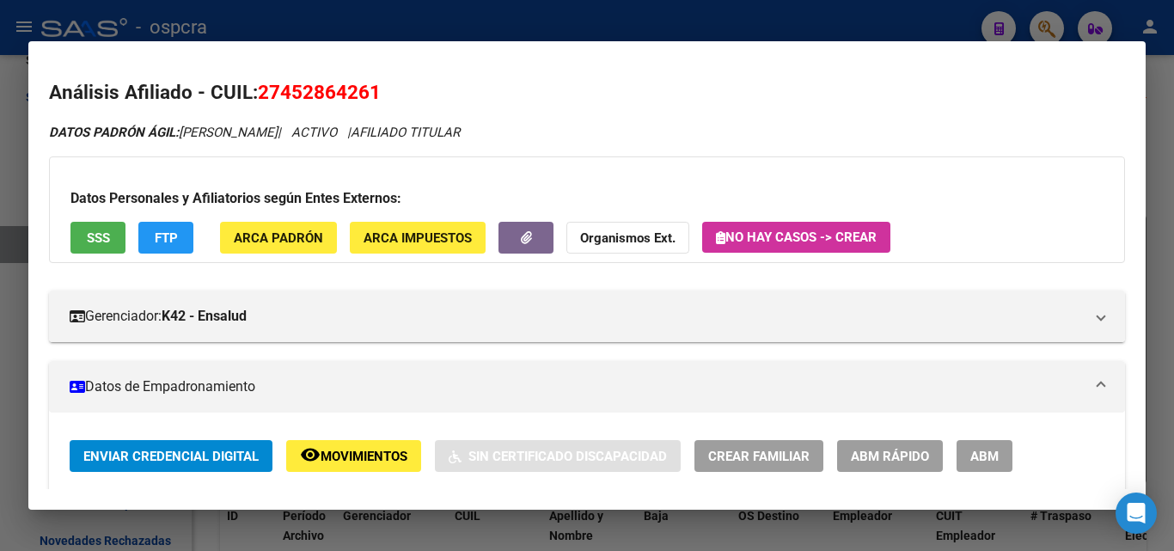
click at [368, 93] on span "27452864261" at bounding box center [319, 92] width 123 height 22
copy span "45286426"
click at [0, 415] on div at bounding box center [587, 275] width 1174 height 551
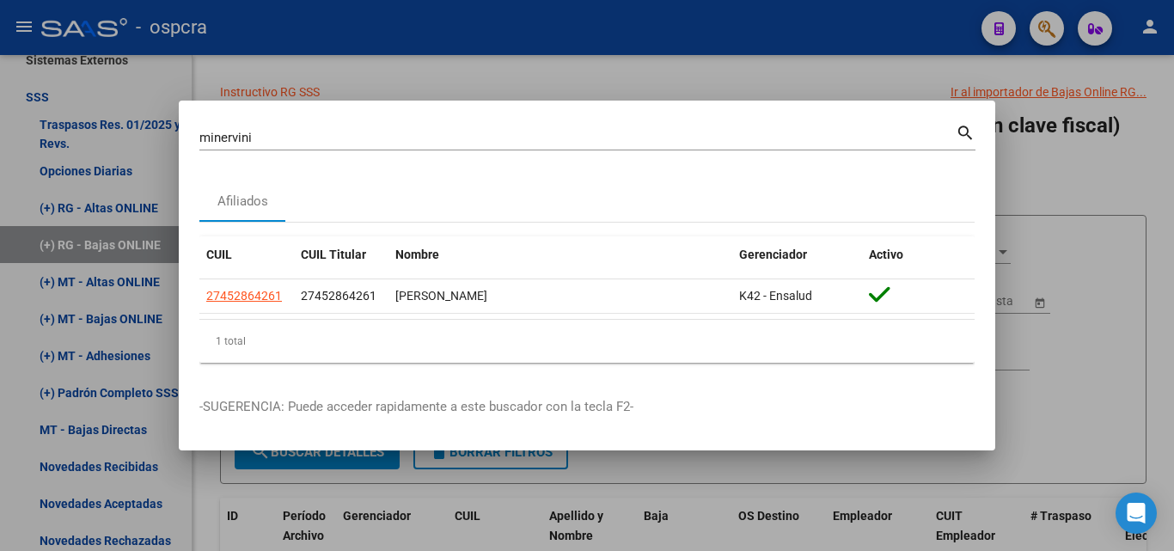
click at [759, 61] on div at bounding box center [587, 275] width 1174 height 551
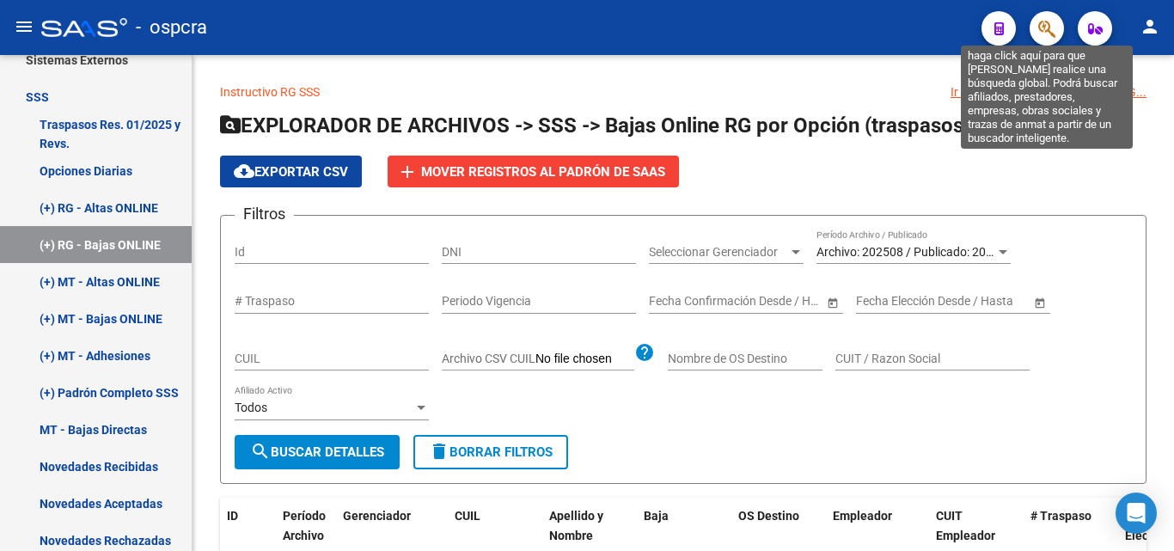
click at [1052, 26] on icon "button" at bounding box center [1046, 29] width 17 height 20
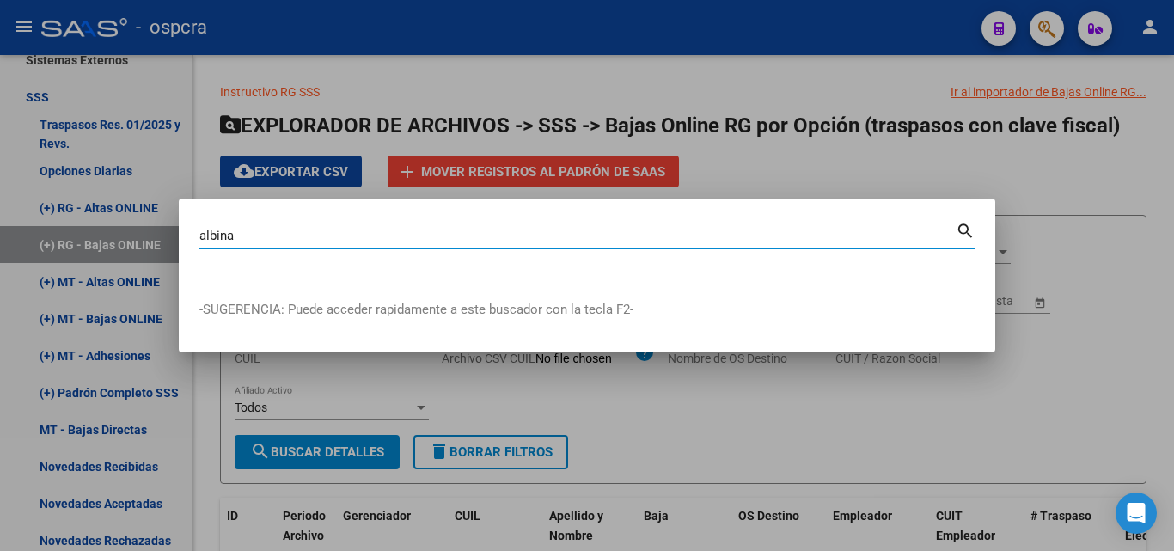
type input "albina"
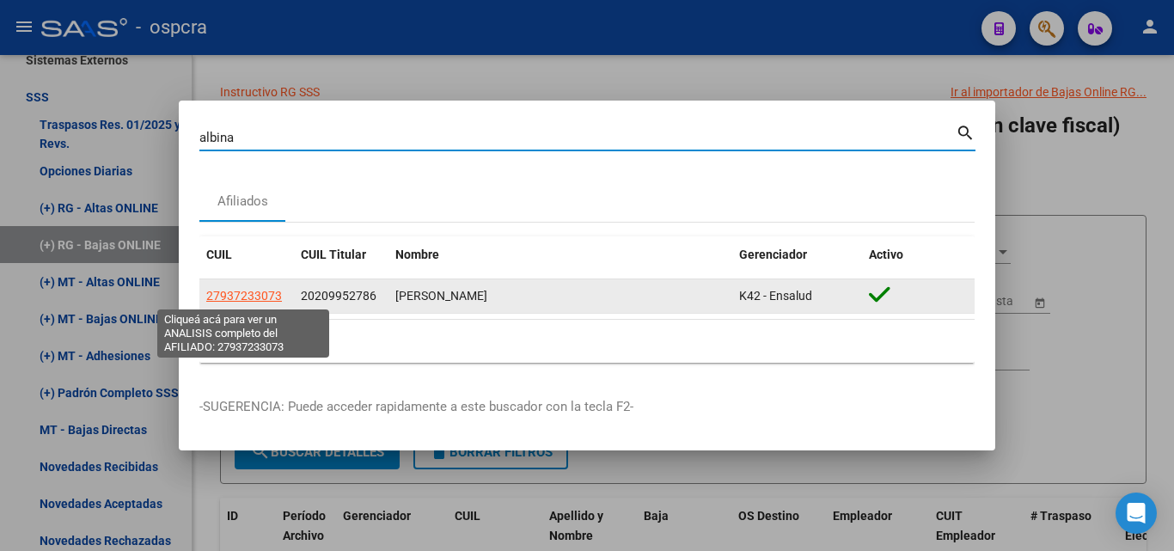
click at [254, 297] on span "27937233073" at bounding box center [244, 296] width 76 height 14
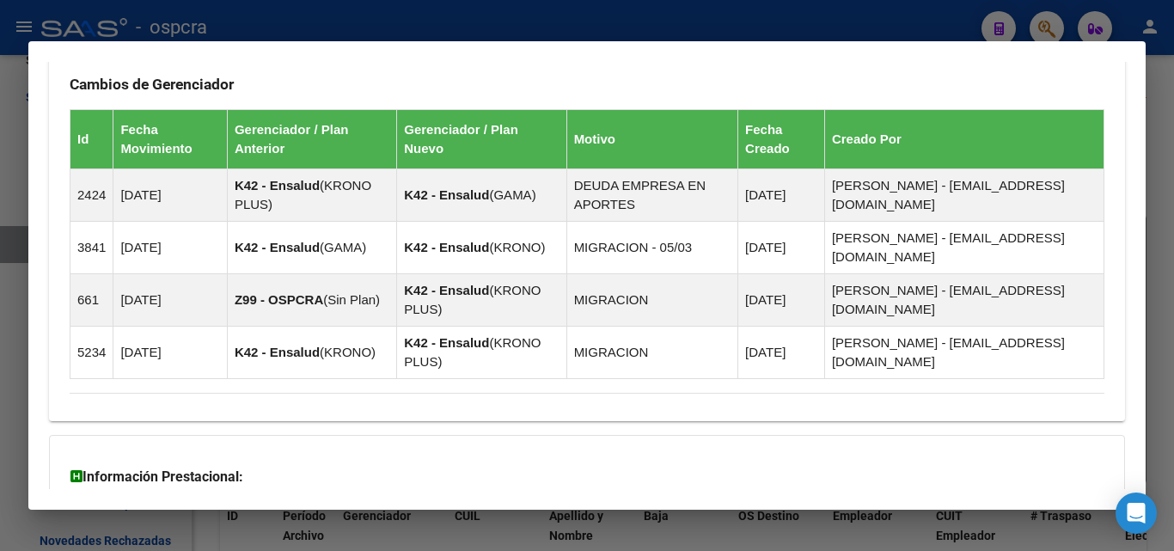
scroll to position [1314, 0]
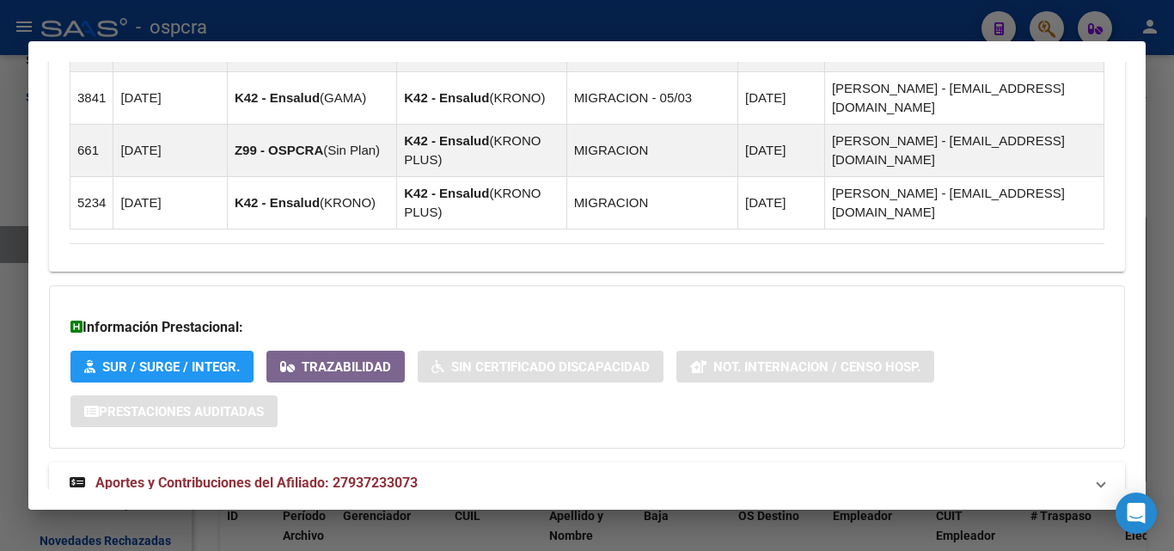
click at [320, 534] on span "Aportes y Contribuciones del Titular: 20209952786" at bounding box center [252, 542] width 314 height 16
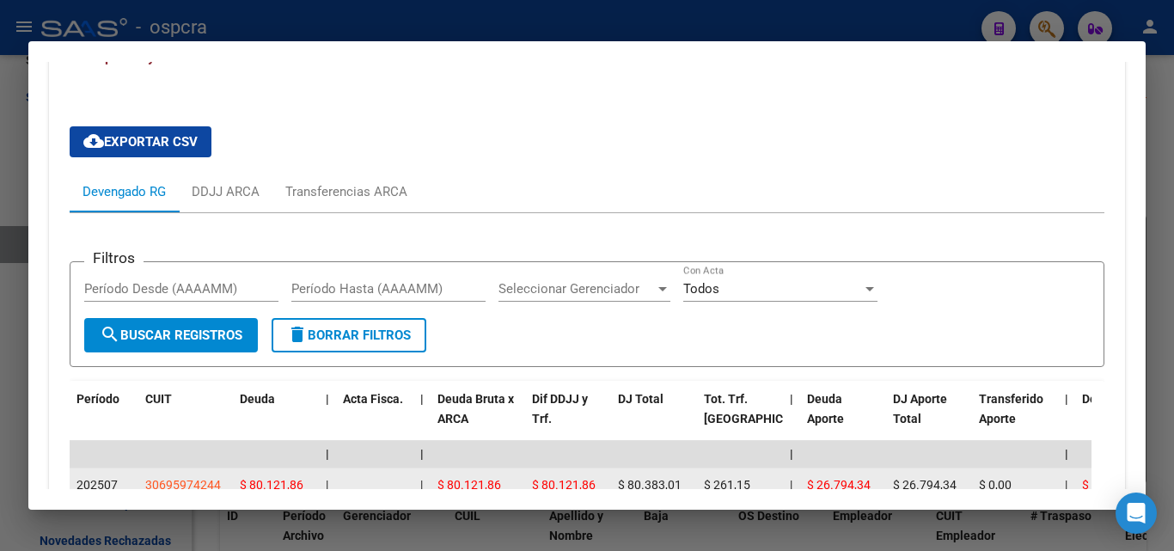
scroll to position [1916, 0]
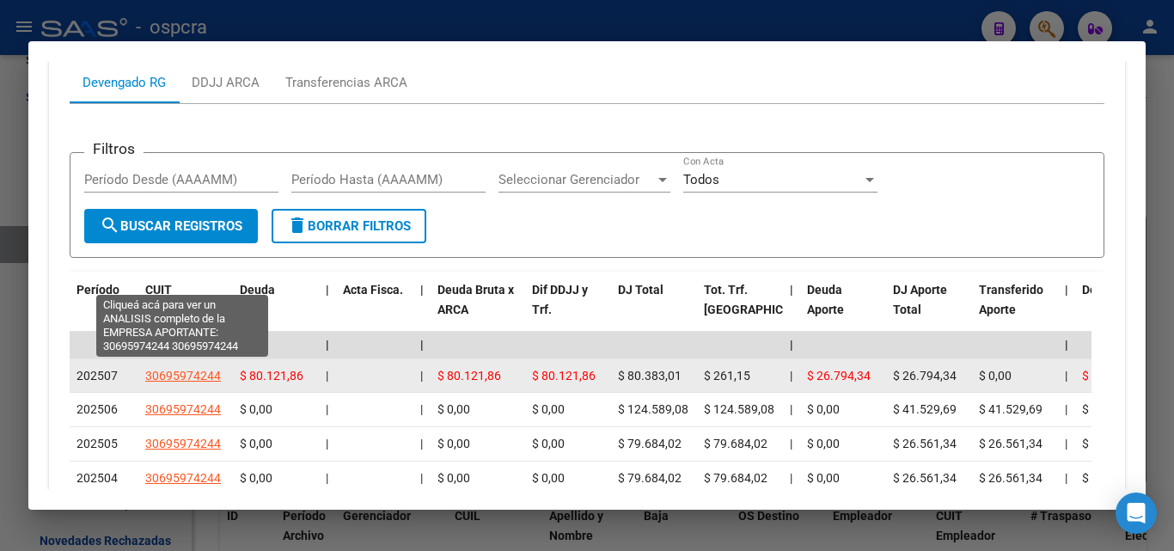
click at [179, 369] on span "30695974244" at bounding box center [183, 376] width 76 height 14
type textarea "30695974244"
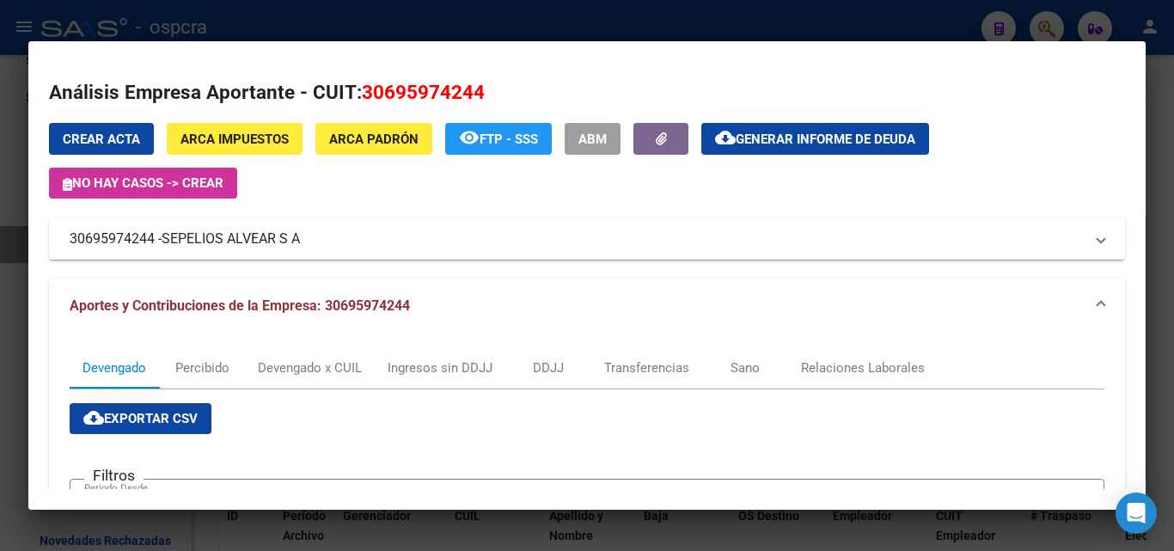
click at [0, 289] on div at bounding box center [587, 275] width 1174 height 551
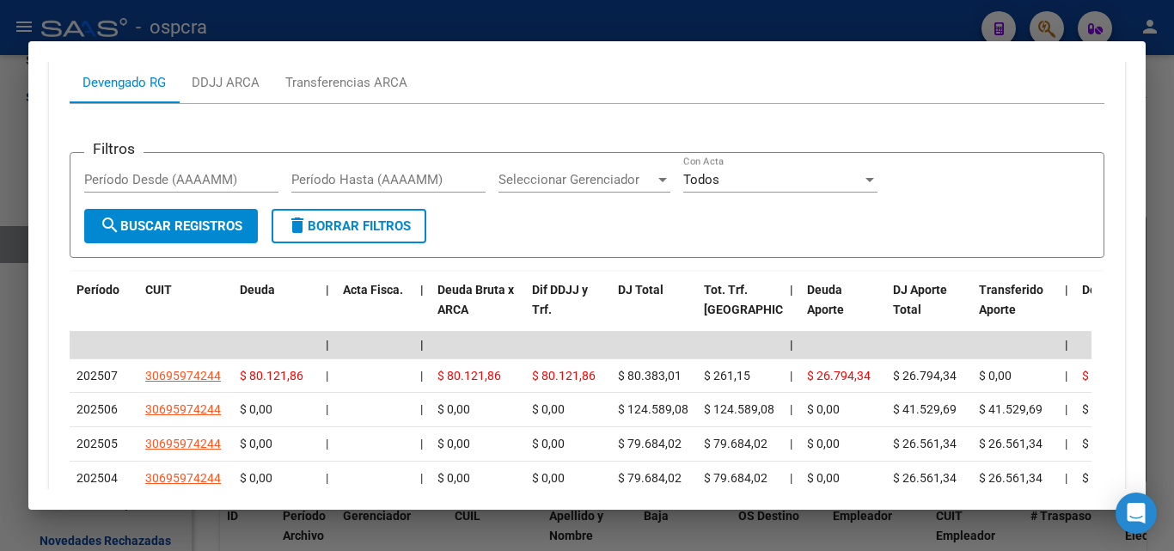
click at [0, 288] on div at bounding box center [587, 275] width 1174 height 551
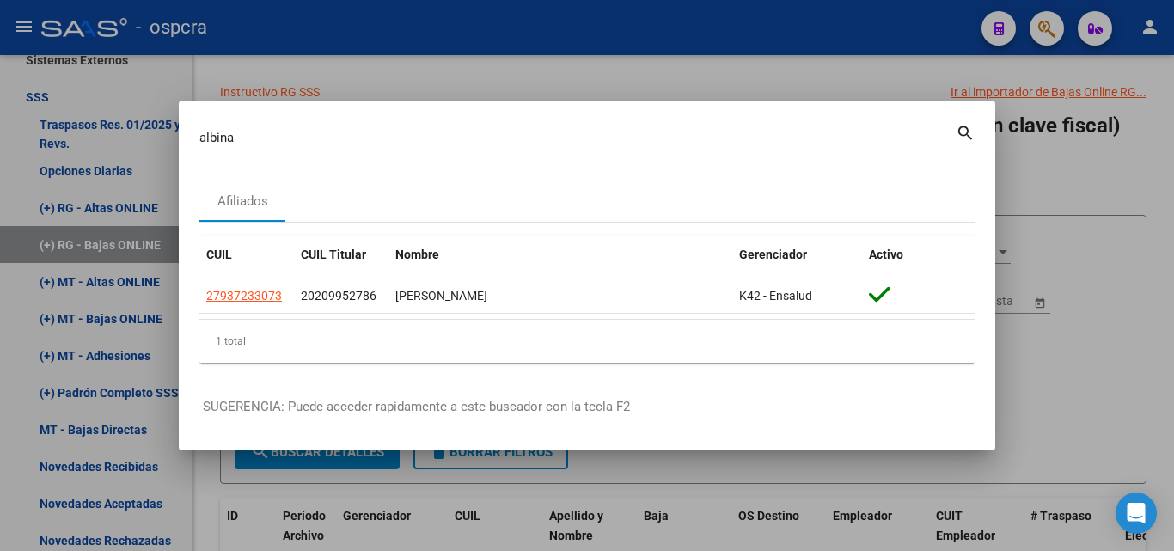
click at [0, 291] on div at bounding box center [587, 275] width 1174 height 551
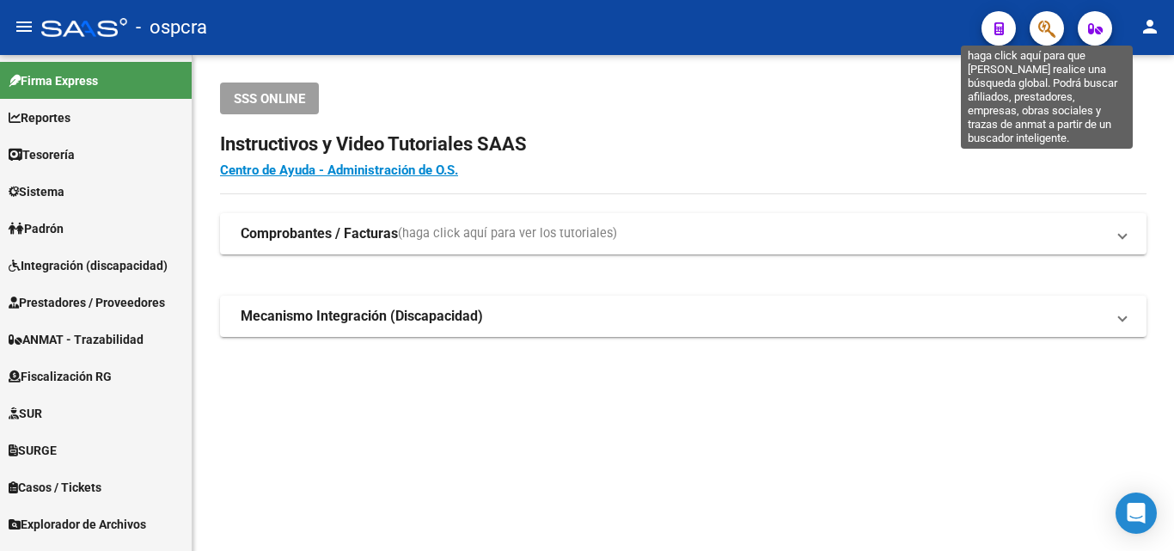
click at [1048, 25] on icon "button" at bounding box center [1046, 29] width 17 height 20
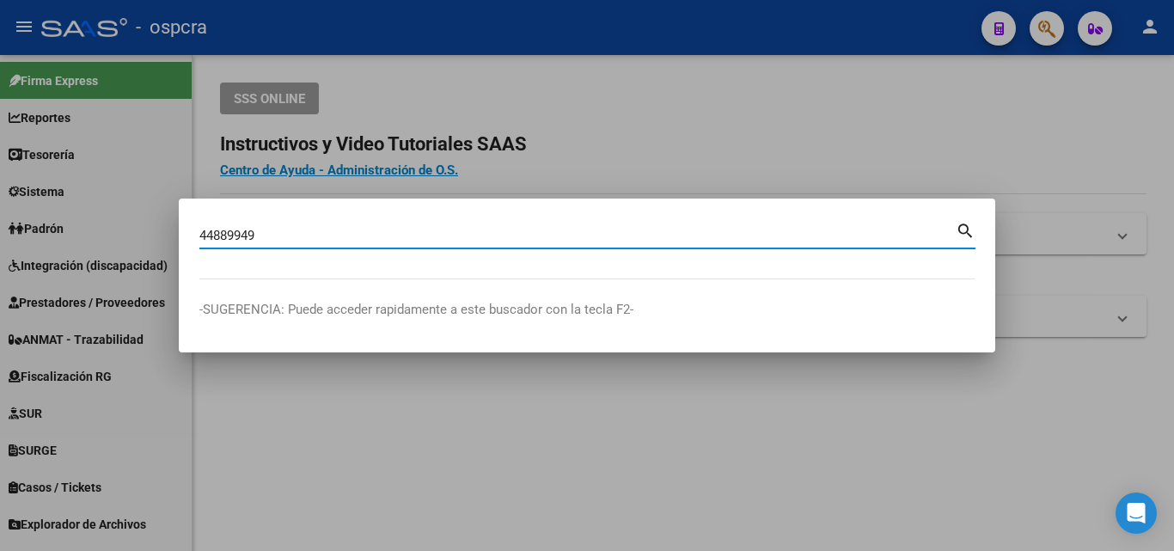
type input "44889949"
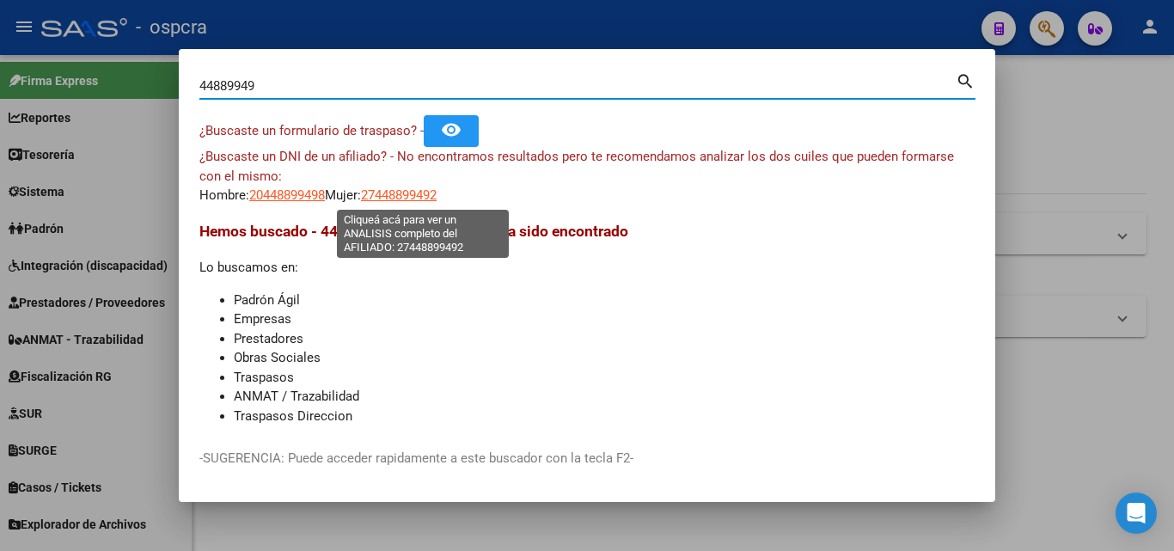
click at [414, 193] on span "27448899492" at bounding box center [399, 194] width 76 height 15
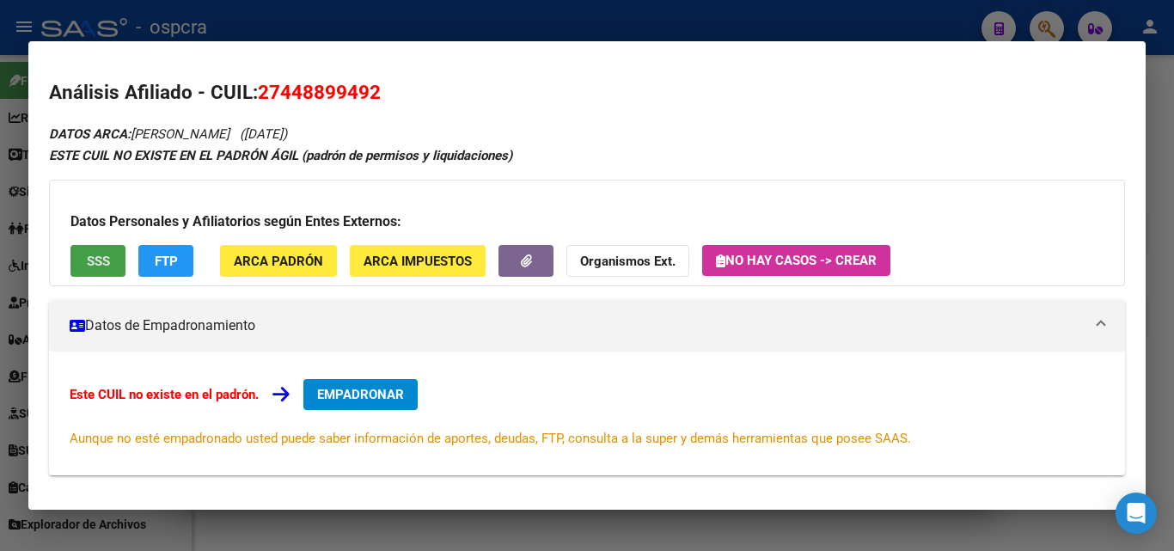
click at [89, 247] on button "SSS" at bounding box center [97, 261] width 55 height 32
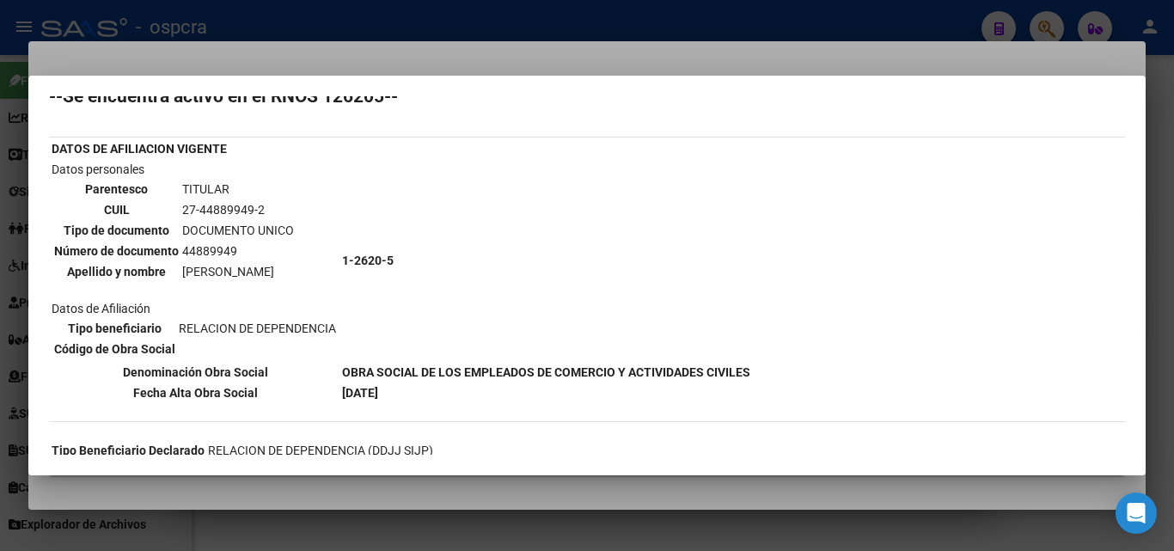
scroll to position [119, 0]
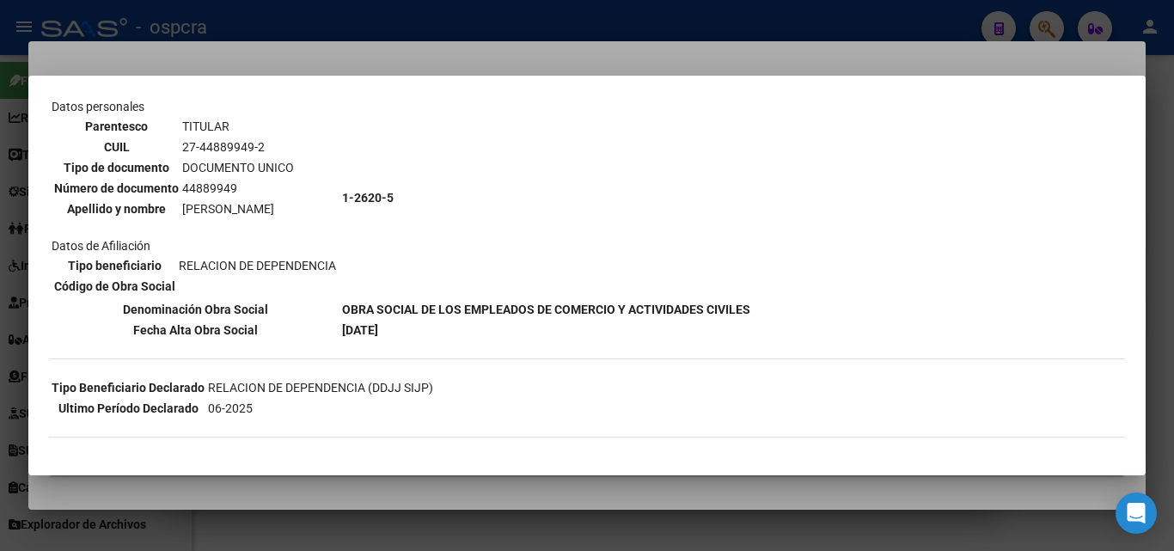
drag, startPoint x: 180, startPoint y: 247, endPoint x: 742, endPoint y: 429, distance: 590.4
click at [738, 442] on div "--INACTIVO en Obra Social-- --Se encuentra activo en el RNOS 126205-- DATOS DE …" at bounding box center [587, 224] width 1076 height 462
click at [944, 334] on div "--INACTIVO en Obra Social-- --Se encuentra activo en el RNOS 126205-- DATOS DE …" at bounding box center [587, 224] width 1076 height 462
click at [936, 345] on div "--INACTIVO en Obra Social-- --Se encuentra activo en el RNOS 126205-- DATOS DE …" at bounding box center [587, 224] width 1076 height 462
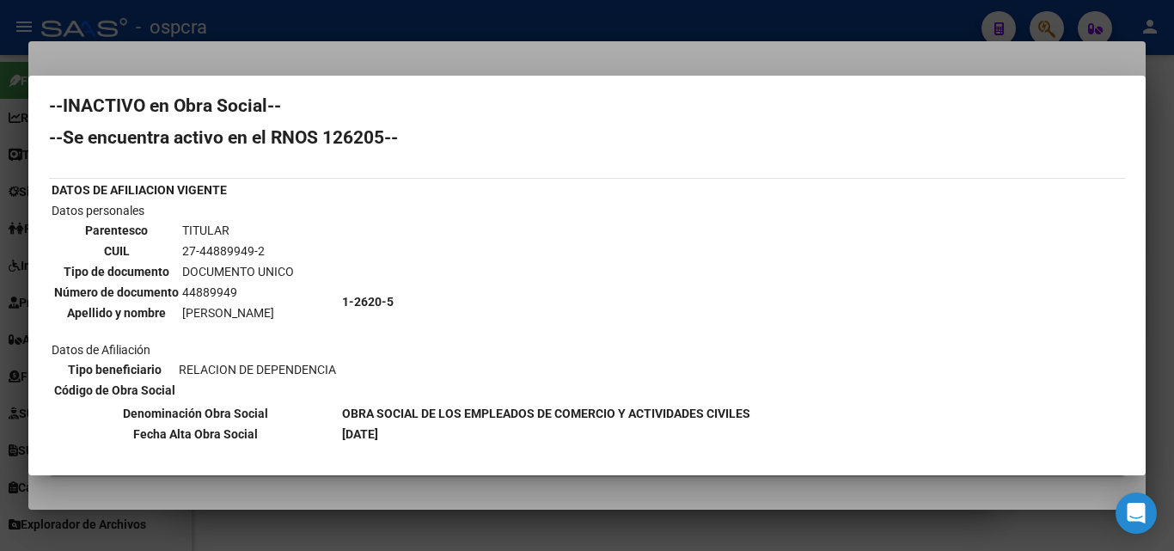
scroll to position [0, 0]
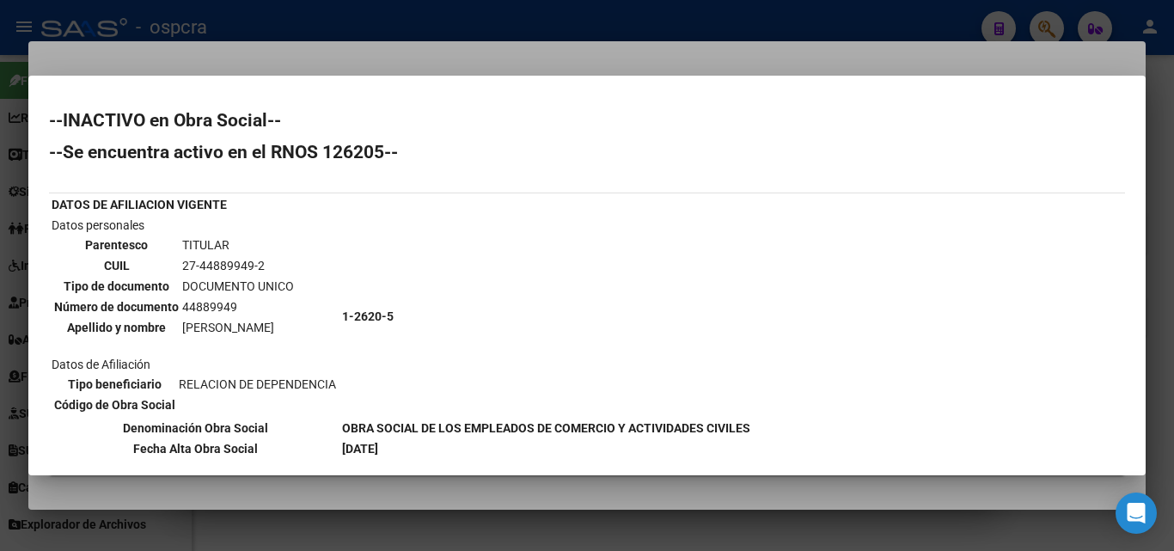
click at [0, 288] on div at bounding box center [587, 275] width 1174 height 551
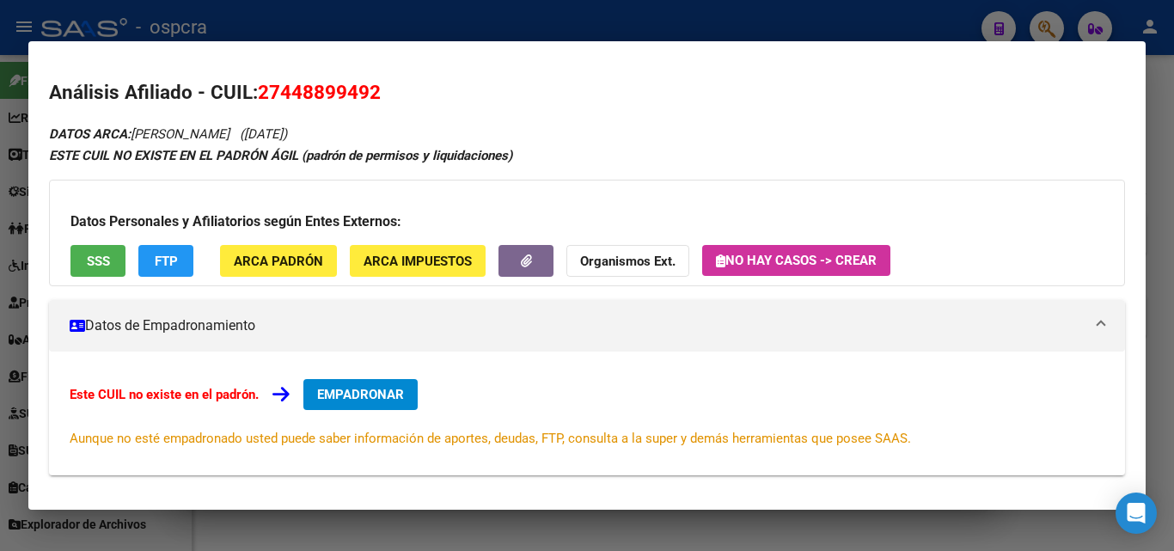
click at [631, 22] on div at bounding box center [587, 275] width 1174 height 551
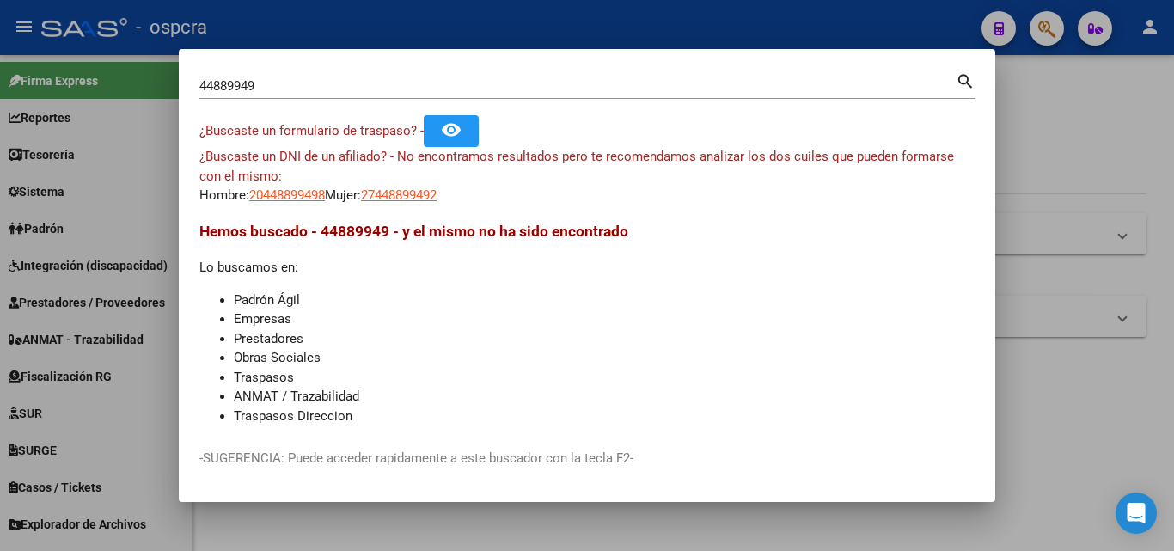
click at [503, 10] on div at bounding box center [587, 275] width 1174 height 551
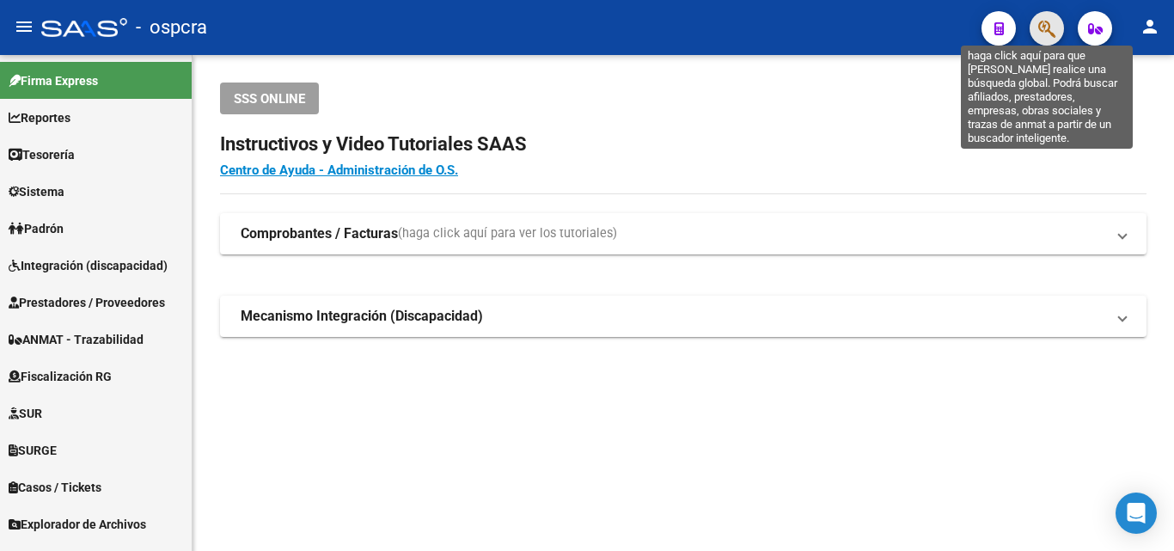
click at [1041, 28] on icon "button" at bounding box center [1046, 29] width 17 height 20
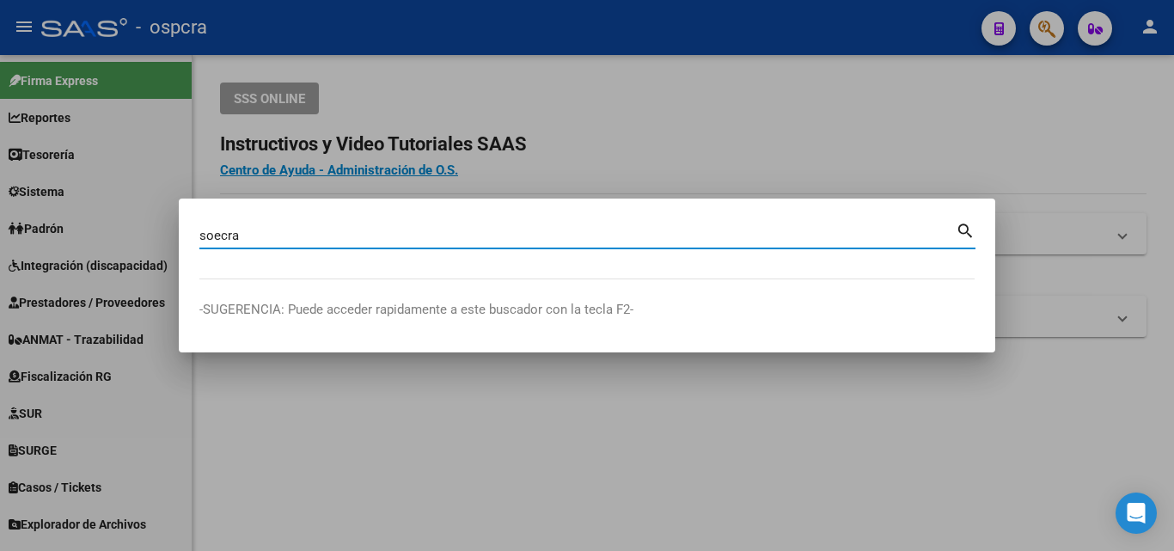
type input "soecra"
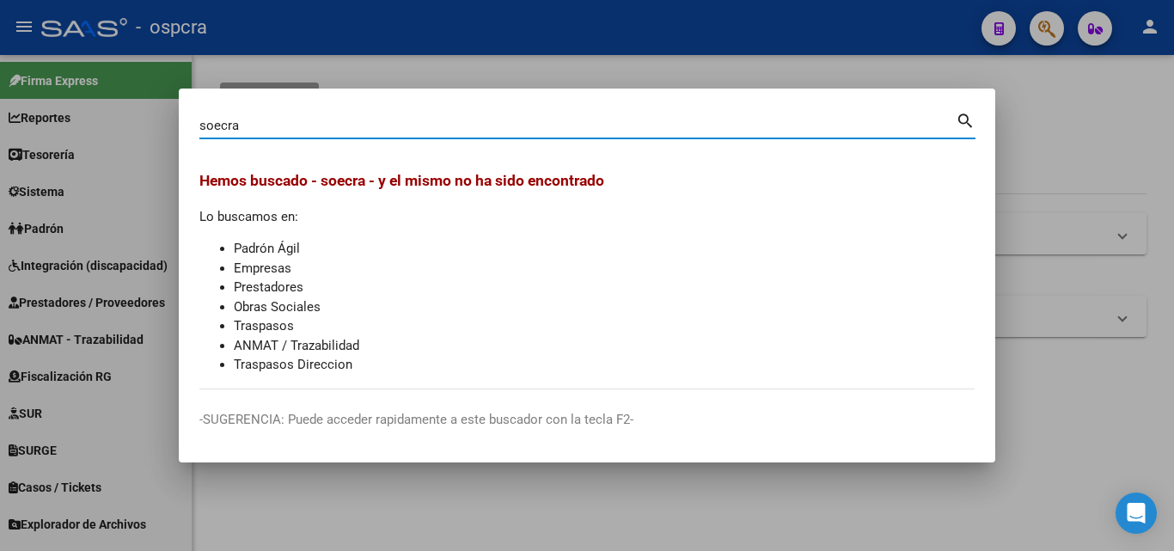
drag, startPoint x: 233, startPoint y: 119, endPoint x: 189, endPoint y: 125, distance: 44.2
click at [189, 125] on mat-dialog-content "soecra Buscar (apellido, dni, cuil, nro traspaso, cuit, obra social) search Hem…" at bounding box center [587, 249] width 816 height 280
type input "sindicato"
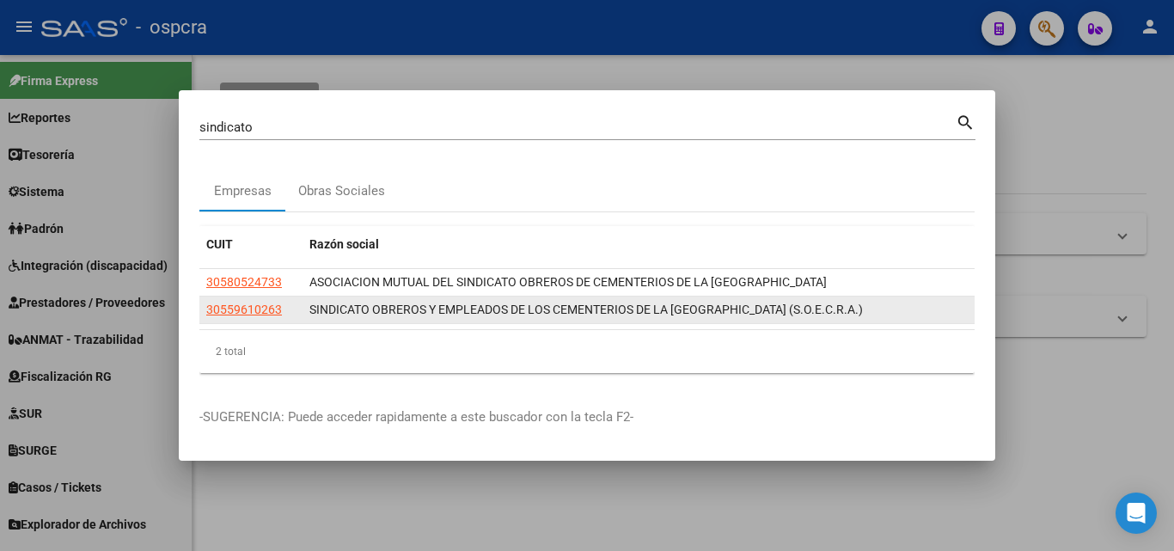
click at [252, 317] on app-link-go-to "30559610263" at bounding box center [244, 310] width 76 height 20
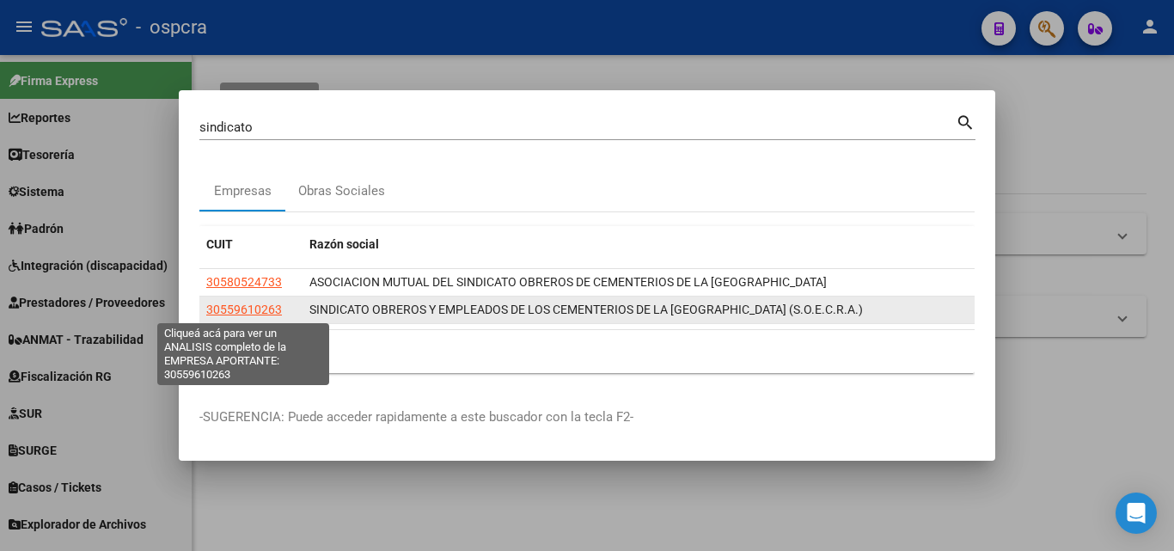
click at [251, 309] on span "30559610263" at bounding box center [244, 309] width 76 height 14
type textarea "30559610263"
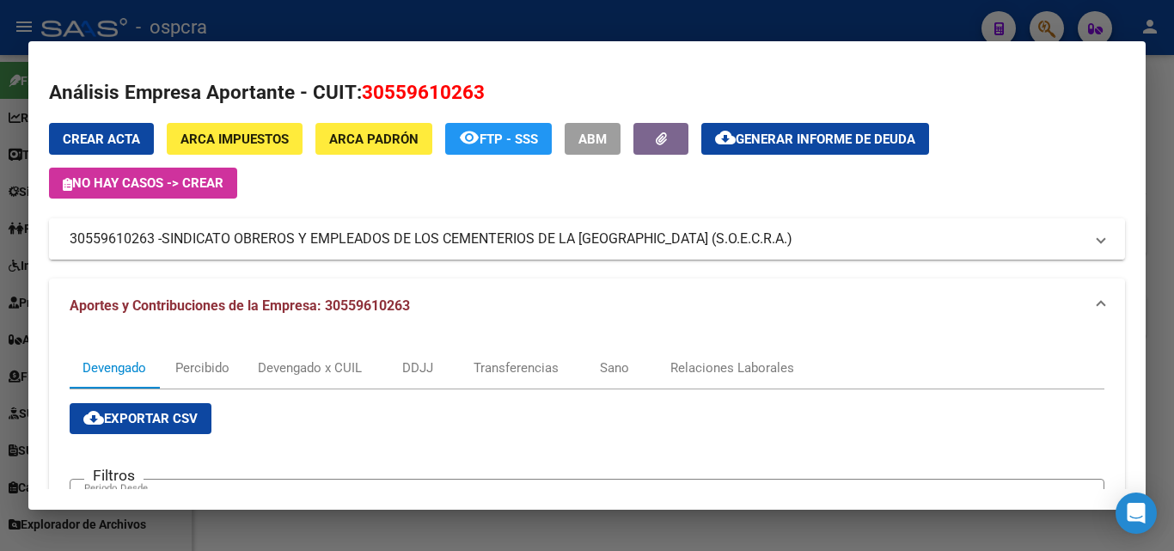
drag, startPoint x: 67, startPoint y: 237, endPoint x: 156, endPoint y: 237, distance: 88.5
click at [156, 237] on mat-expansion-panel-header "30559610263 - SINDICATO OBREROS Y EMPLEADOS DE LOS CEMENTERIOS DE LA REPUBLICA …" at bounding box center [587, 238] width 1076 height 41
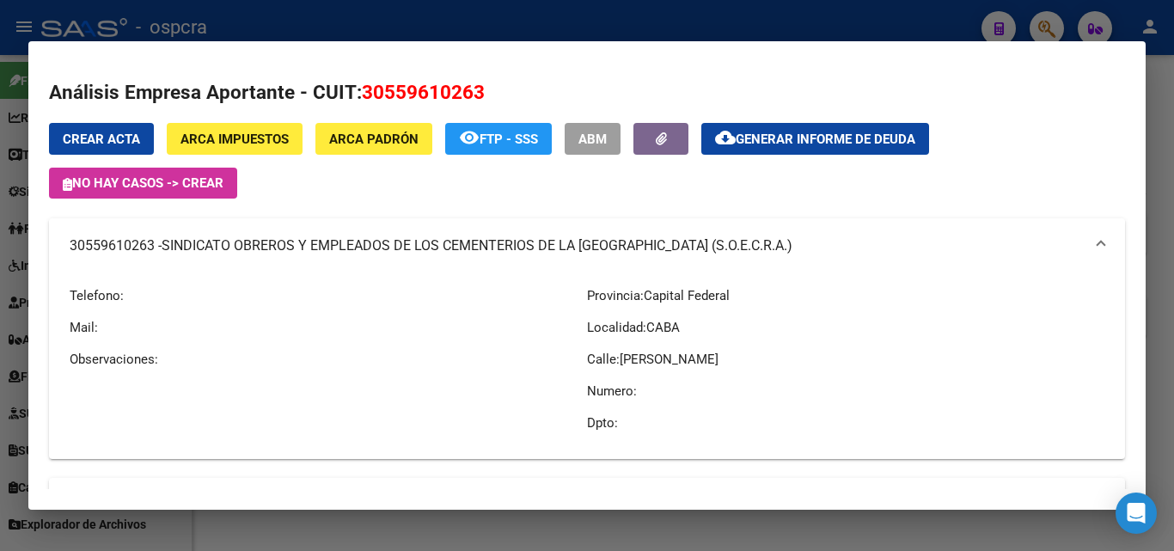
copy mat-panel-title "30559610263"
